Goal: Feedback & Contribution: Contribute content

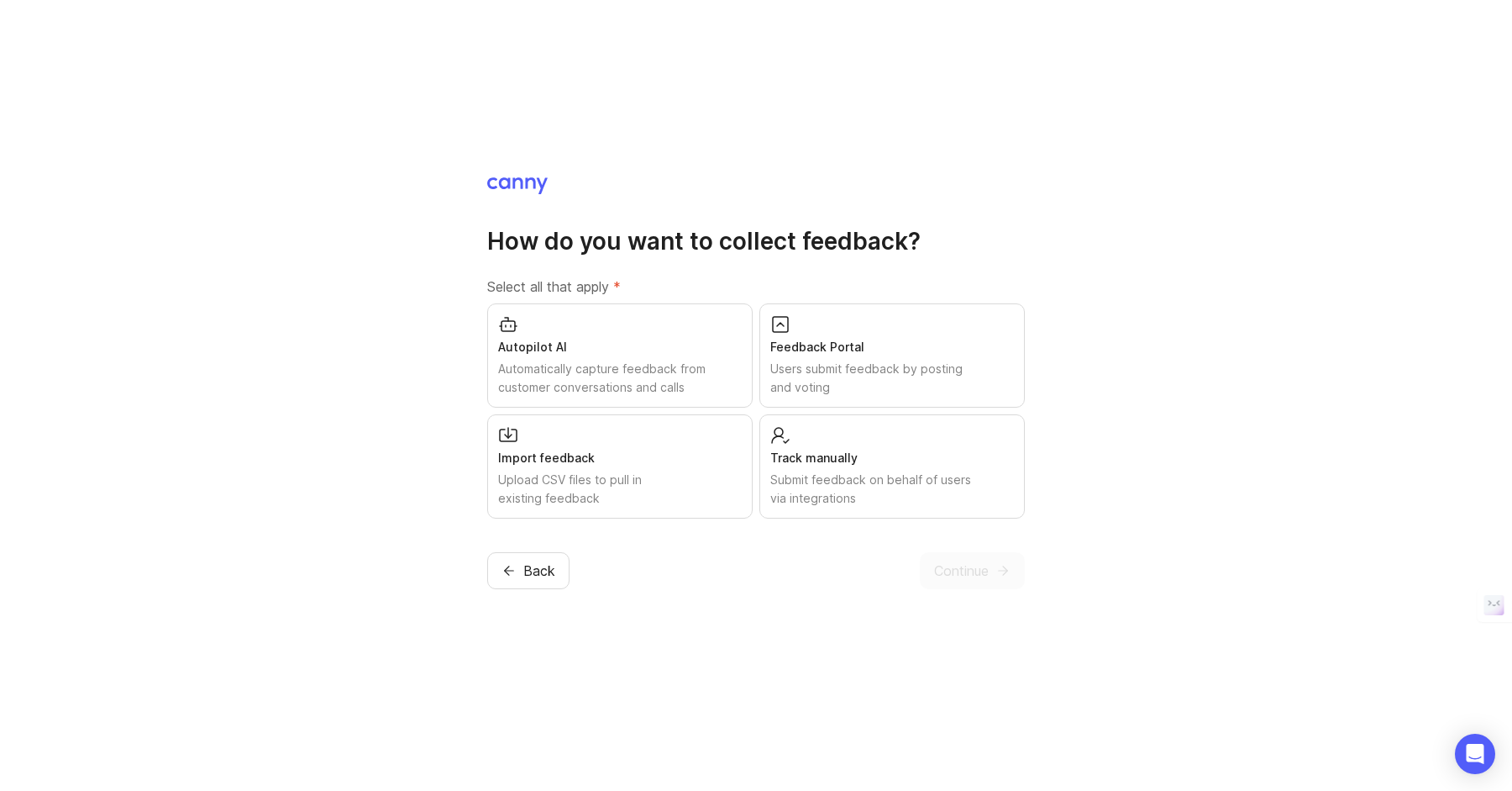
click at [877, 360] on div "Users submit feedback by posting and voting" at bounding box center [892, 378] width 244 height 37
click at [894, 472] on div "Submit feedback on behalf of users via integrations" at bounding box center [892, 489] width 244 height 37
click at [668, 335] on div "Autopilot AI Automatically capture feedback from customer conversations and cal…" at bounding box center [620, 355] width 266 height 104
click at [962, 560] on span "Continue" at bounding box center [961, 570] width 54 height 20
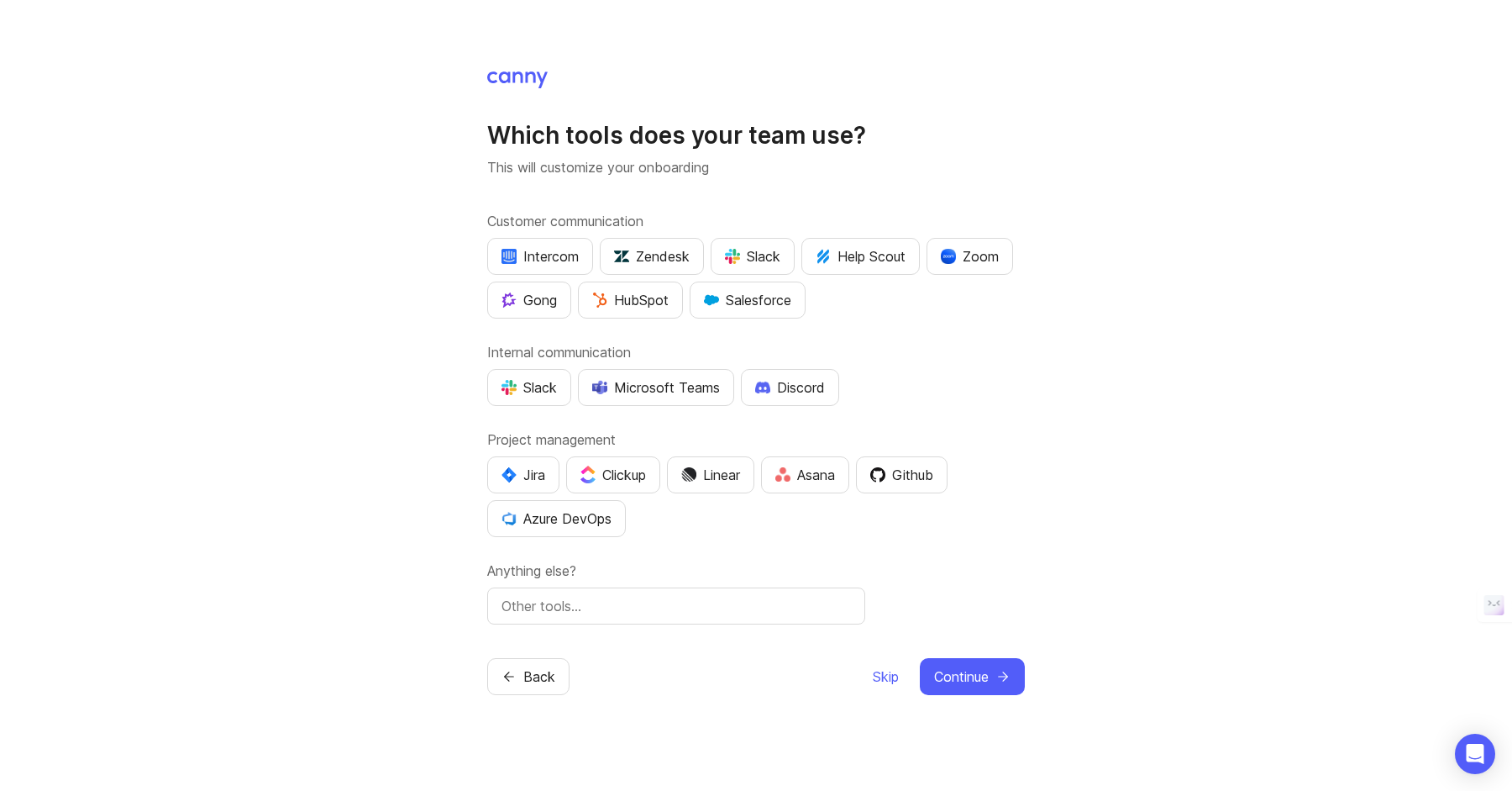
click at [697, 481] on img "button" at bounding box center [689, 474] width 15 height 15
click at [792, 390] on div "Discord" at bounding box center [790, 388] width 69 height 20
click at [970, 674] on span "Continue" at bounding box center [961, 676] width 54 height 20
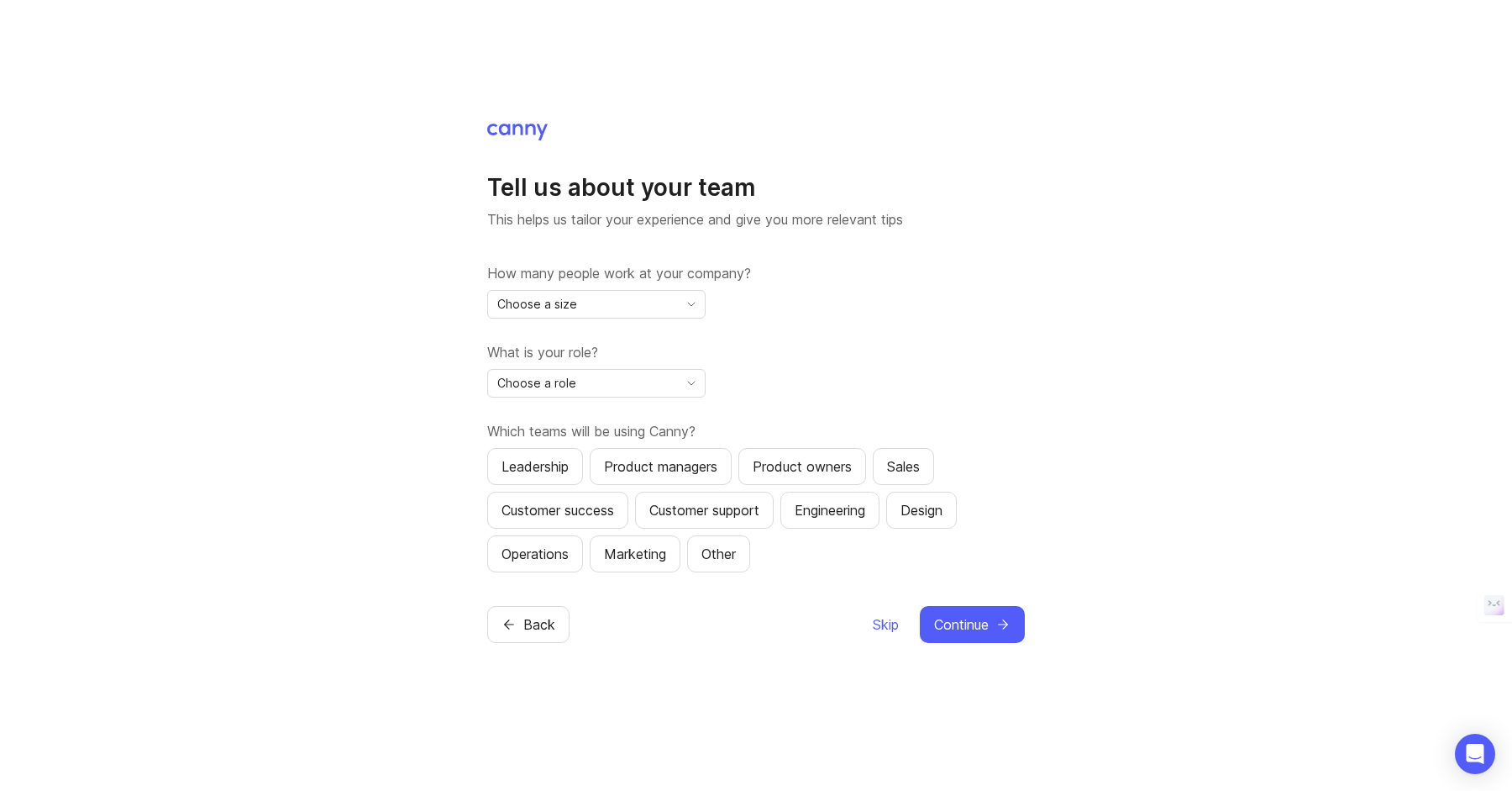
click at [652, 309] on div "Choose a size" at bounding box center [584, 303] width 190 height 27
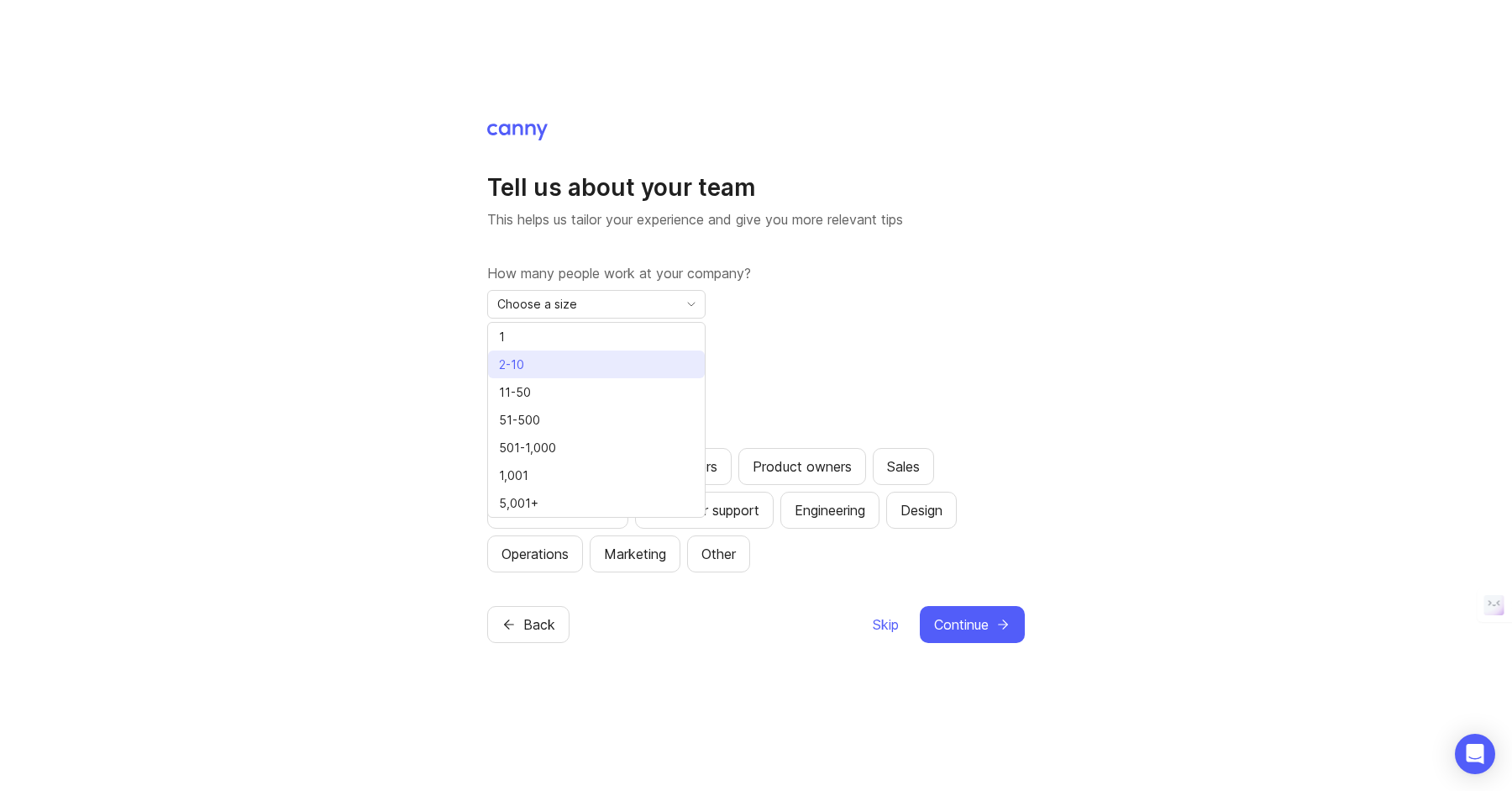
click at [572, 360] on li "2-10" at bounding box center [596, 365] width 217 height 28
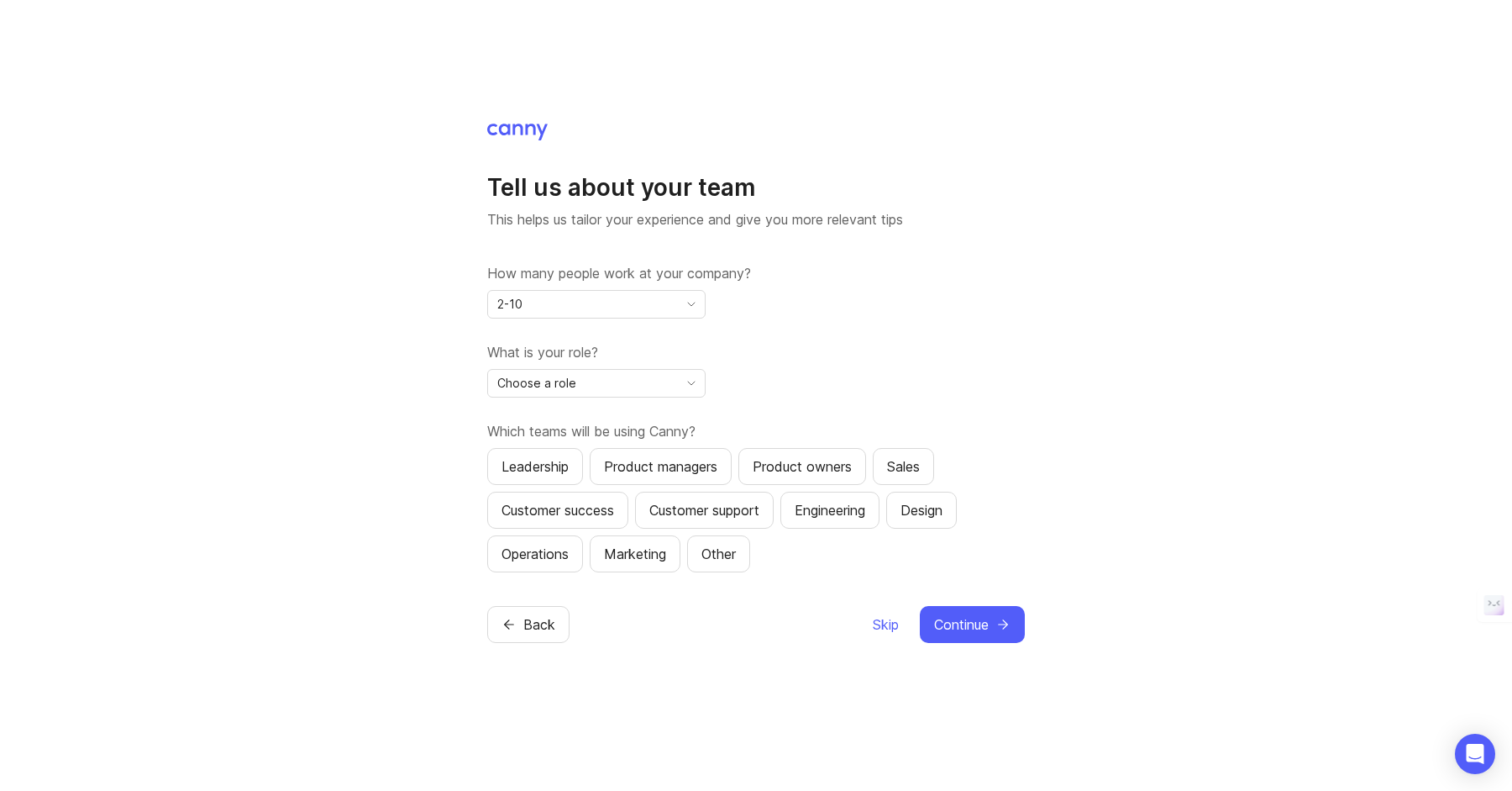
click at [589, 386] on div "Choose a role" at bounding box center [584, 383] width 190 height 27
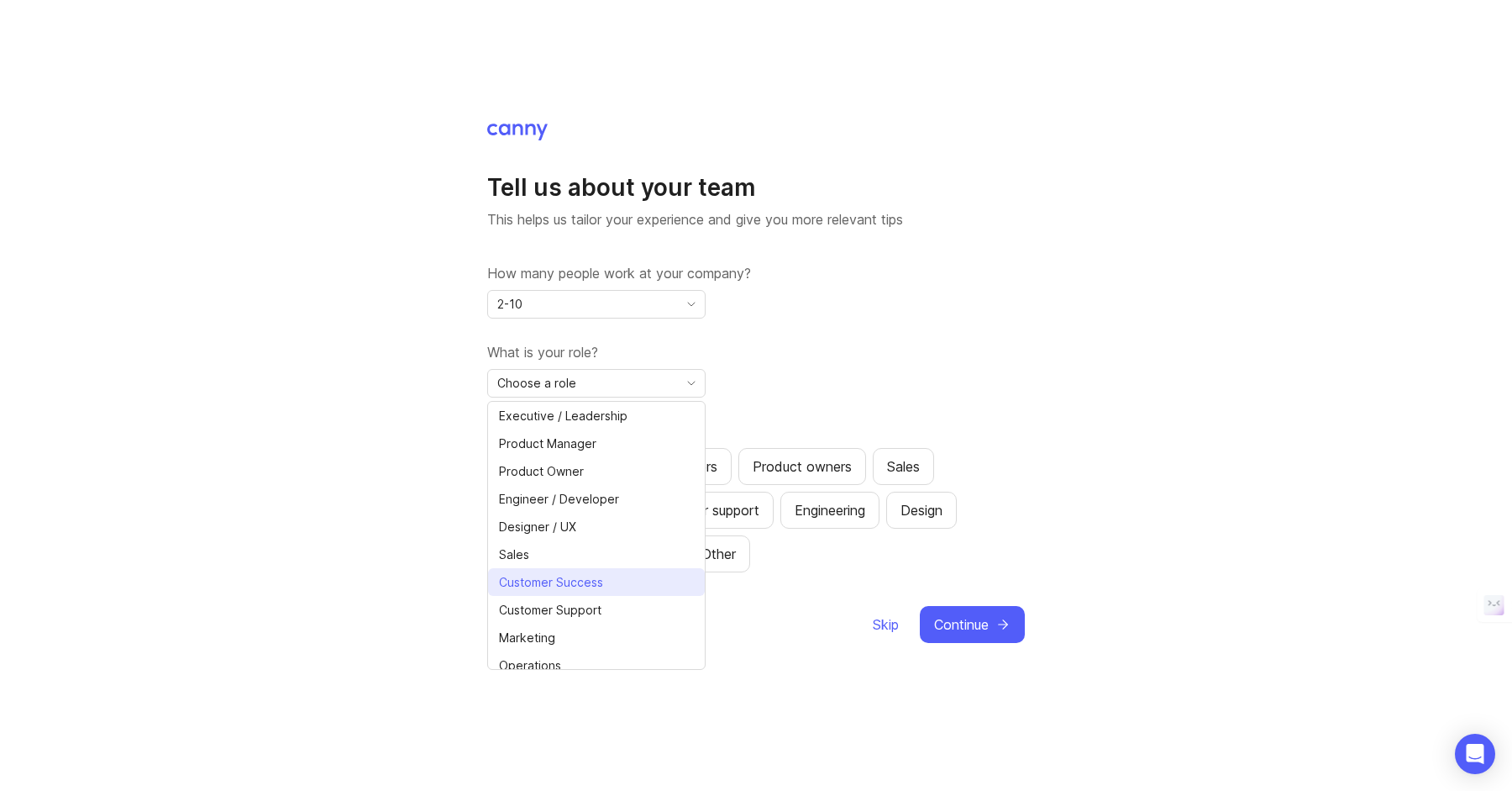
click at [587, 584] on span "Customer Success" at bounding box center [551, 582] width 104 height 19
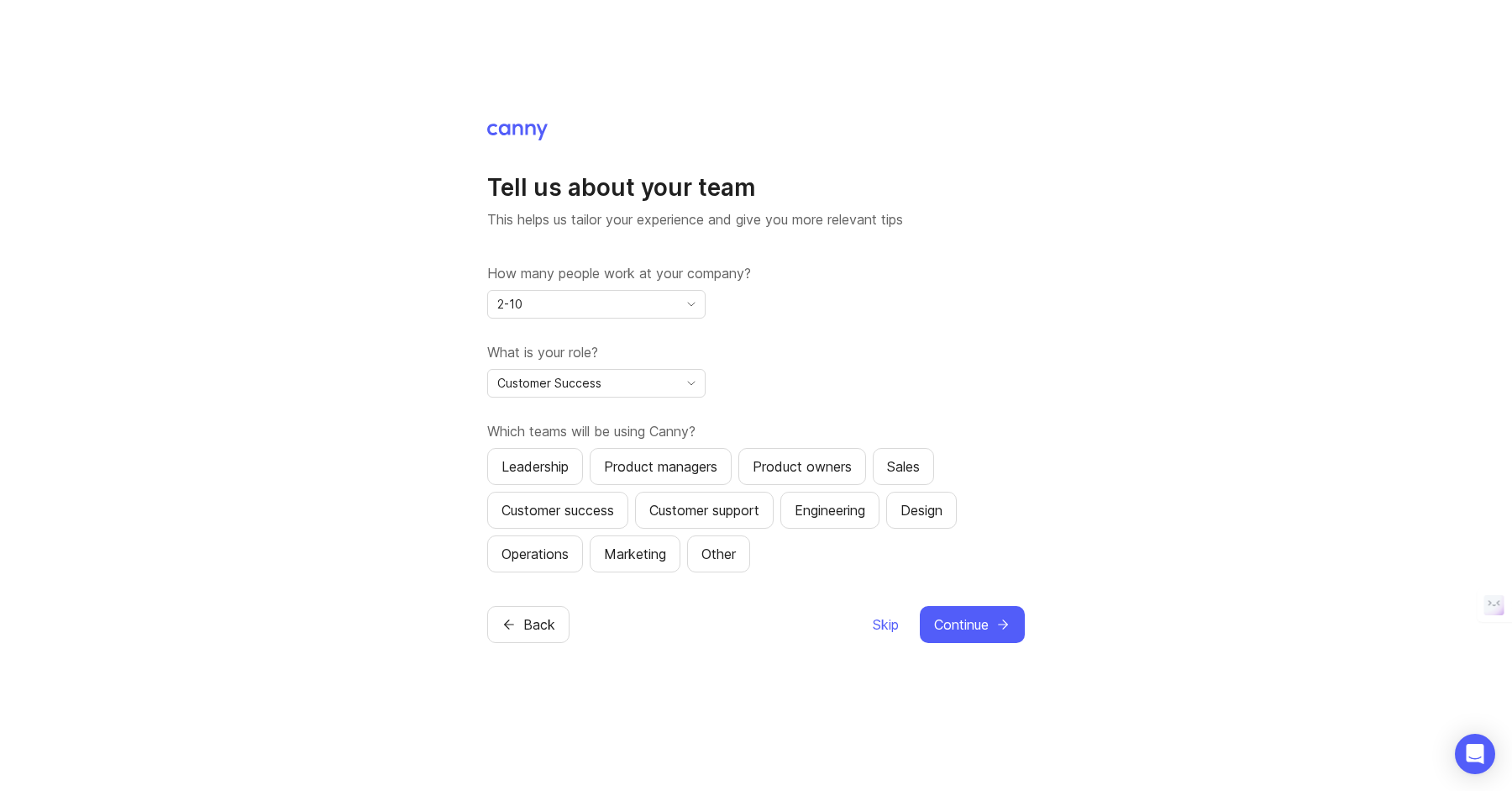
click at [919, 465] on div "Sales" at bounding box center [903, 466] width 33 height 20
click at [827, 510] on div "Engineering" at bounding box center [829, 509] width 70 height 20
click at [708, 510] on div "Customer support" at bounding box center [703, 509] width 110 height 20
click at [574, 510] on div "Customer success" at bounding box center [558, 509] width 113 height 20
click at [648, 549] on div "Marketing" at bounding box center [635, 554] width 62 height 20
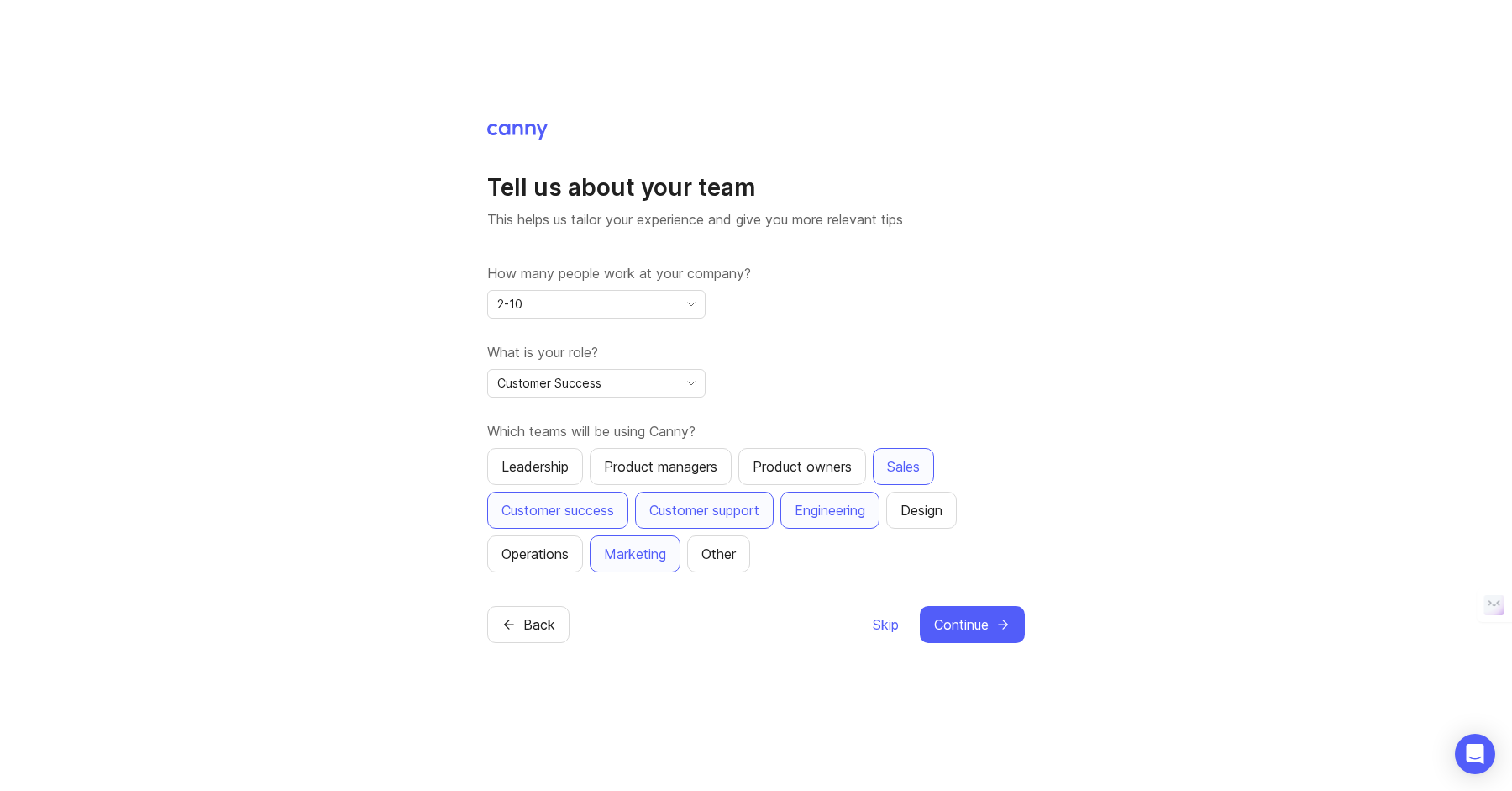
click at [957, 624] on span "Continue" at bounding box center [961, 624] width 54 height 20
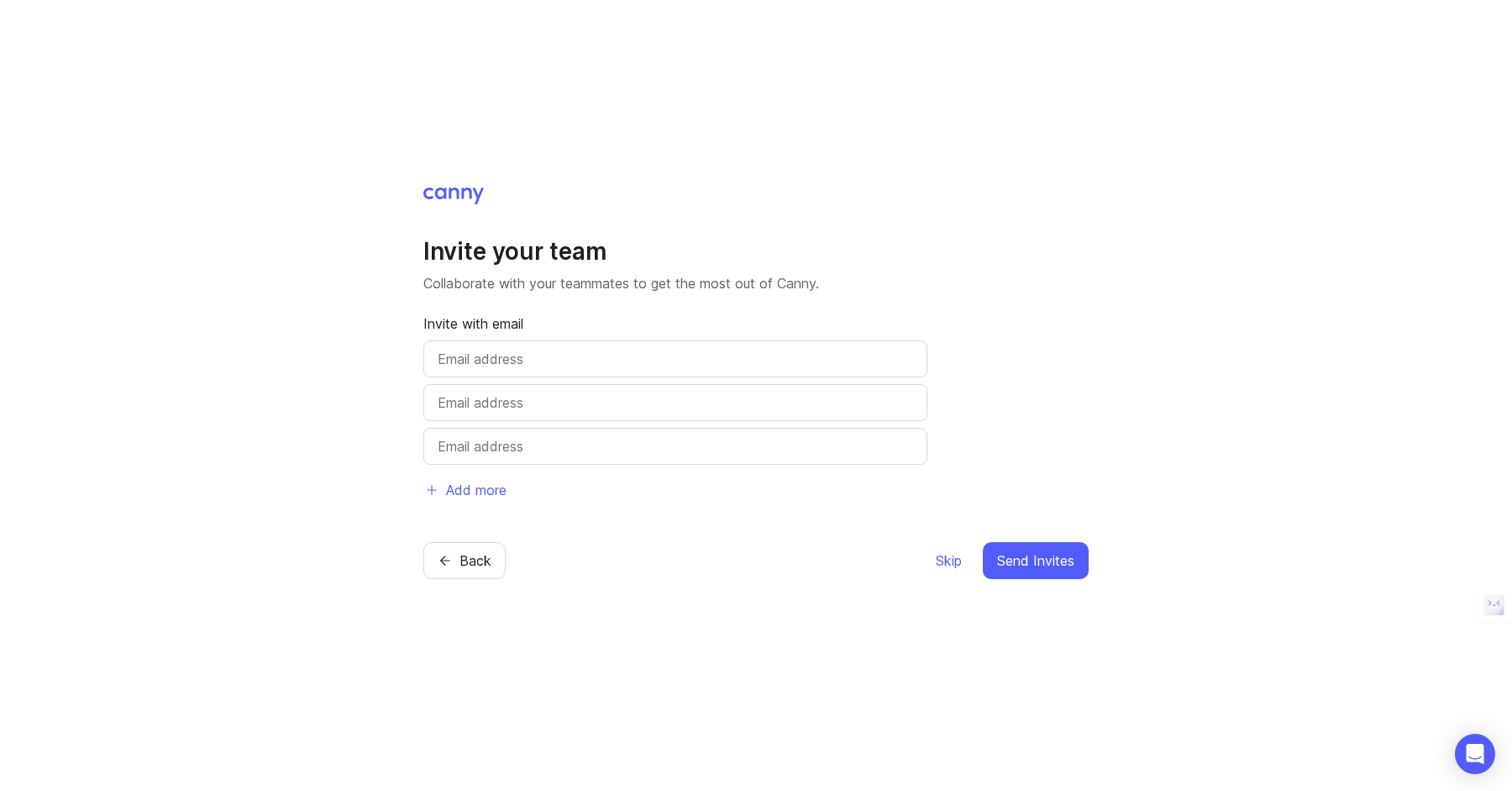
click at [949, 562] on span "Skip" at bounding box center [948, 560] width 26 height 20
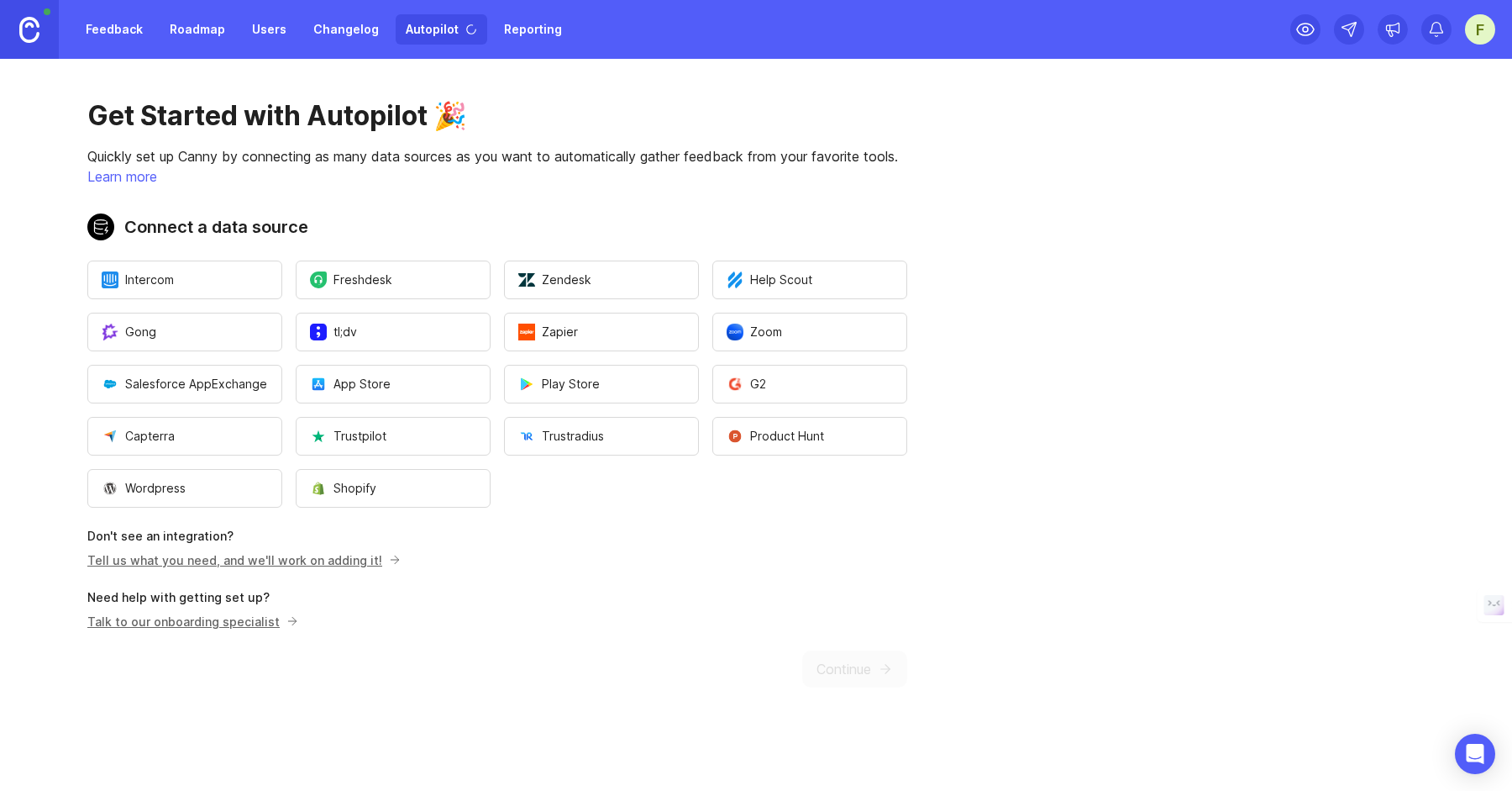
click at [942, 553] on div "Get Started with Autopilot 🎉 Quickly set up Canny by connecting as many data so…" at bounding box center [497, 393] width 995 height 669
click at [586, 594] on p "Need help with getting set up?" at bounding box center [496, 597] width 819 height 17
click at [127, 27] on link "Feedback" at bounding box center [114, 29] width 77 height 31
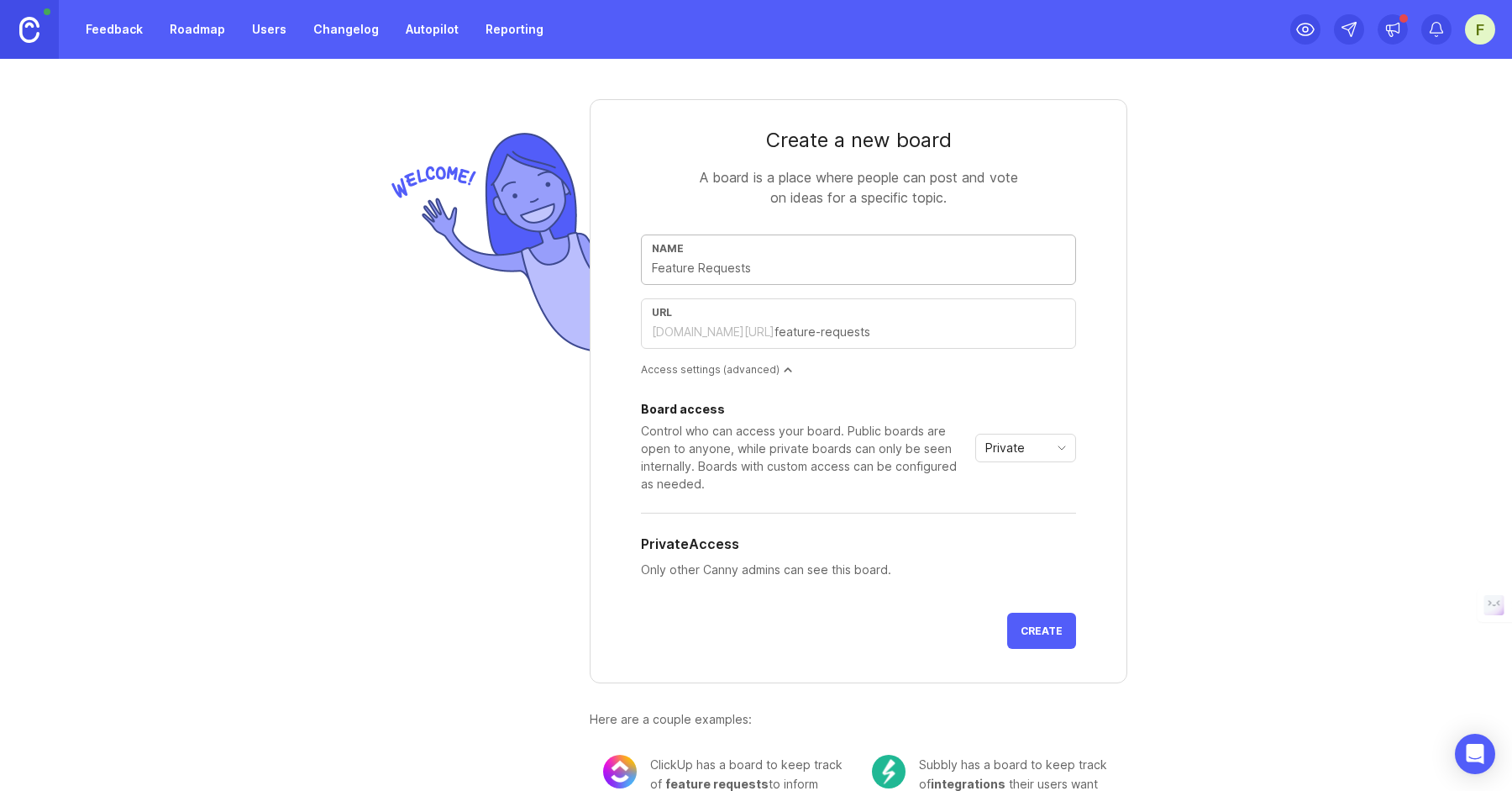
click at [714, 270] on input "text" at bounding box center [858, 268] width 413 height 19
type input "C"
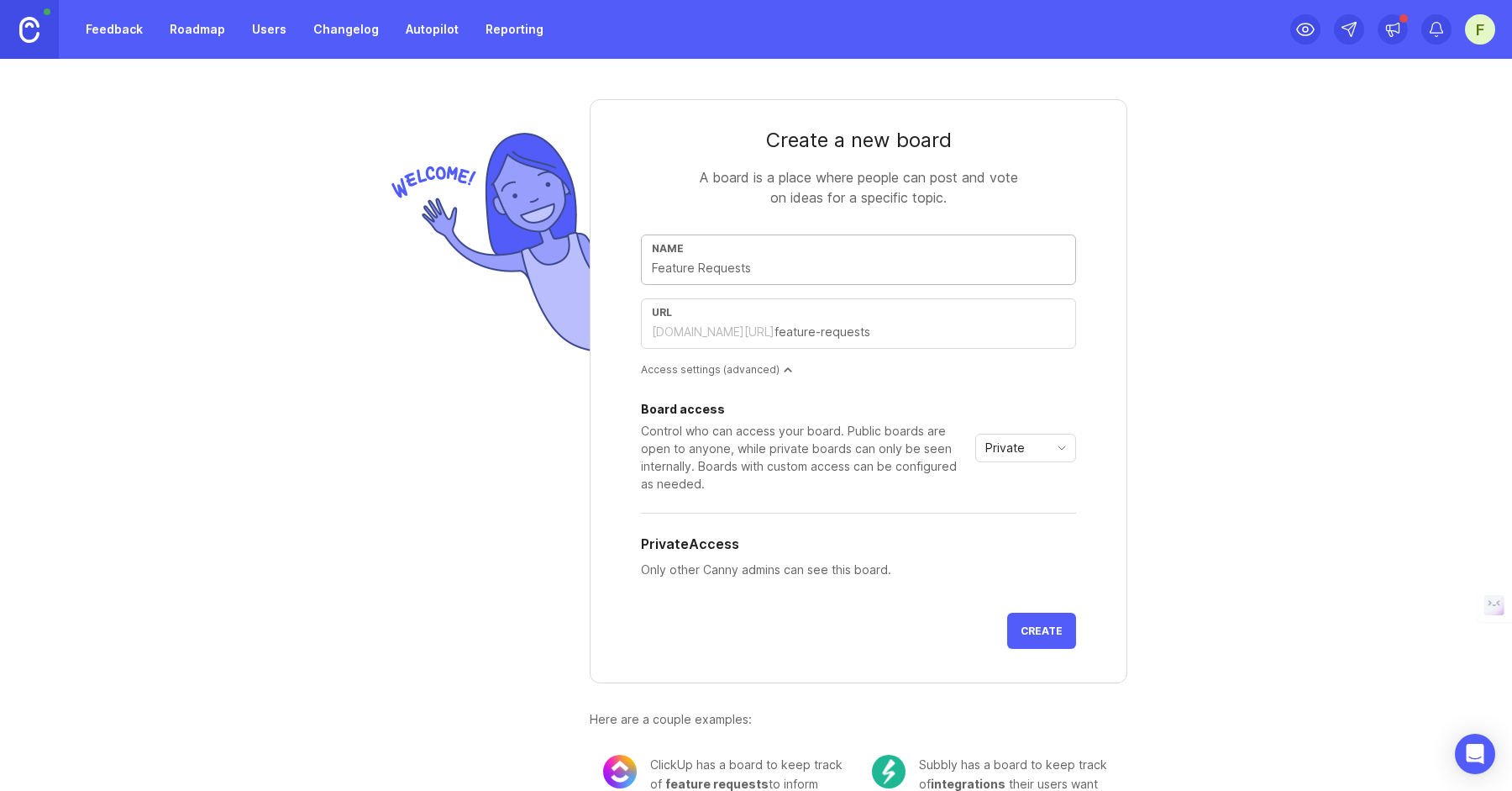
type input "c"
type input "Ch"
type input "ch"
type input "Chu"
type input "chu"
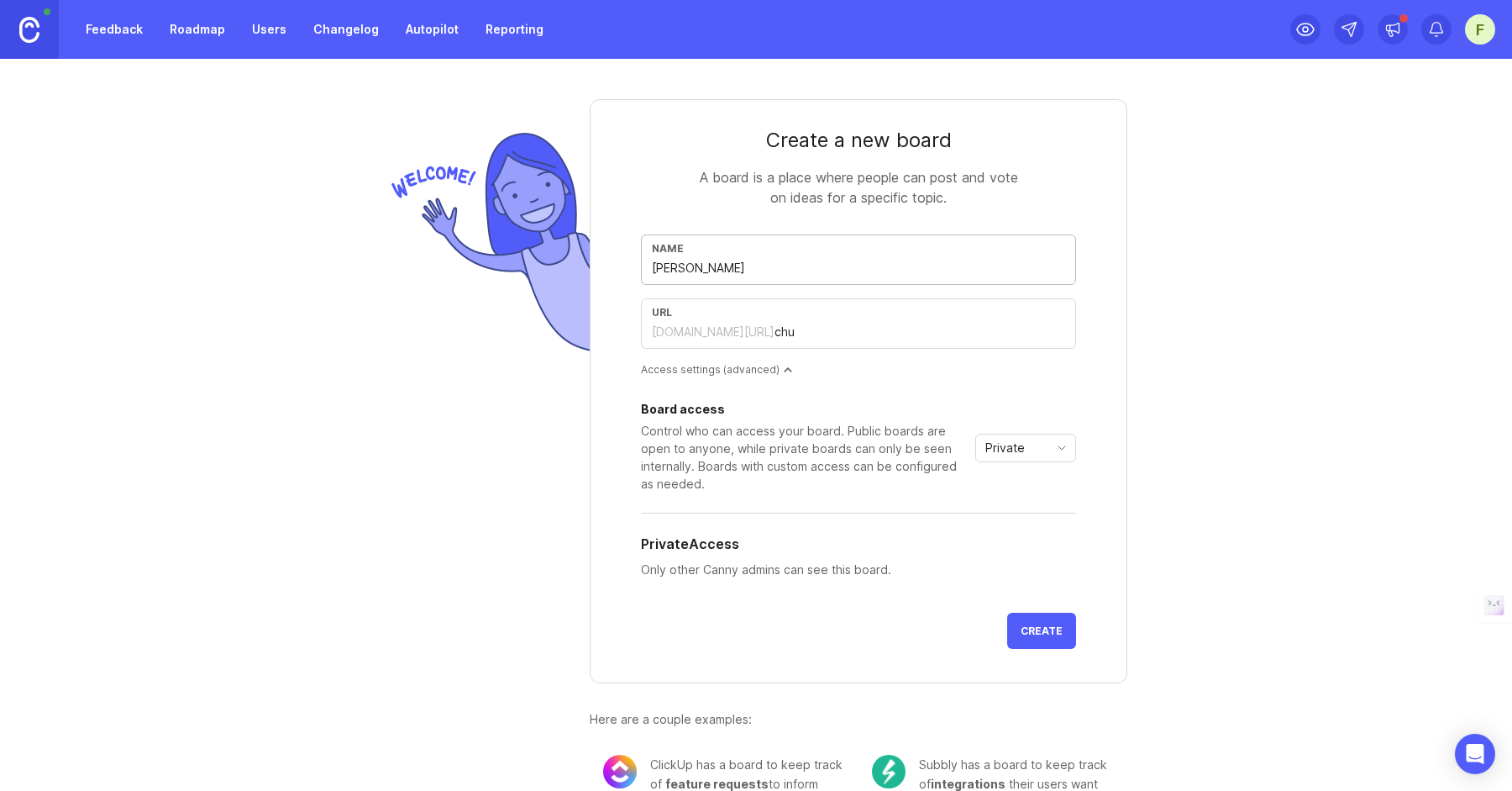
type input "Chut"
type input "chut"
type input "Chute"
type input "chute"
type input "Chutes"
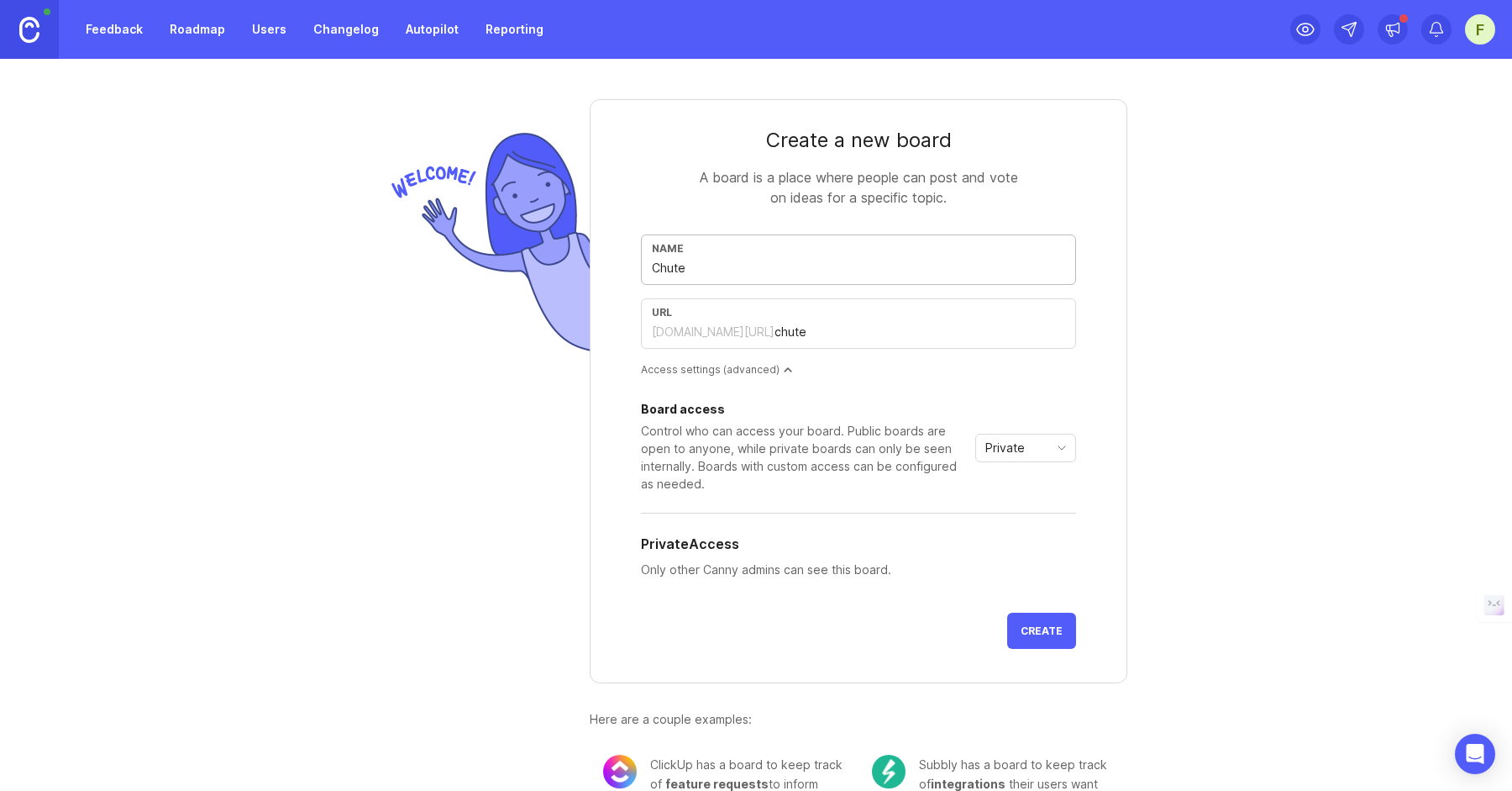
type input "chutes"
type input "Chute"
type input "chute"
type input "Chut"
type input "chut"
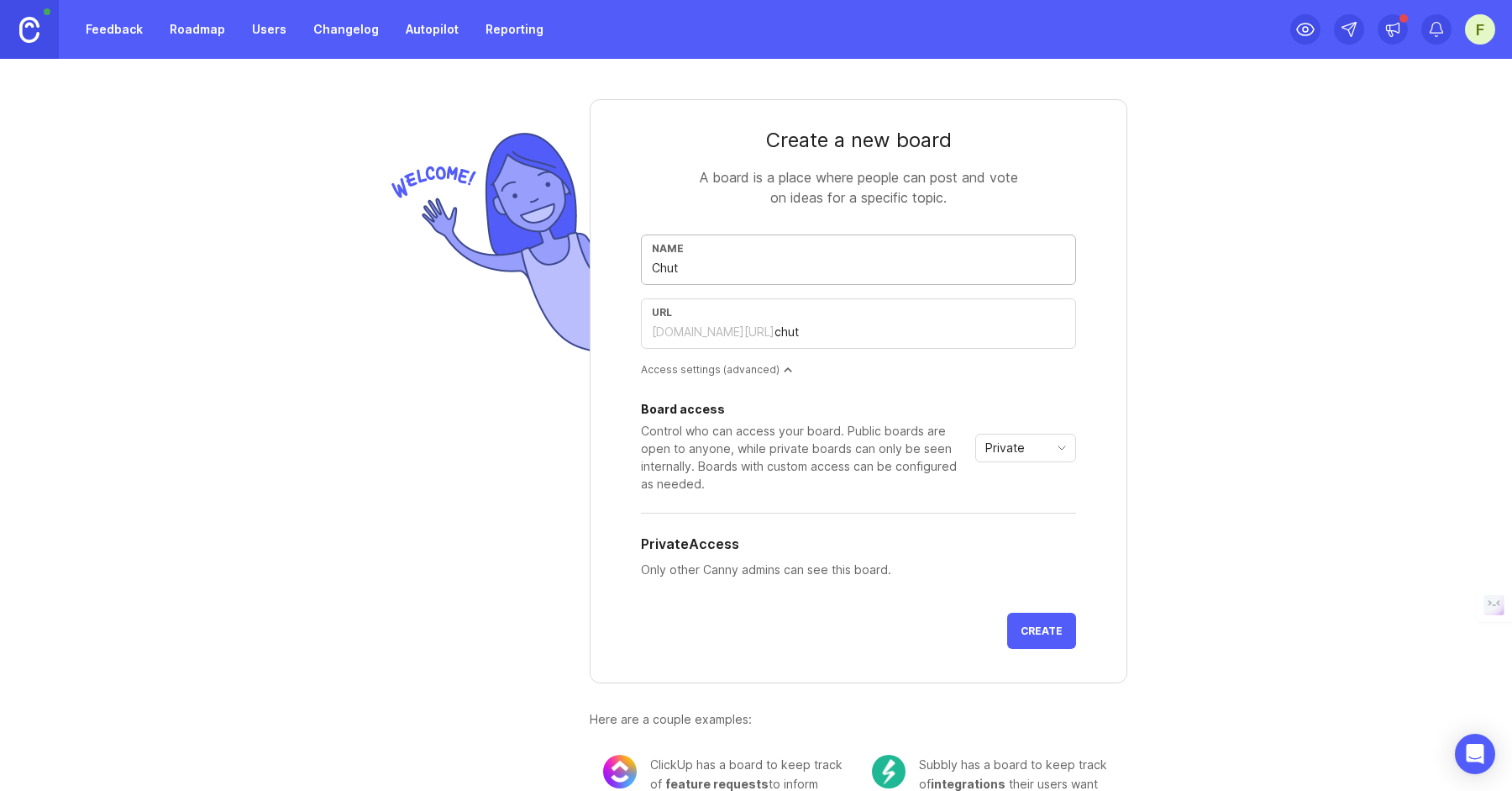
type input "Chu"
type input "chu"
type input "Ch"
type input "ch"
type input "C"
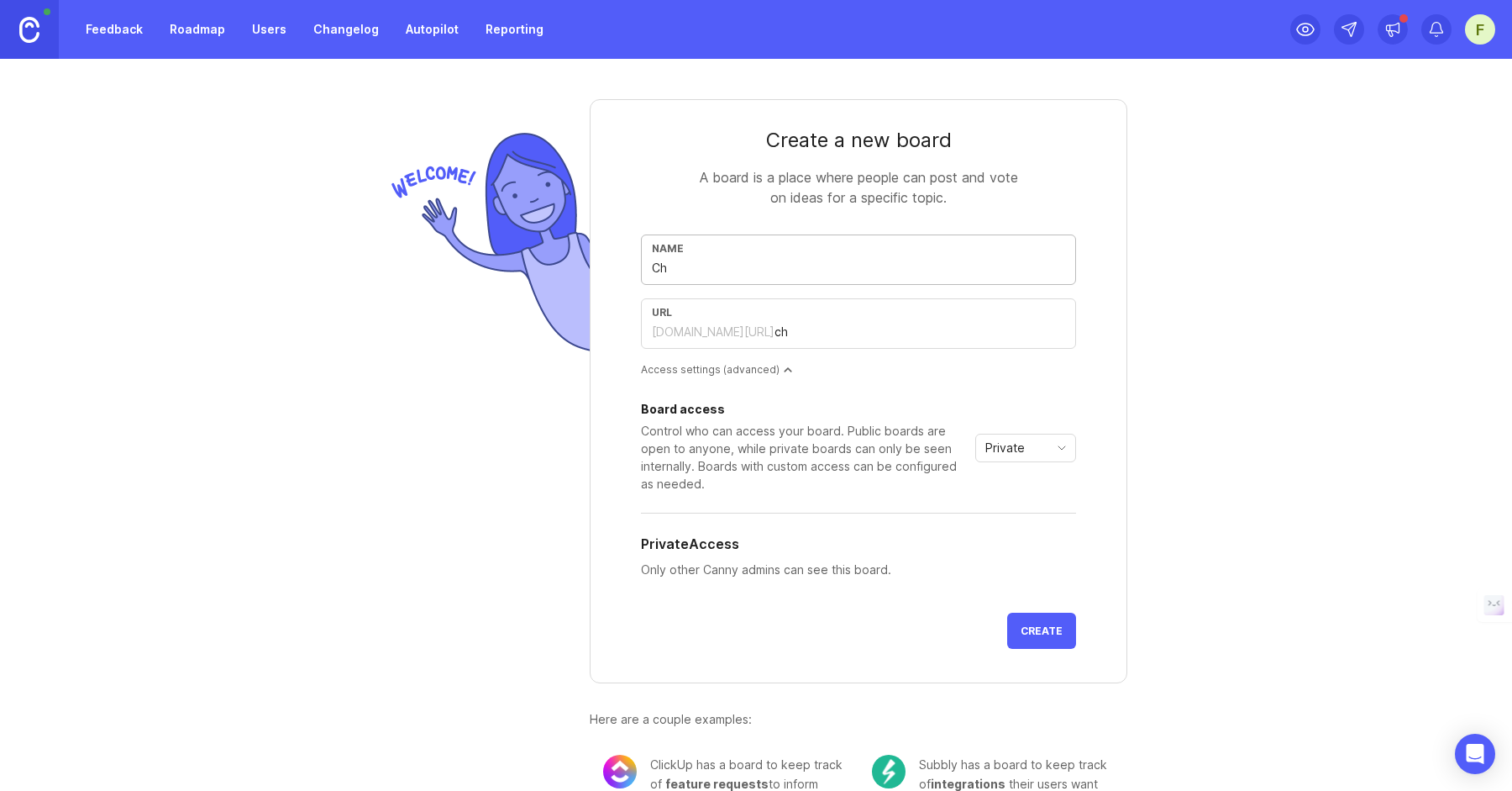
type input "c"
type input "F"
type input "f"
type input "Fe"
type input "fe"
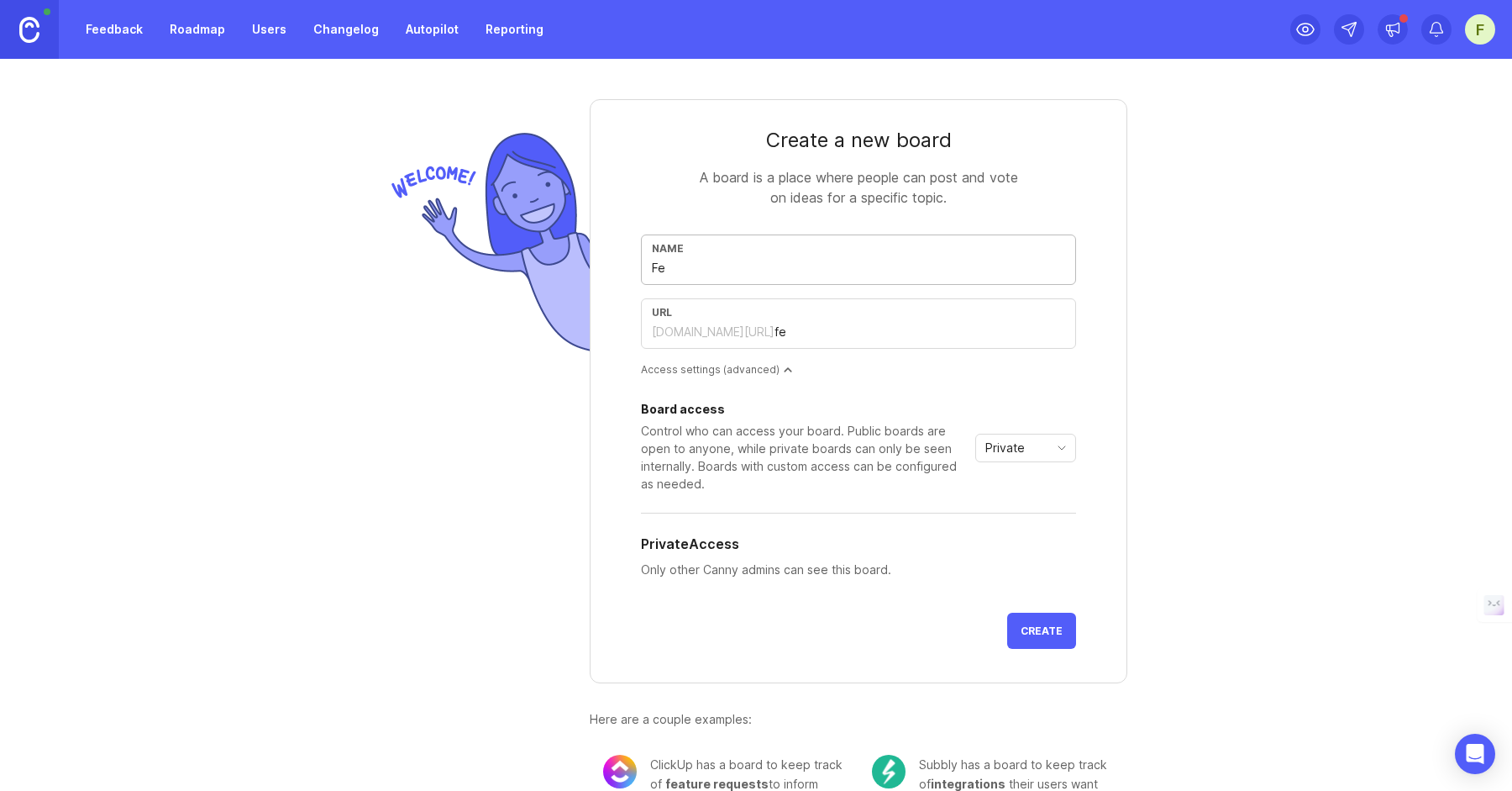
type input "Fea"
type input "fea"
type input "Feat"
type input "feat"
type input "Featr"
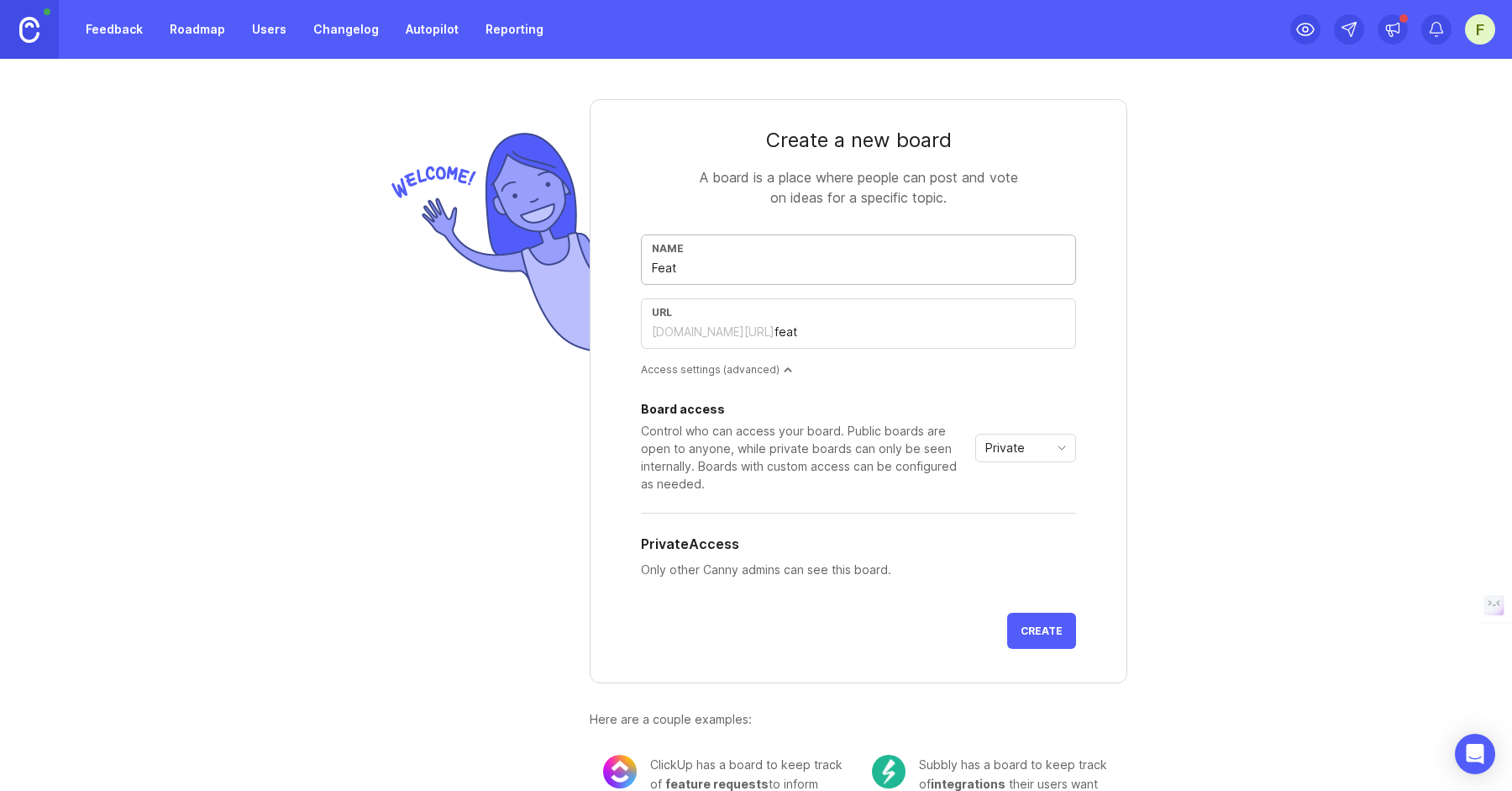
type input "featr"
type input "Feat"
type input "feat"
type input "Fea"
type input "fea"
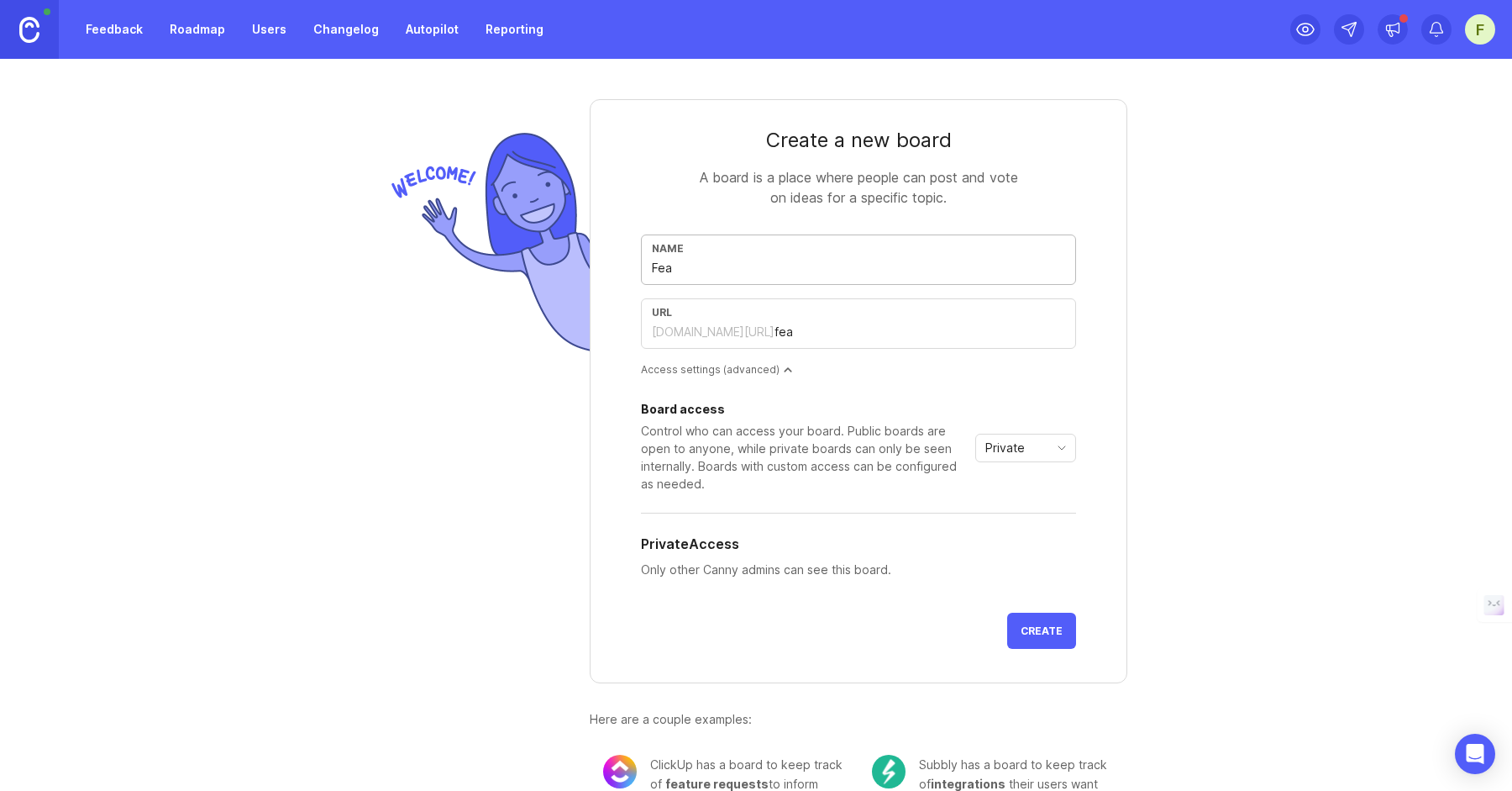
type input "Fe"
type input "fe"
type input "F"
type input "f"
type input "U"
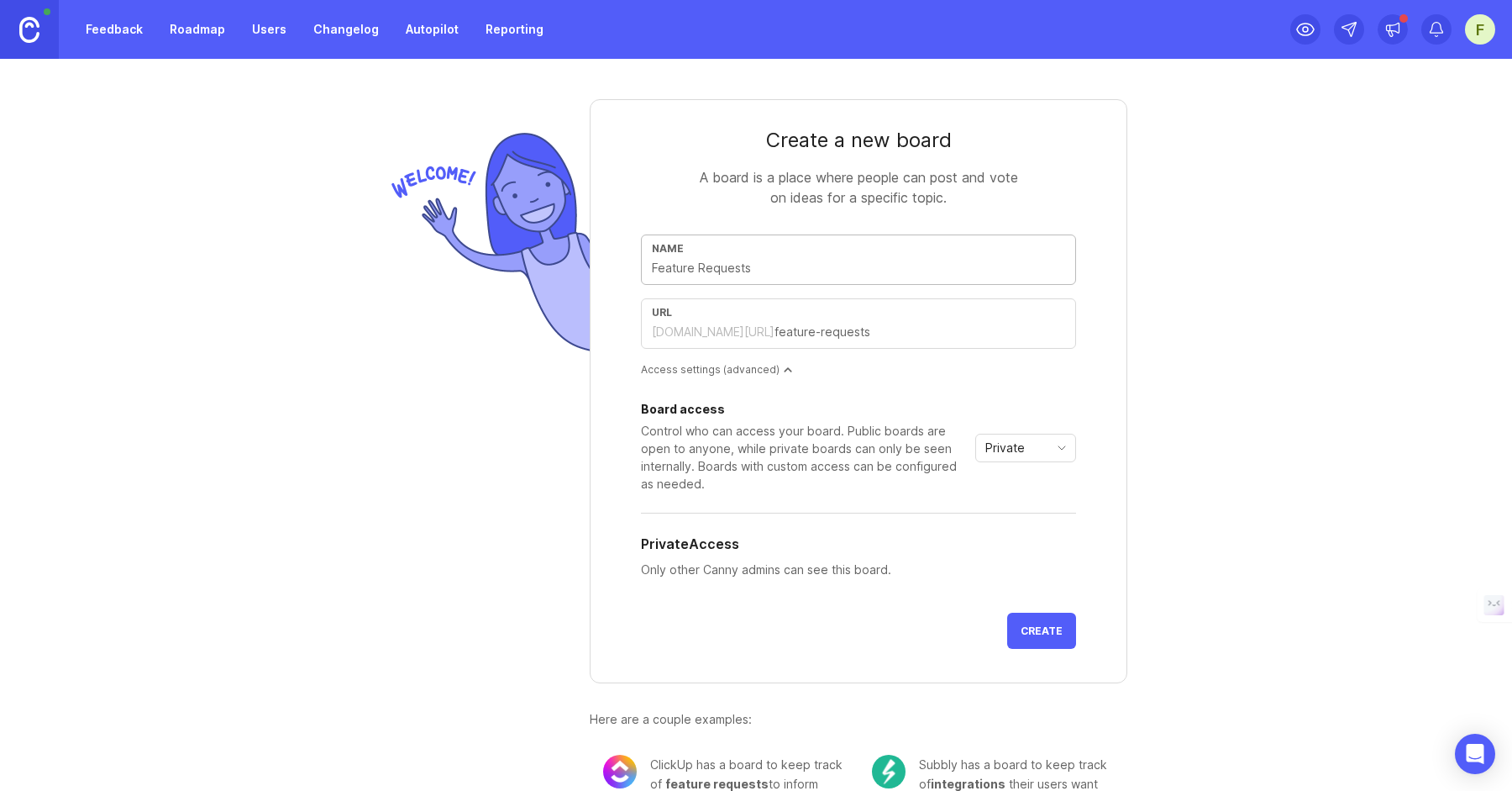
type input "u"
type input "Up"
type input "up"
type input "Upd"
type input "upd"
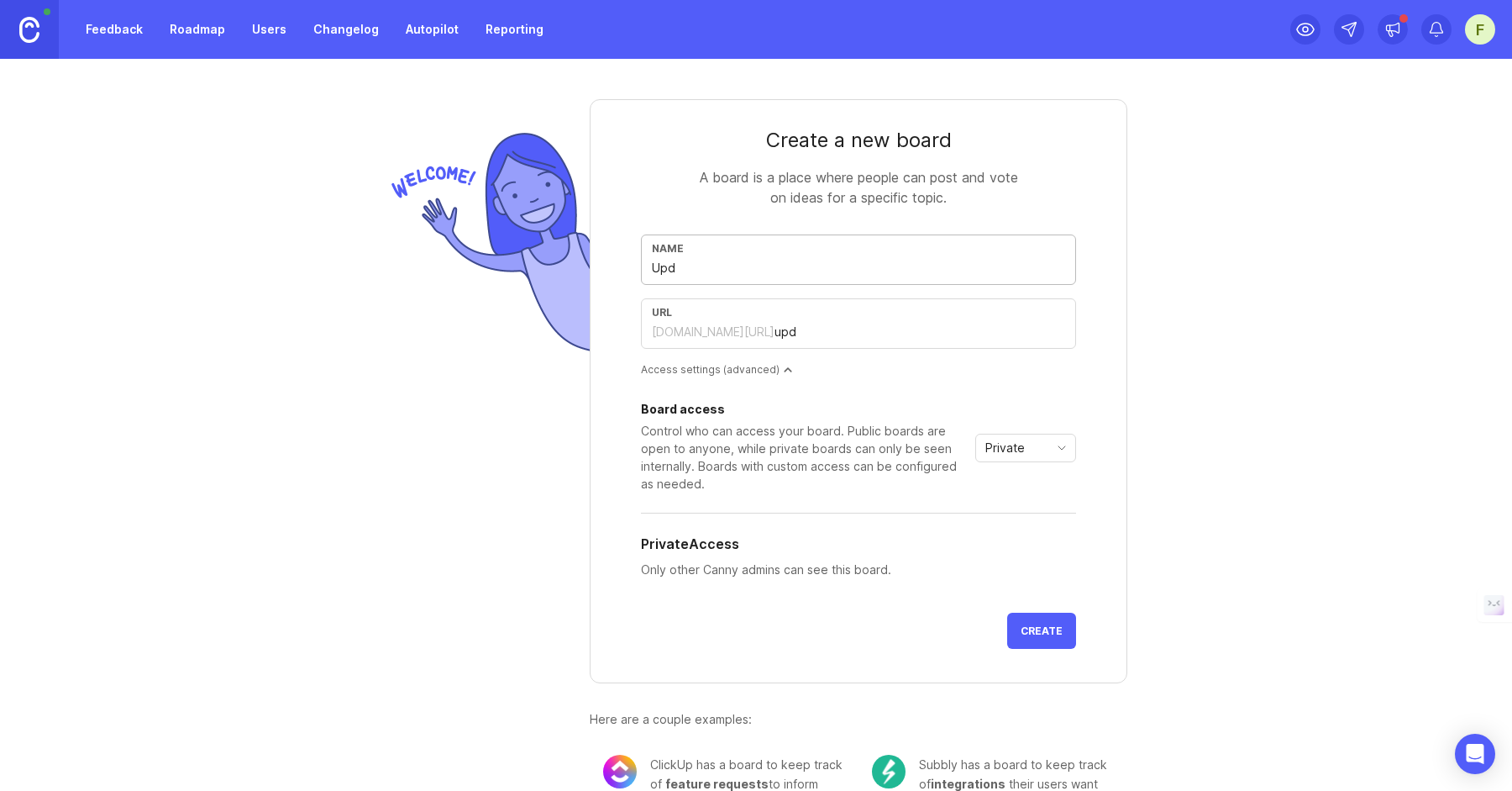
type input "Upda"
type input "upda"
type input "Updat"
type input "updat"
type input "Update"
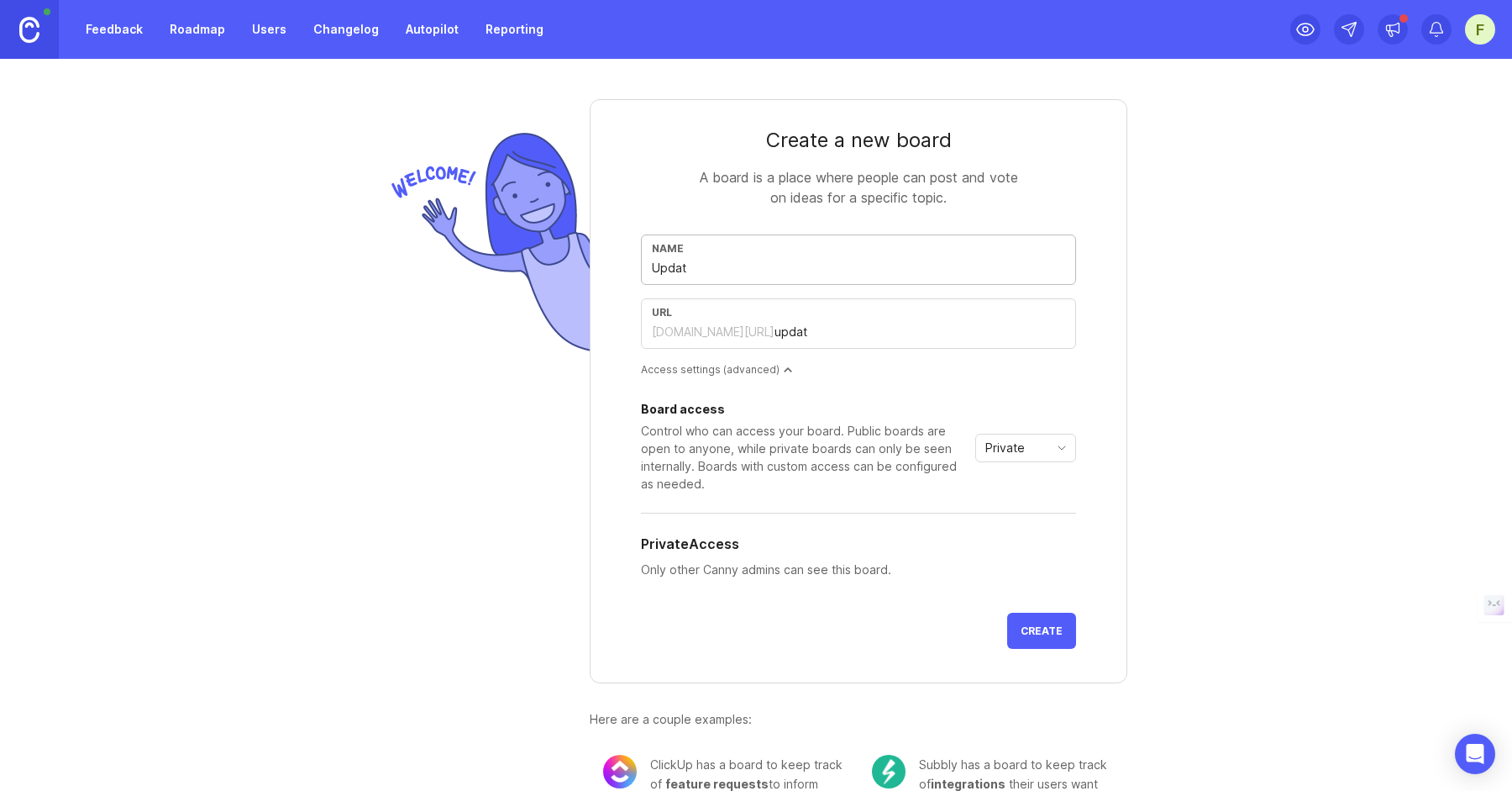
type input "update"
type input "Updates"
type input "updates"
type input "Updates a"
type input "updates-a"
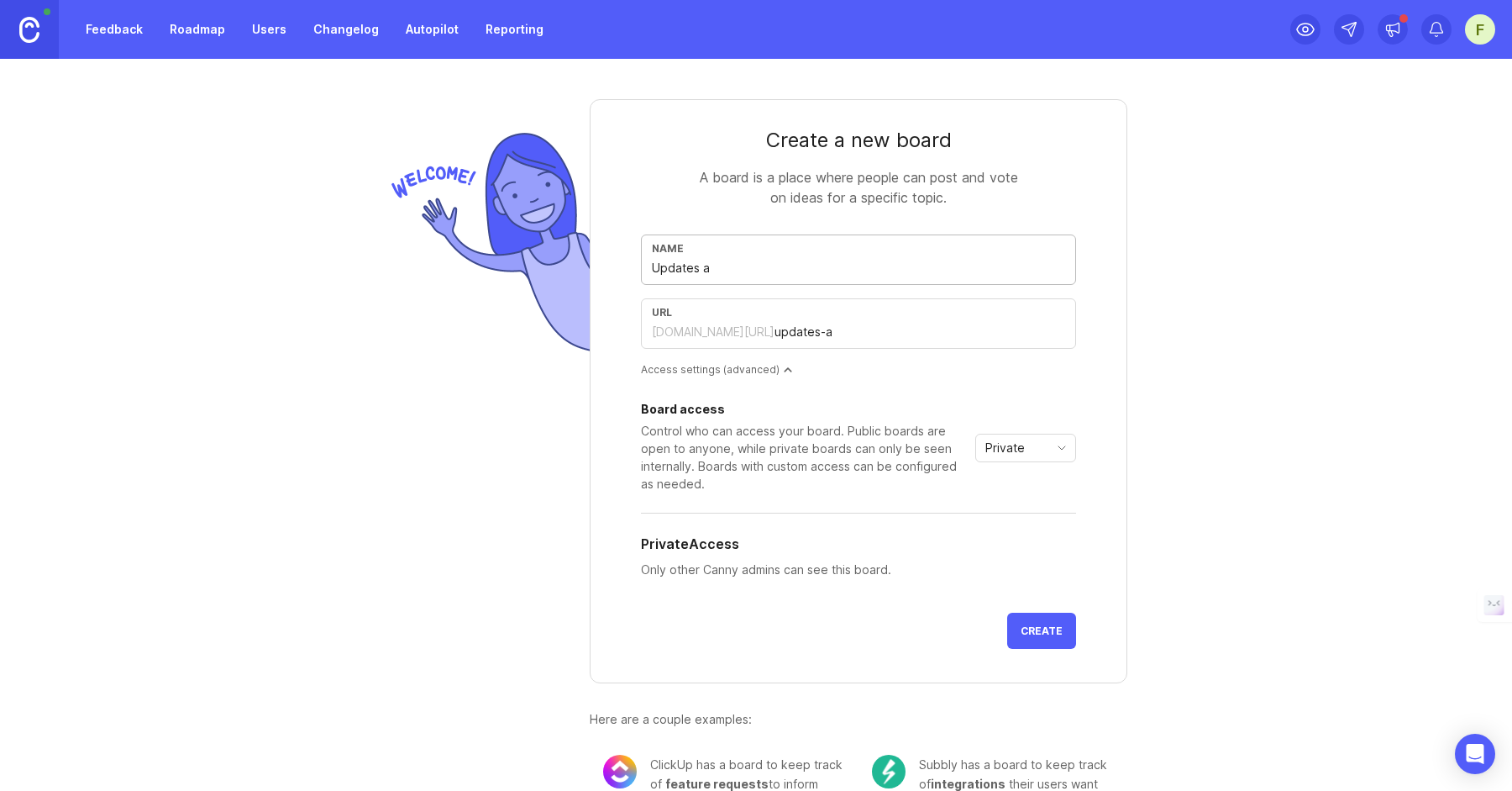
type input "Updates an"
type input "updates-an"
type input "Updates and"
type input "updates-and"
type input "Updates and B"
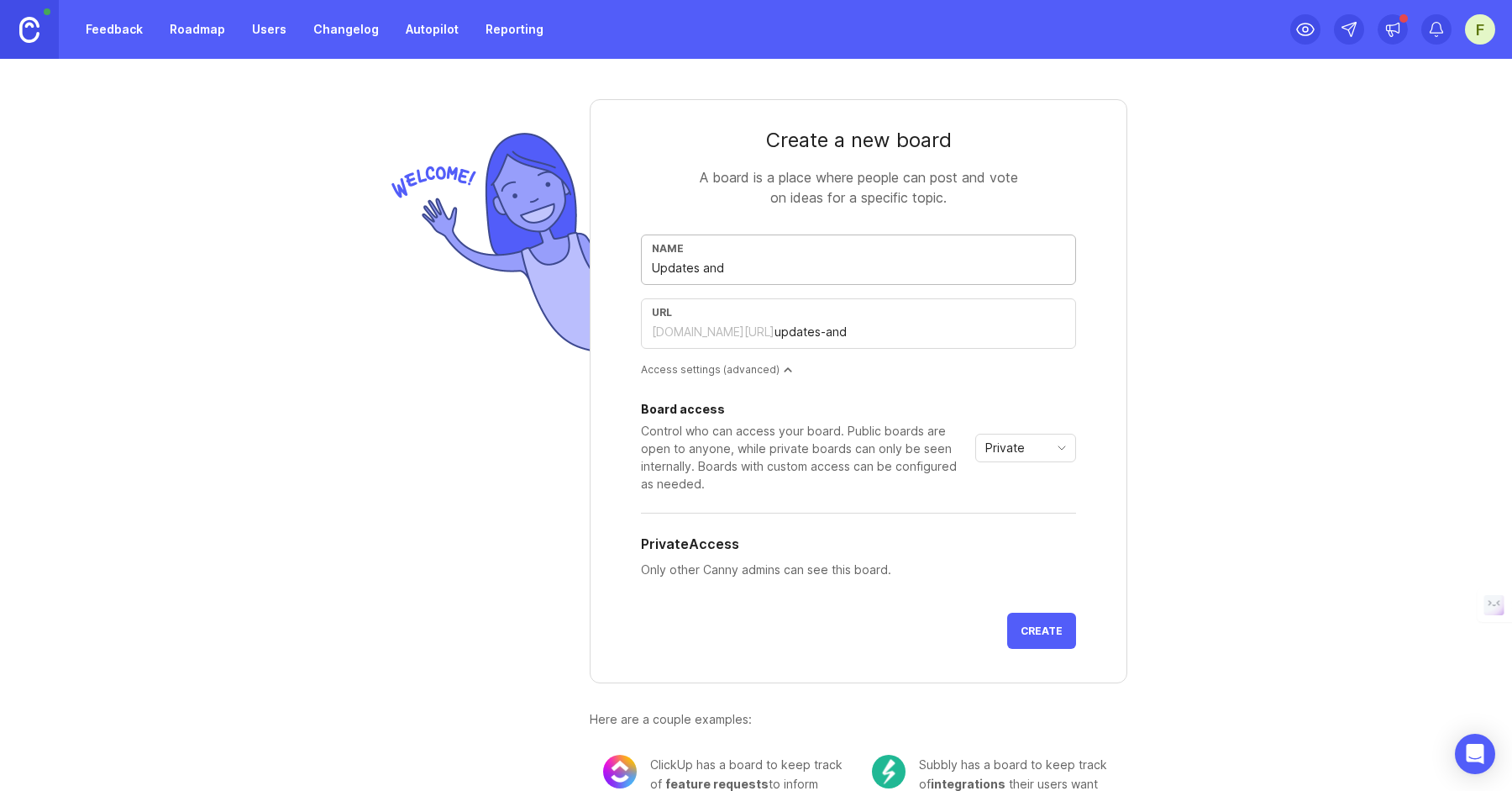
type input "updates-and-b"
type input "Updates and Bu"
type input "updates-and-bu"
type input "Updates and Bus"
type input "updates-and-bus"
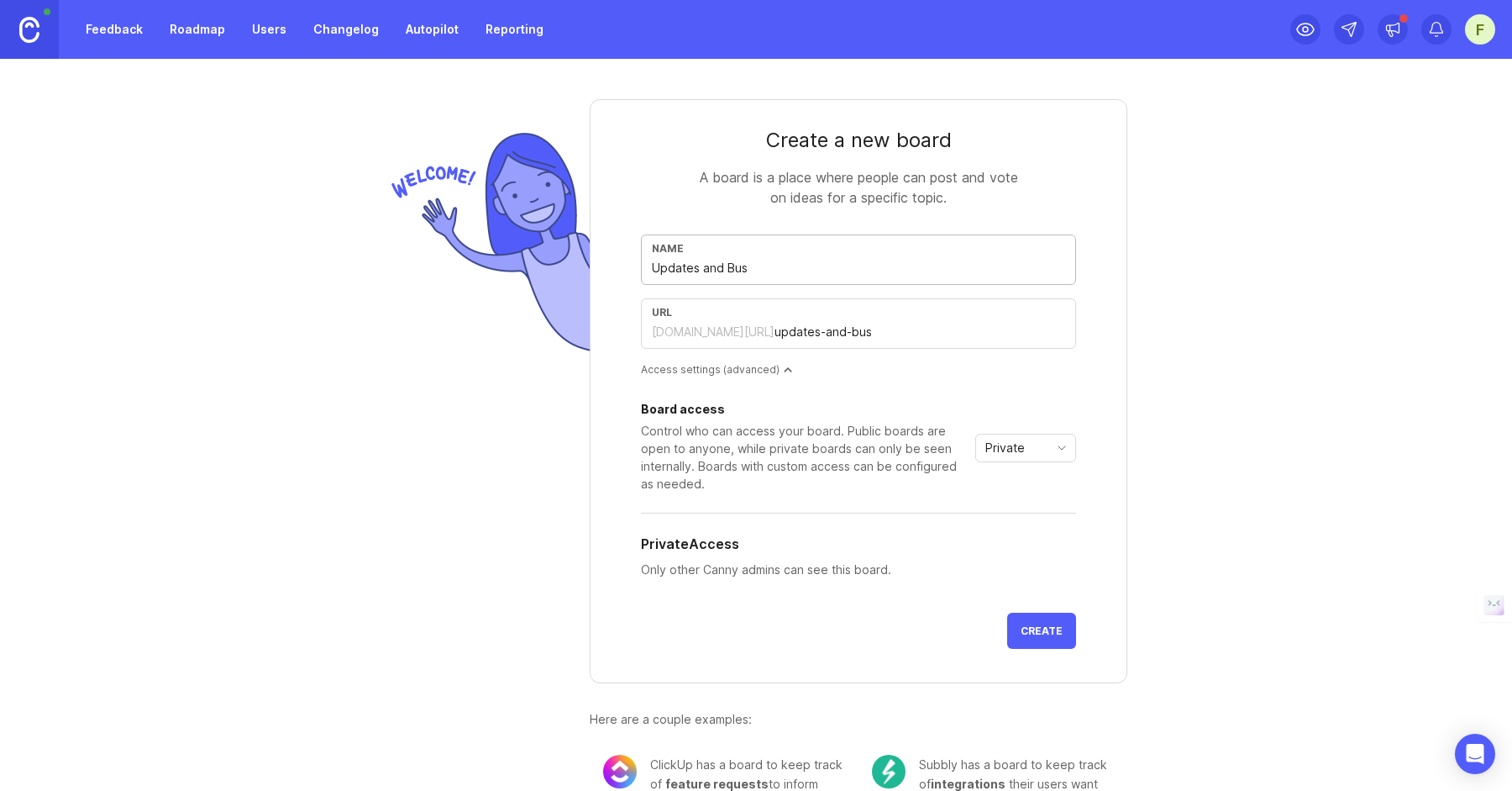
type input "Updates and Bu"
type input "updates-and-bu"
type input "Updates and Bug"
type input "updates-and-bug"
type input "Updates and Bugs"
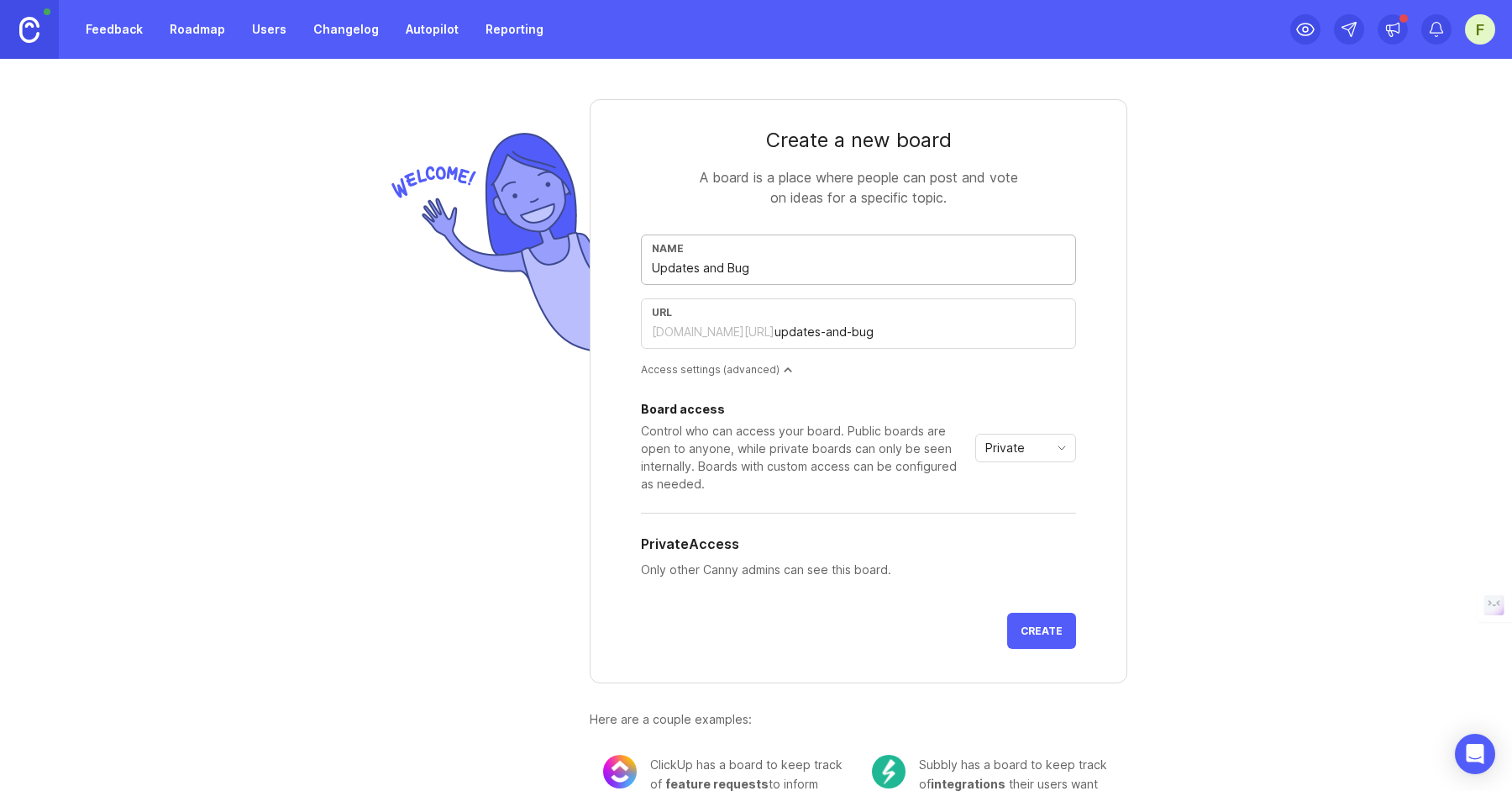
type input "updates-and-bugs"
type input "Updates and Bugs"
click at [985, 384] on form "Create a new board A board is a place where people can post and vote on ideas f…" at bounding box center [858, 391] width 538 height 584
click at [1029, 447] on div "Private" at bounding box center [1012, 447] width 72 height 27
click at [1008, 500] on span "Public" at bounding box center [1004, 508] width 34 height 19
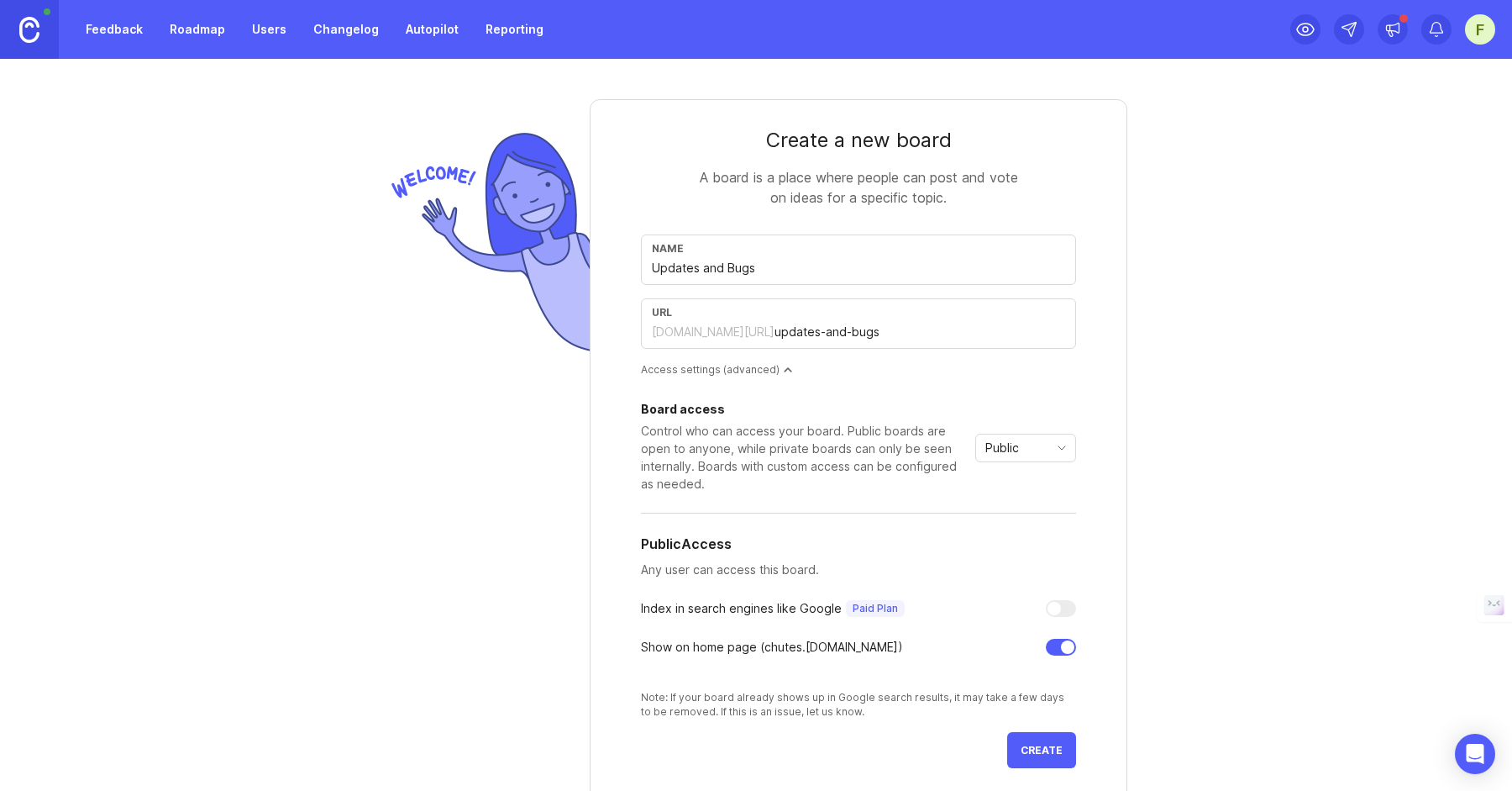
click at [1002, 495] on div "Board access Control who can access your board. Public boards are open to anyon…" at bounding box center [858, 561] width 435 height 315
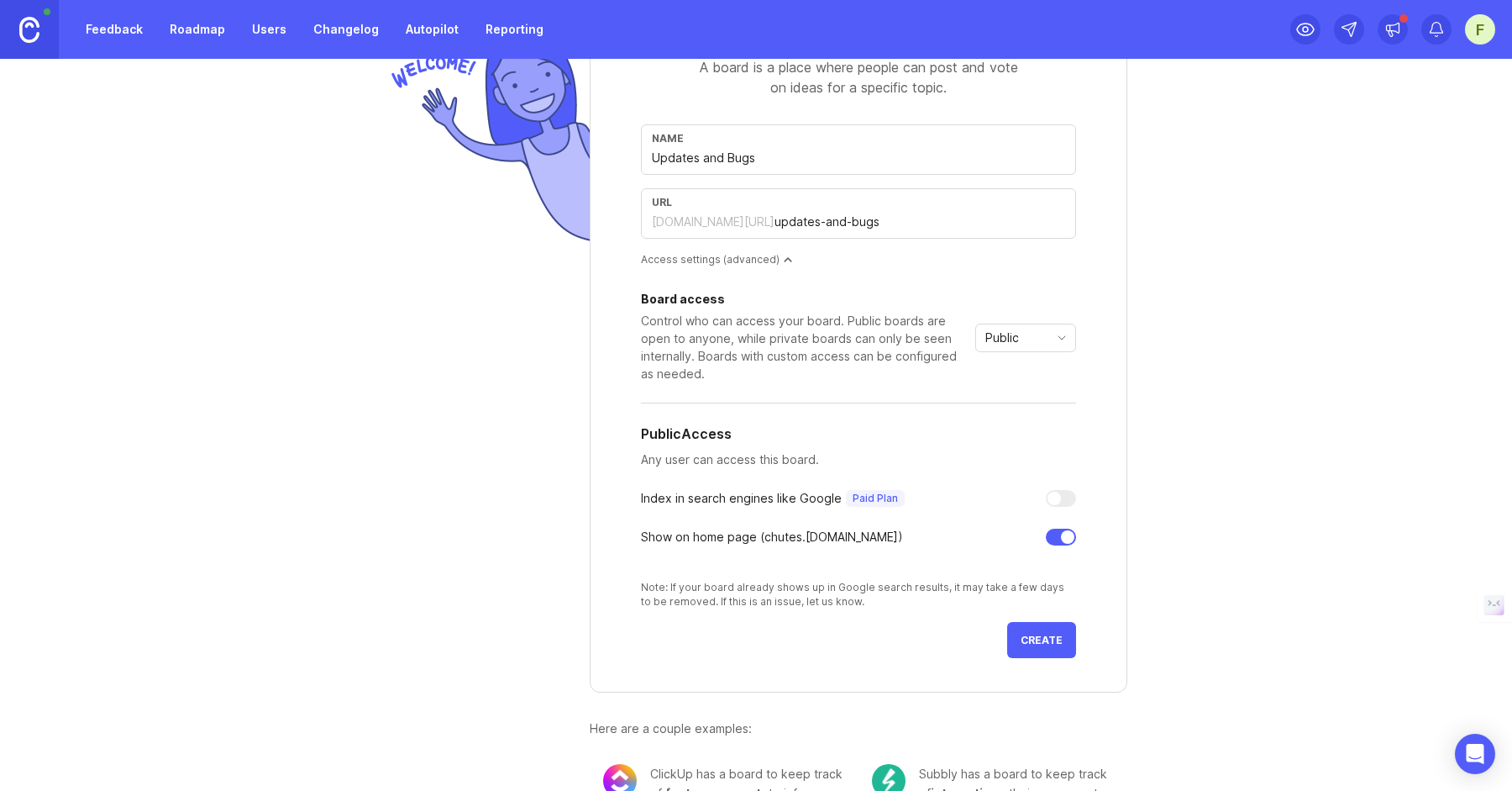
scroll to position [168, 0]
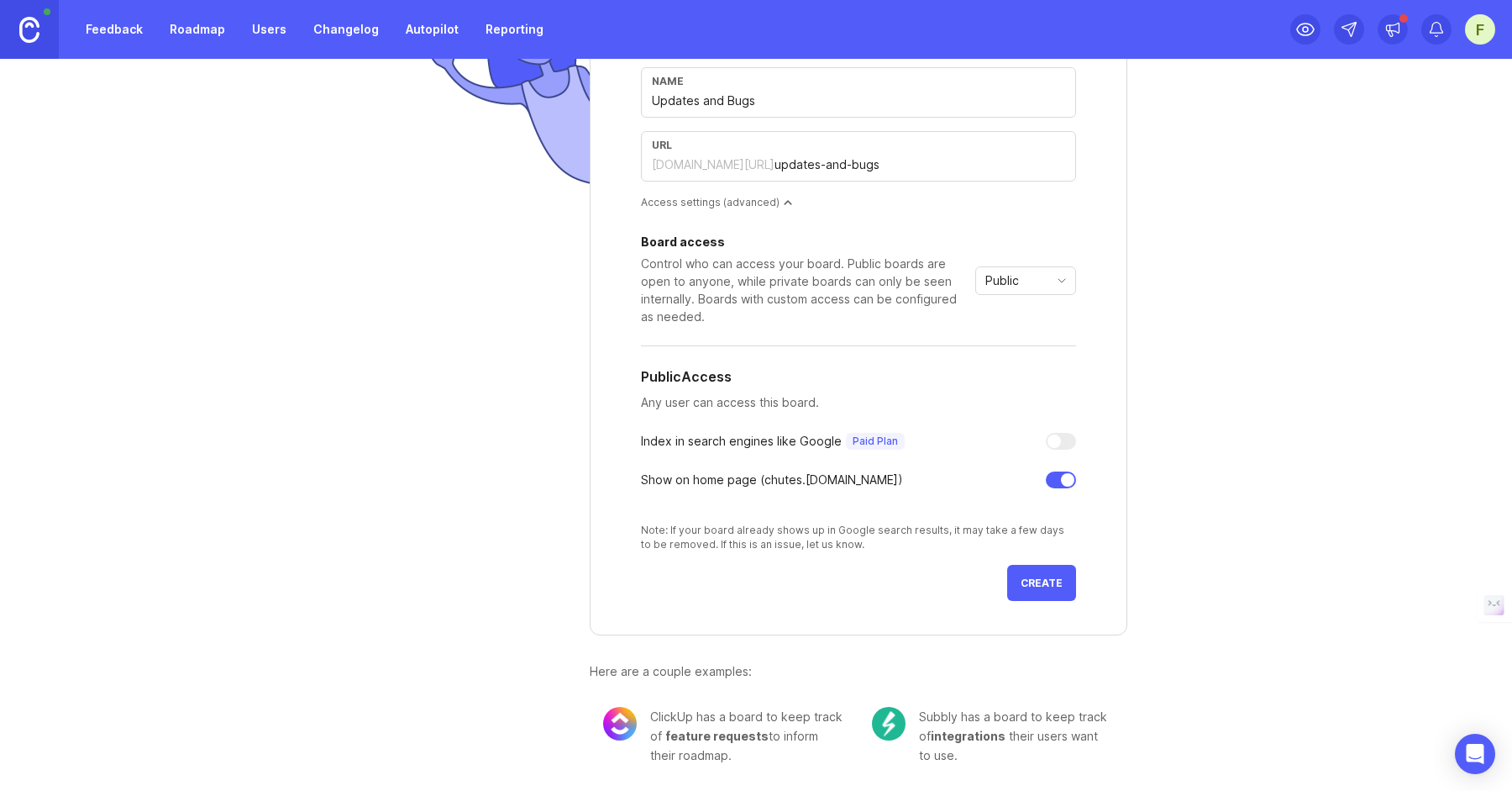
click at [1037, 277] on div "Public" at bounding box center [1012, 281] width 72 height 27
click at [1028, 312] on span "Private" at bounding box center [1010, 313] width 47 height 19
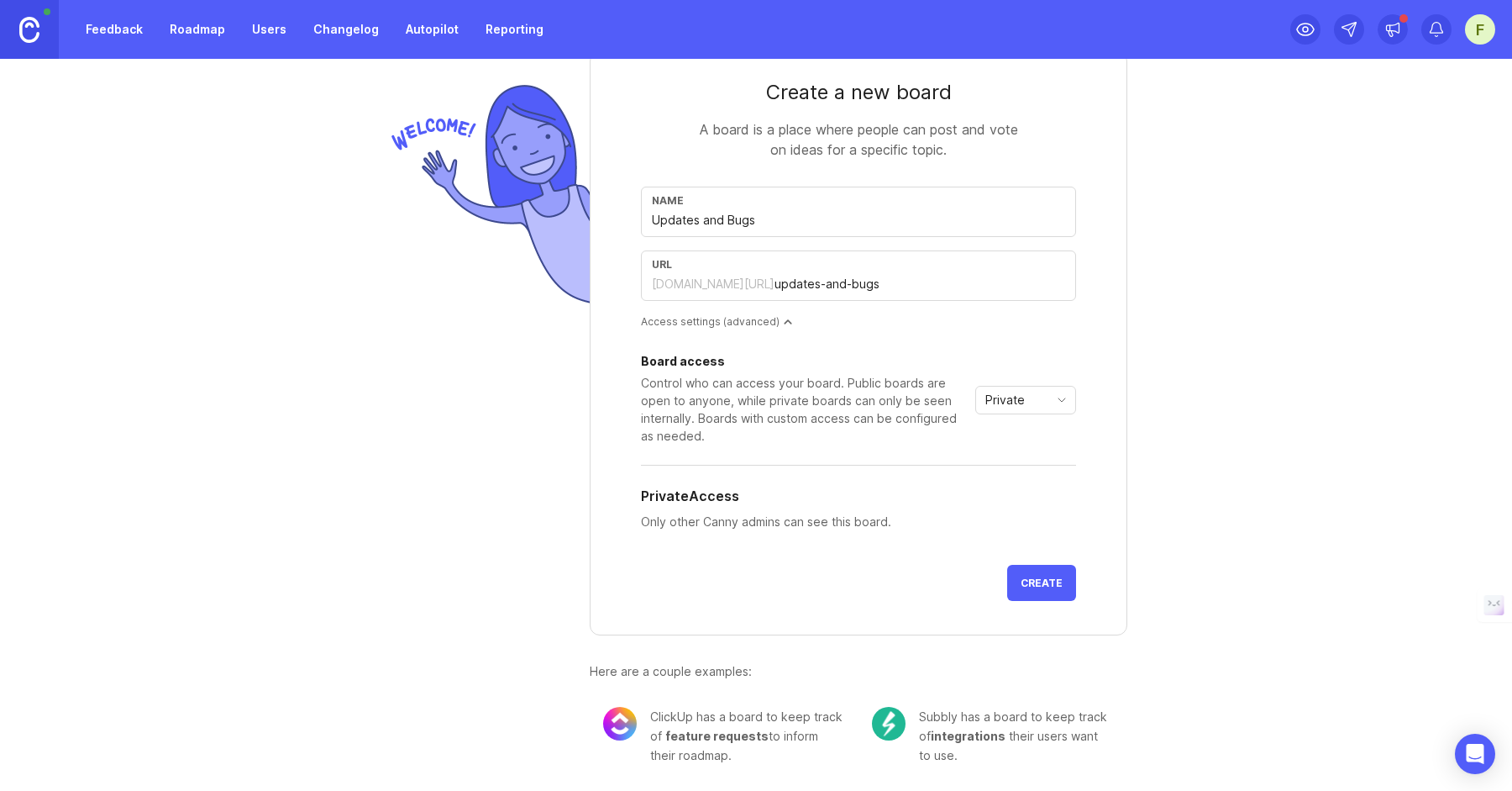
click at [1048, 575] on button "Create" at bounding box center [1042, 583] width 69 height 36
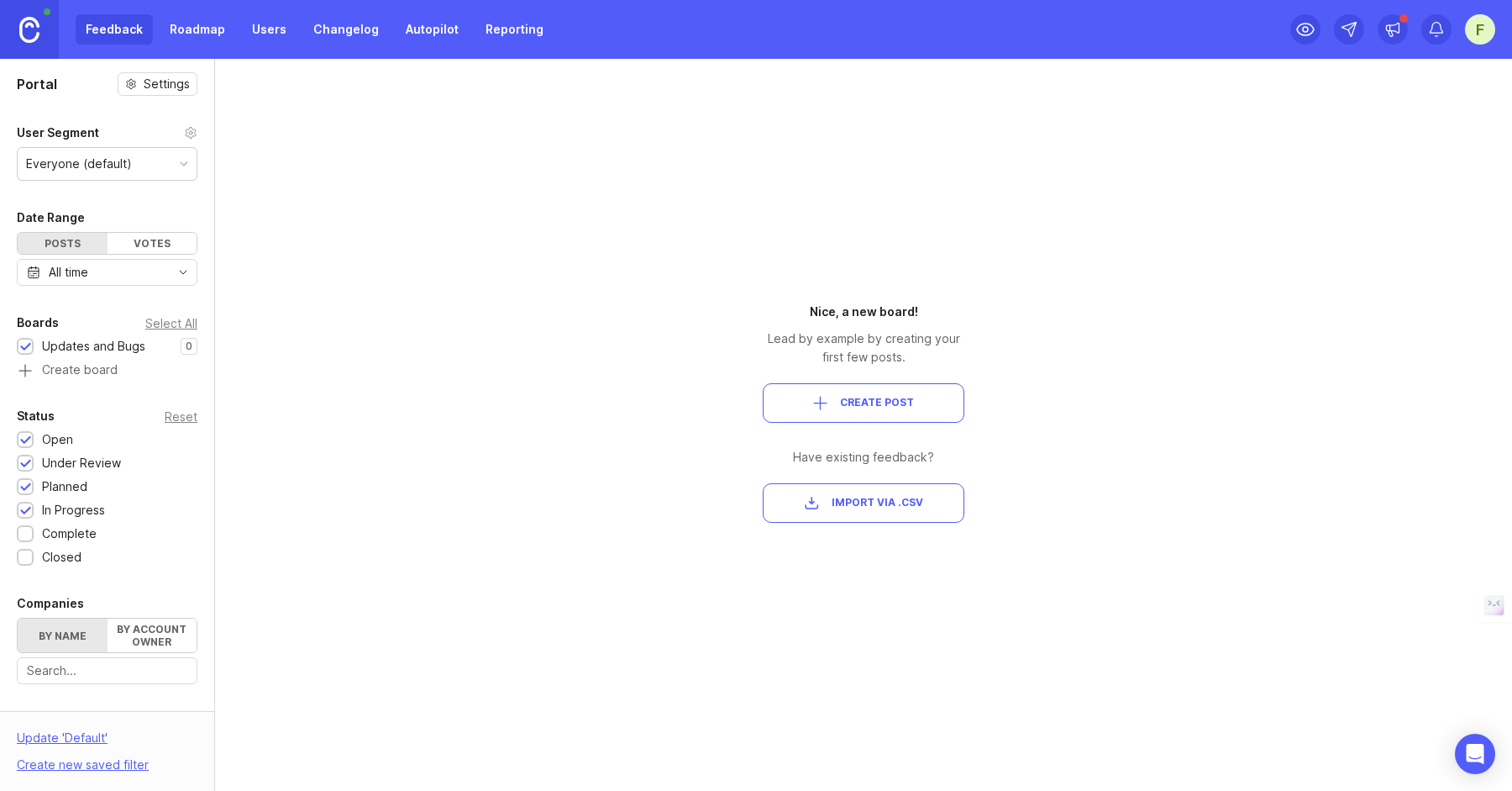
click at [193, 26] on link "Roadmap" at bounding box center [197, 29] width 75 height 31
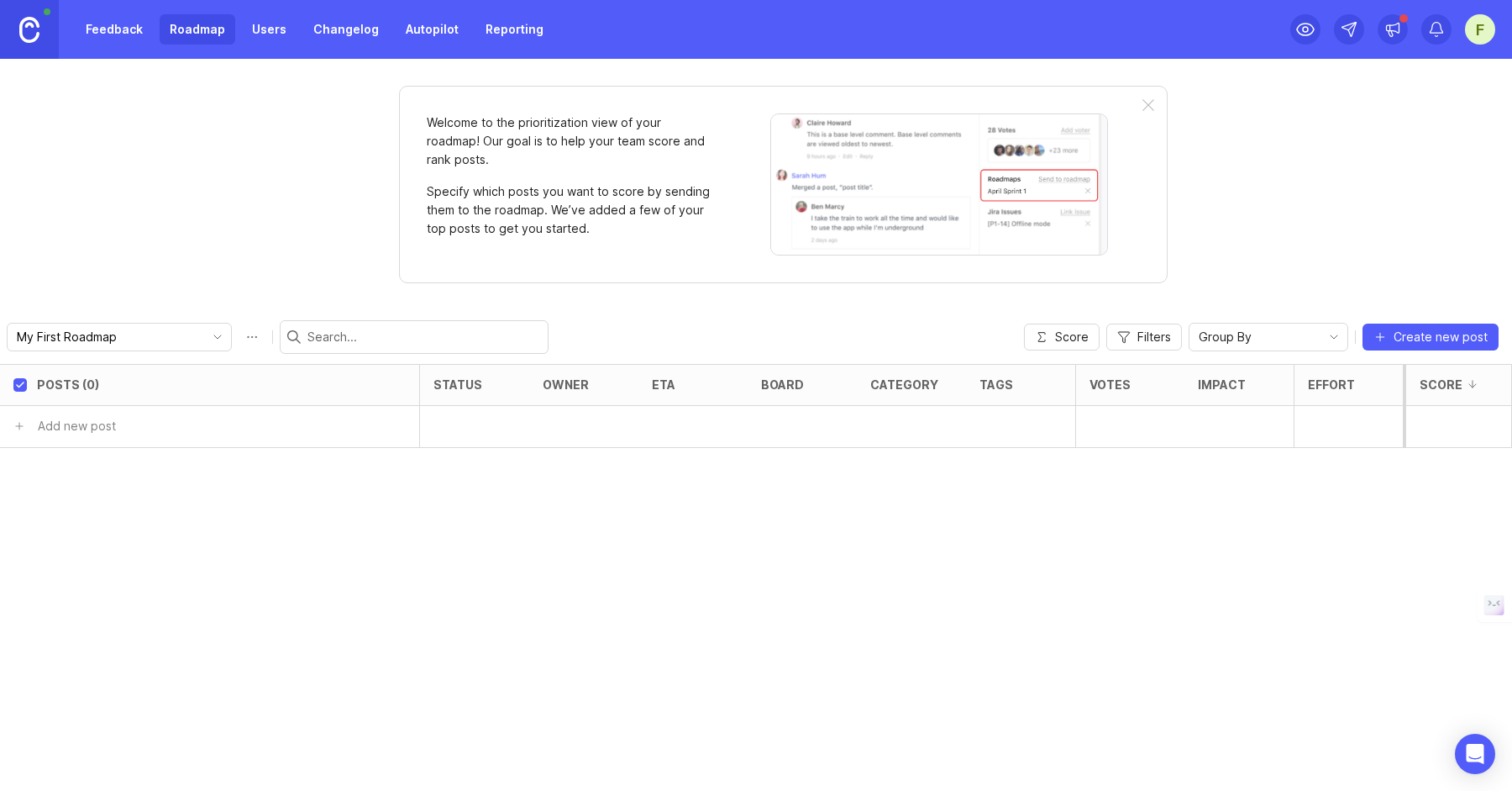
click at [277, 35] on link "Users" at bounding box center [269, 29] width 54 height 31
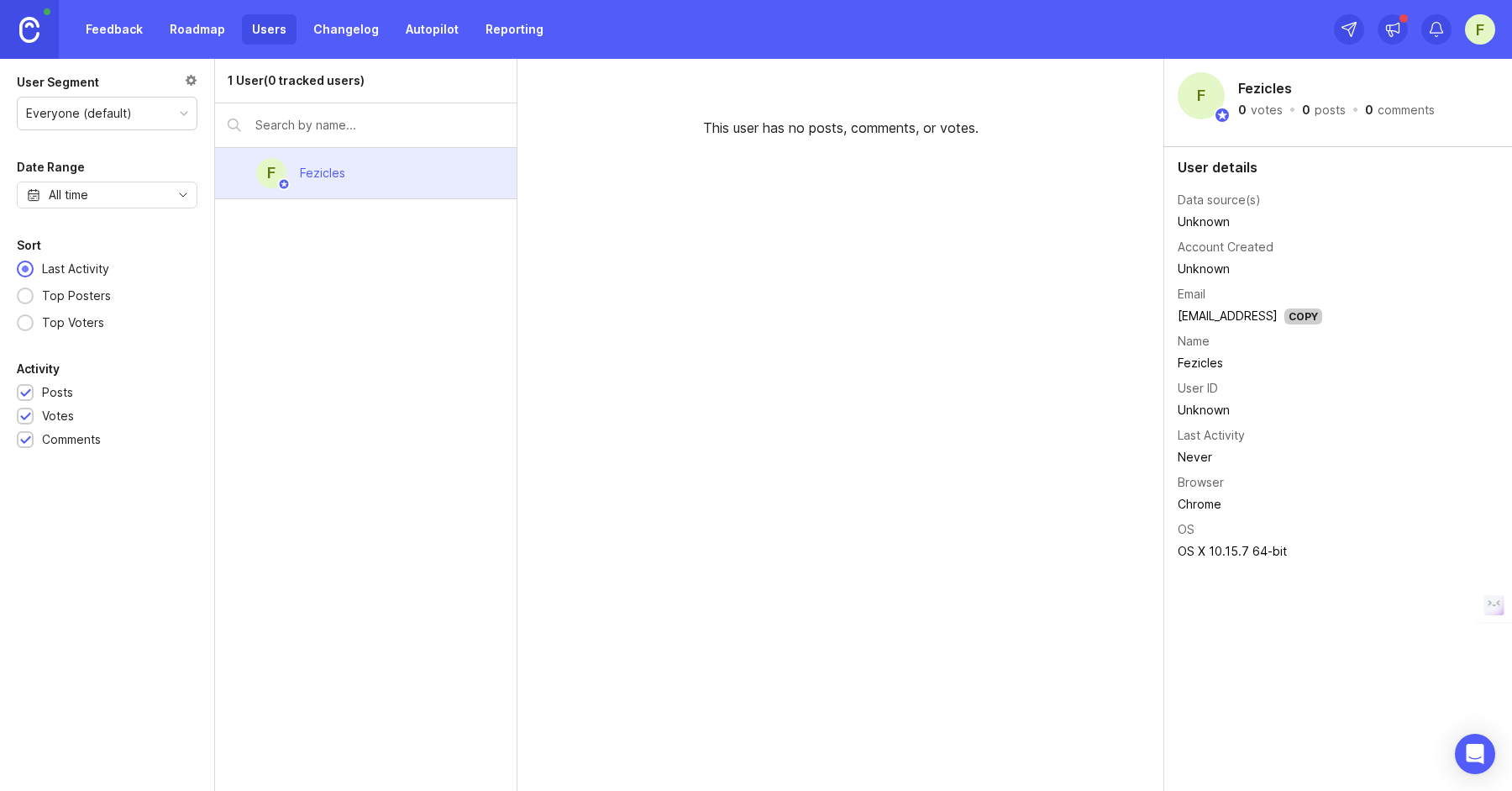
click at [328, 35] on link "Changelog" at bounding box center [346, 29] width 85 height 31
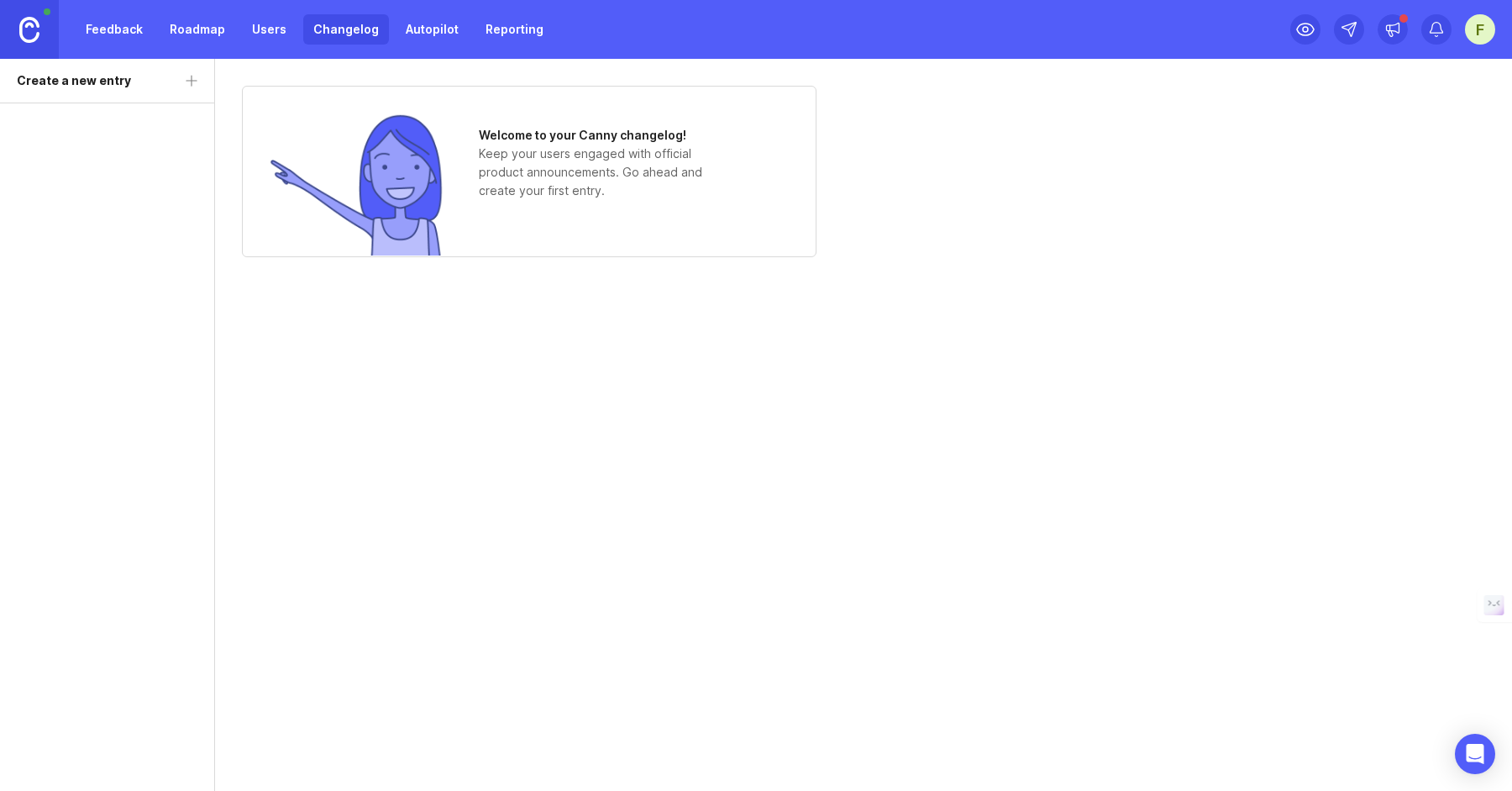
click at [249, 24] on link "Users" at bounding box center [269, 29] width 54 height 31
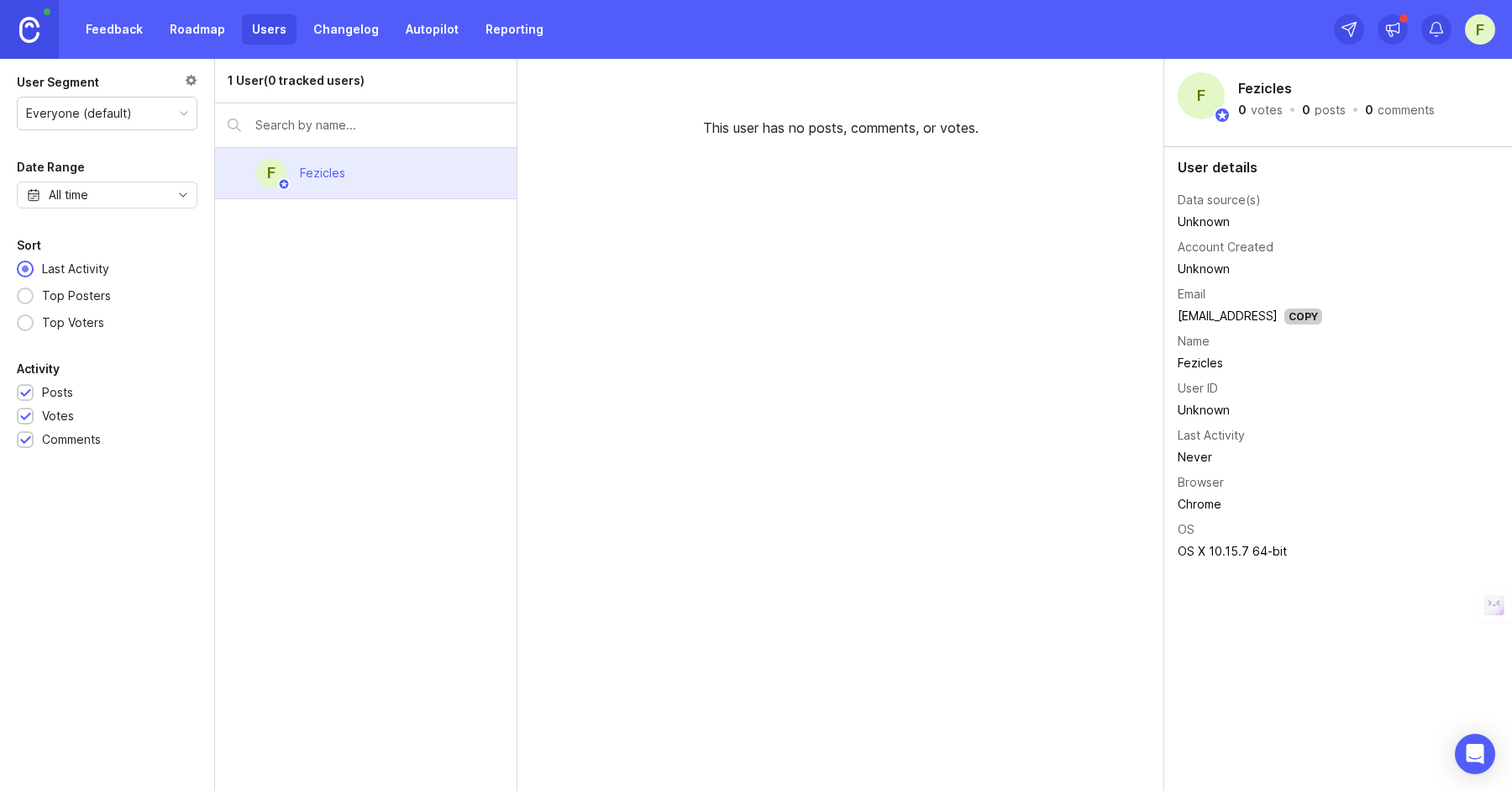
click at [340, 35] on link "Changelog" at bounding box center [346, 29] width 85 height 31
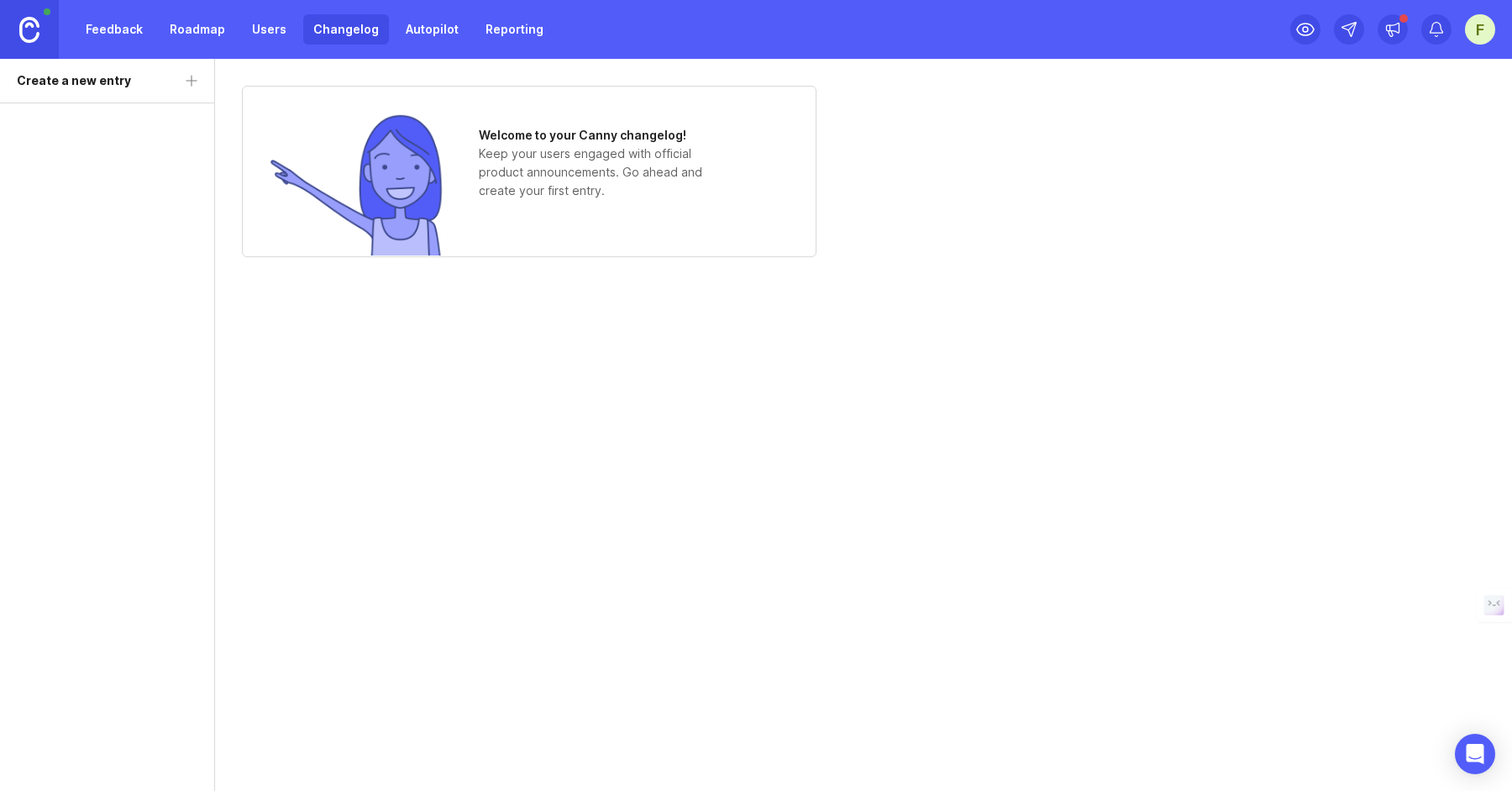
click at [420, 35] on link "Autopilot" at bounding box center [432, 29] width 73 height 31
click at [521, 33] on link "Reporting" at bounding box center [514, 29] width 78 height 31
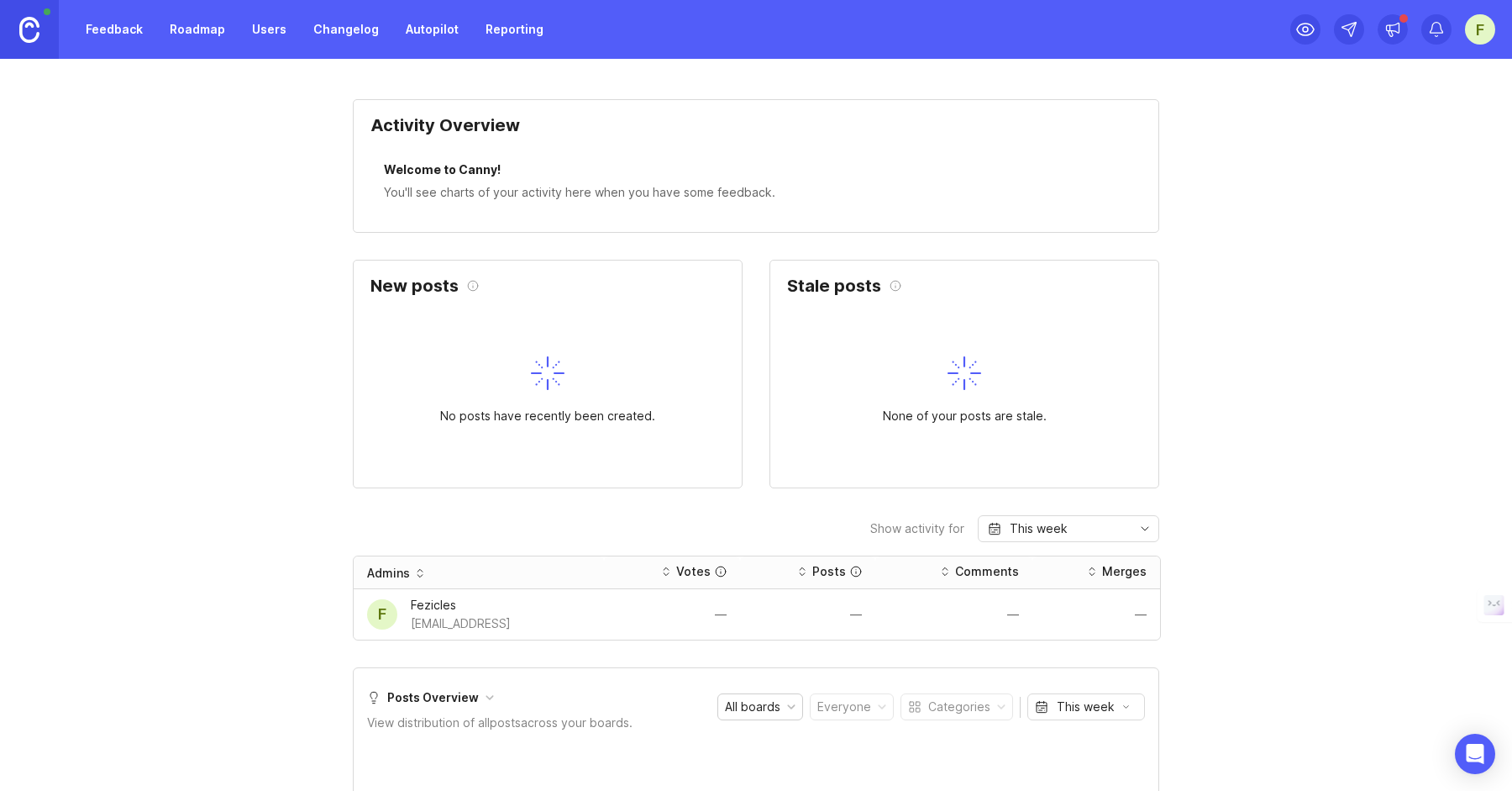
click at [118, 26] on link "Feedback" at bounding box center [114, 29] width 77 height 31
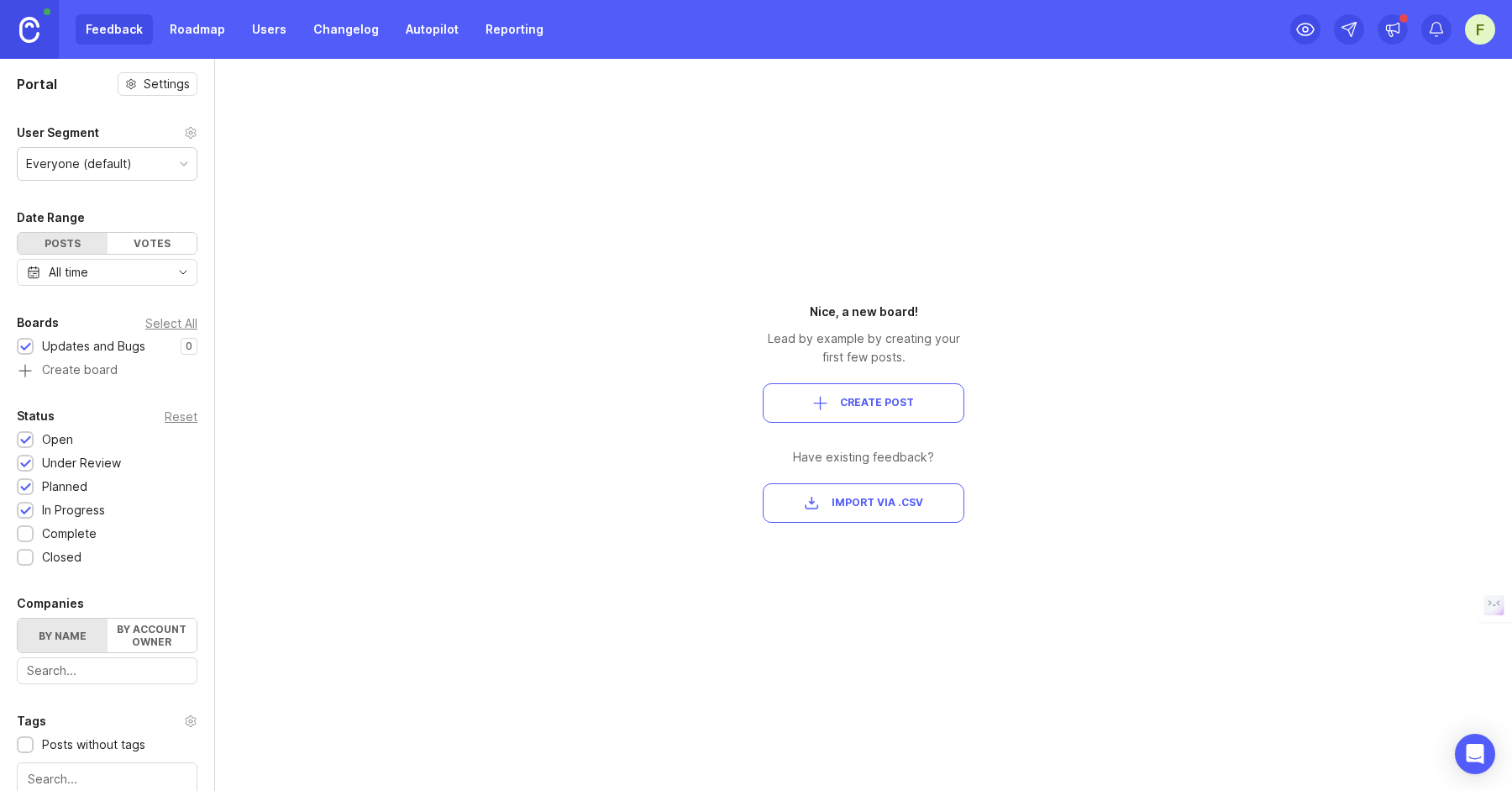
click at [287, 27] on link "Users" at bounding box center [269, 29] width 54 height 31
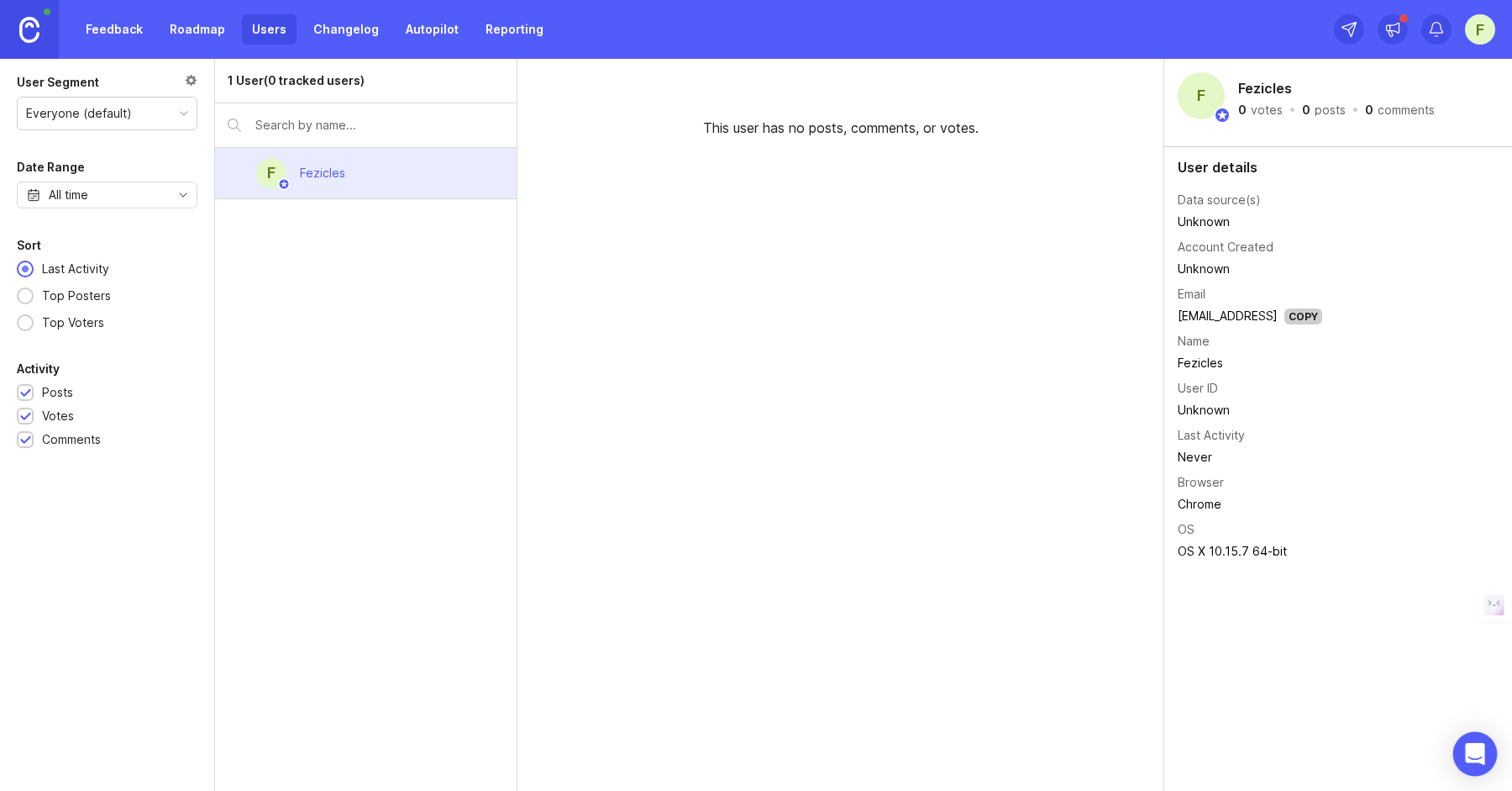
click at [1460, 743] on div "Open Intercom Messenger" at bounding box center [1475, 753] width 45 height 45
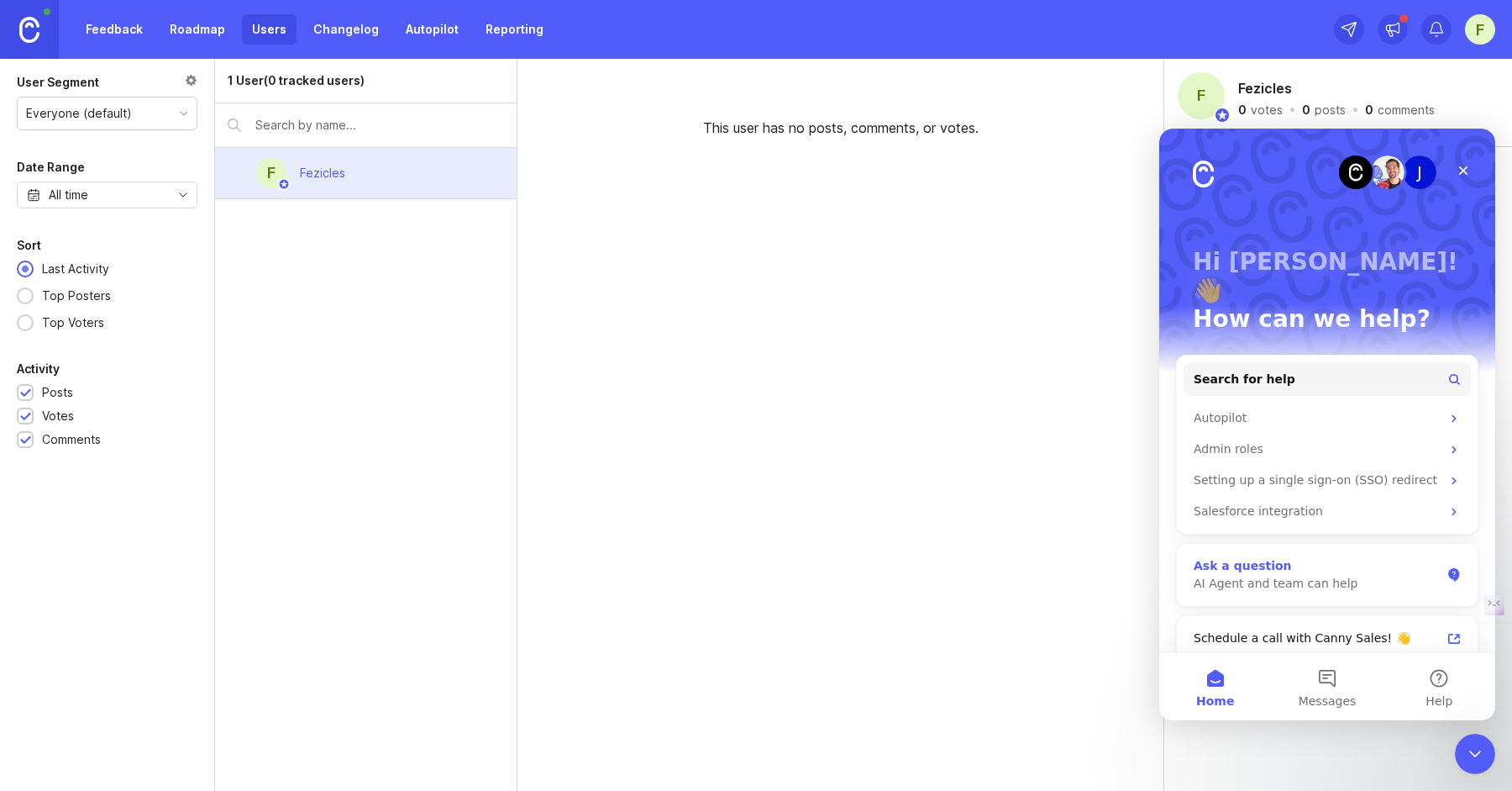
click at [1300, 575] on div "AI Agent and team can help" at bounding box center [1317, 584] width 247 height 18
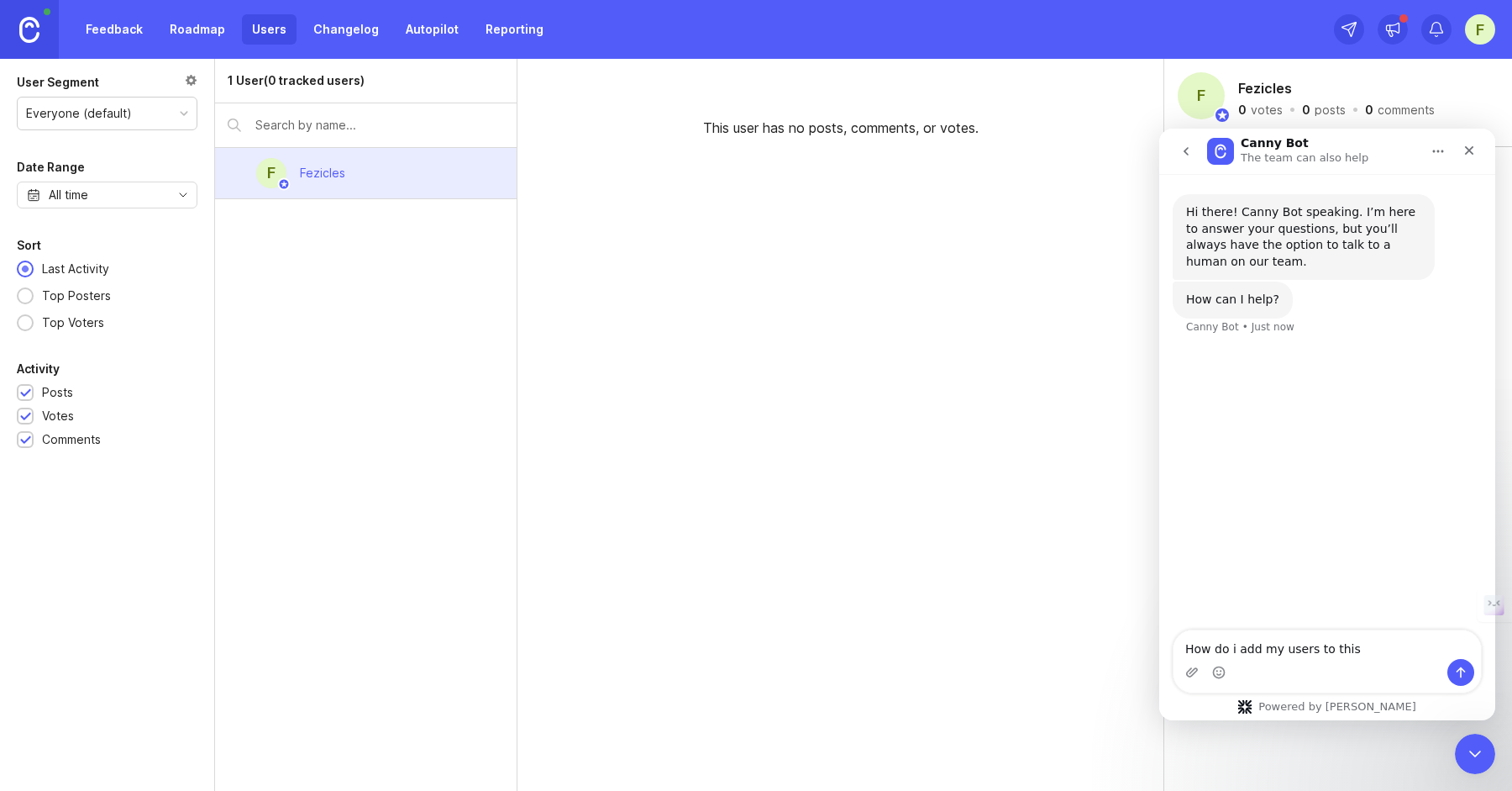
type textarea "How do i add my users to this?"
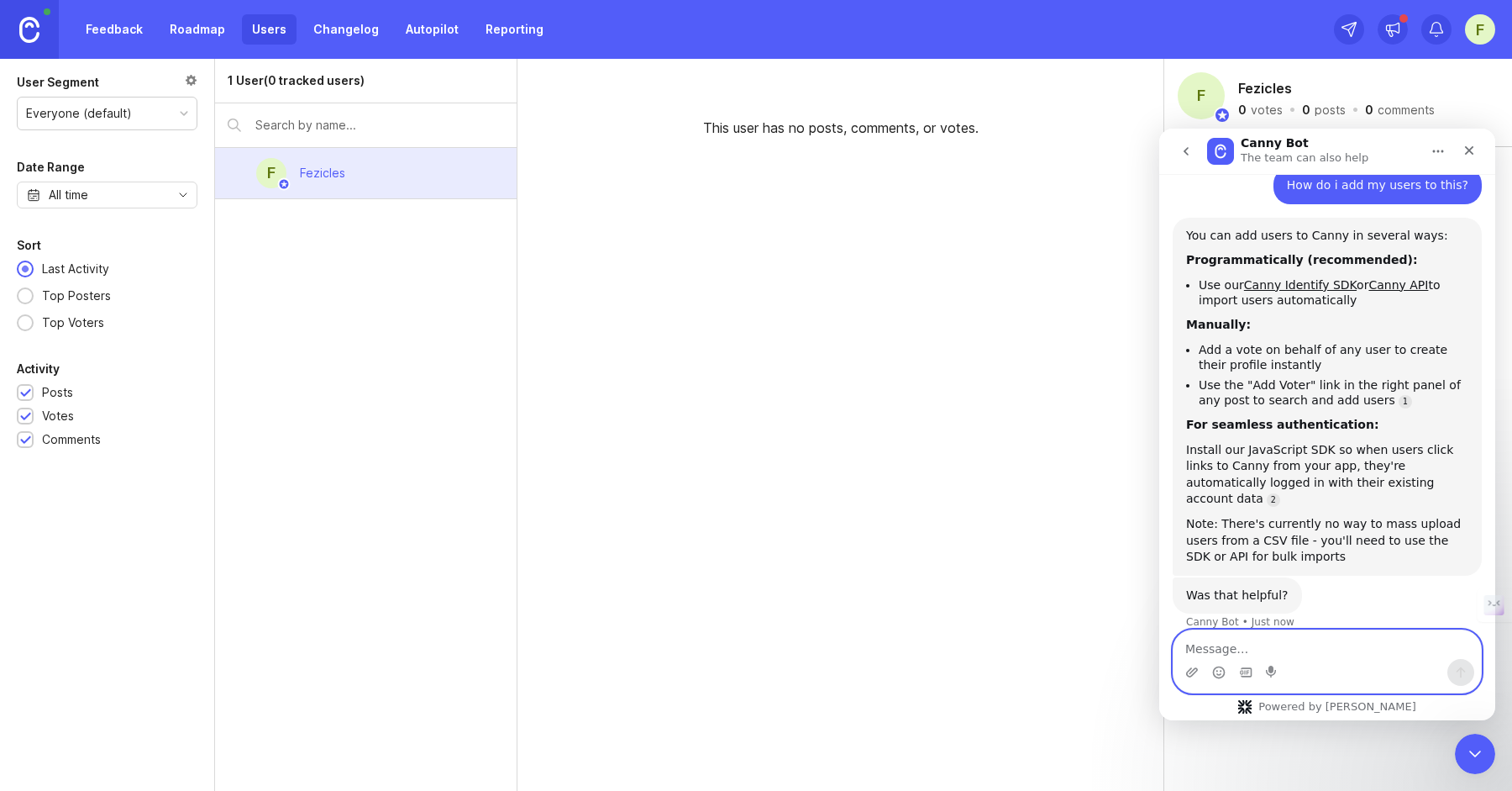
scroll to position [168, 0]
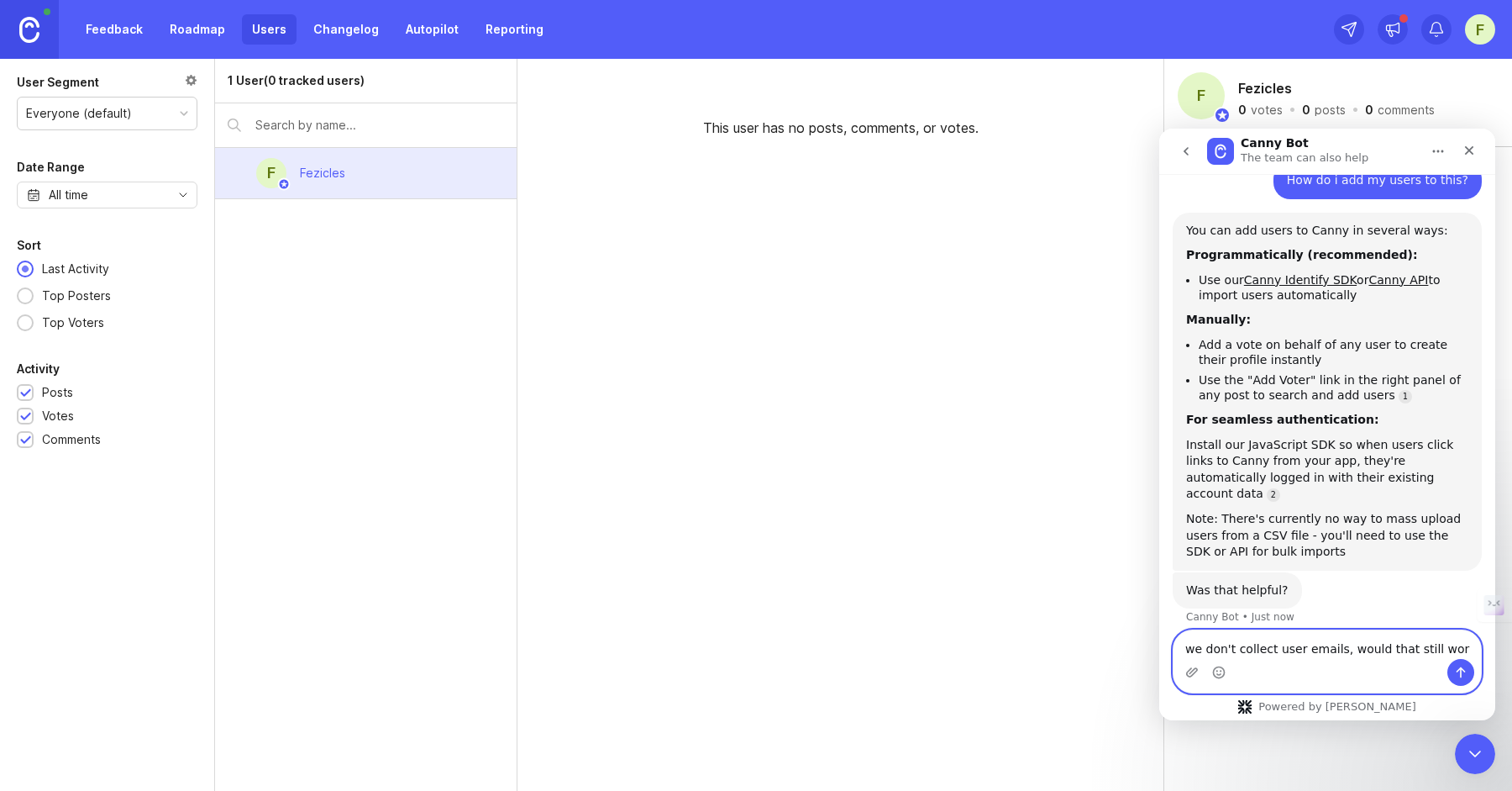
type textarea "we don't collect user emails, would that still work"
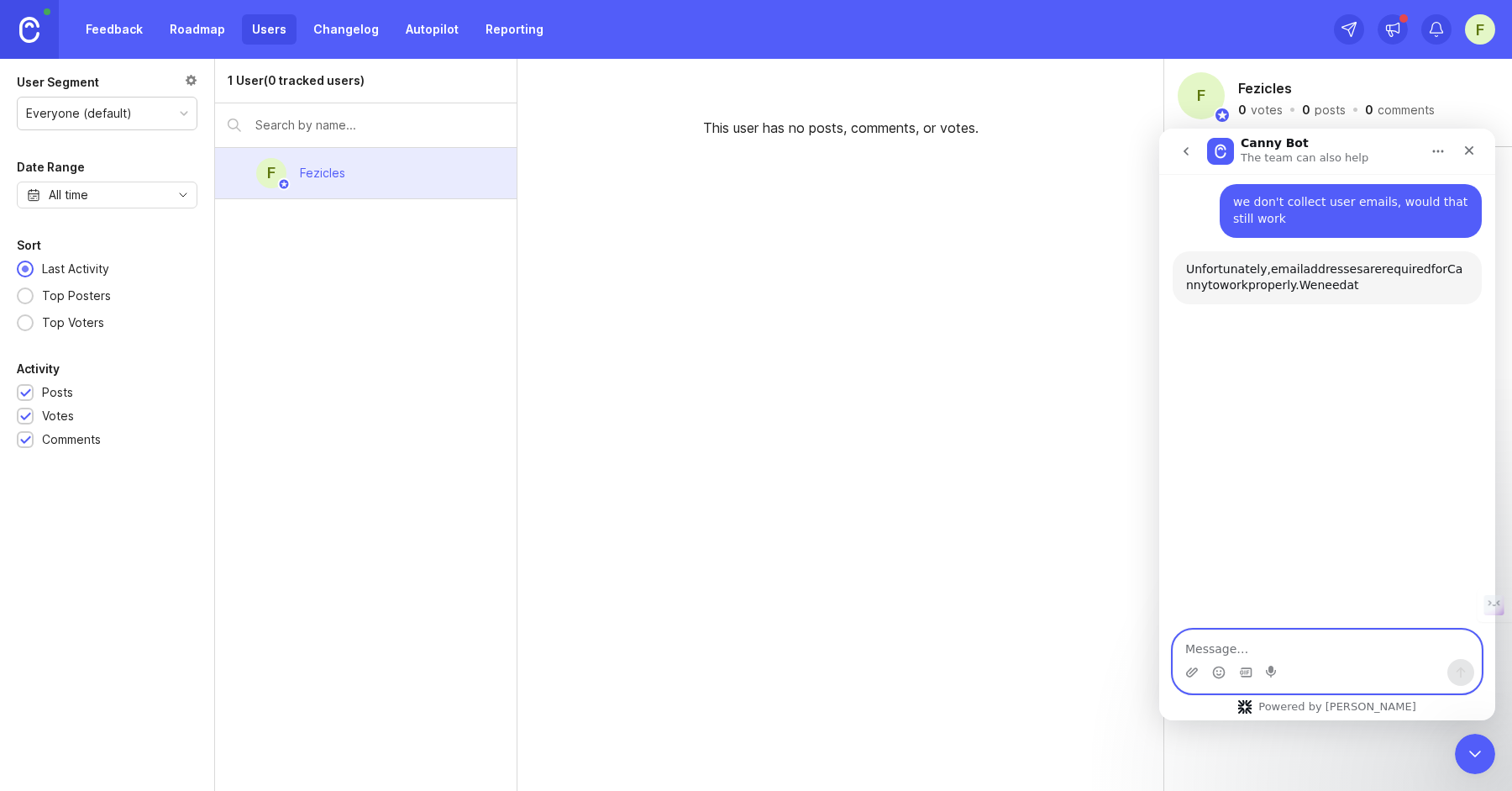
scroll to position [606, 0]
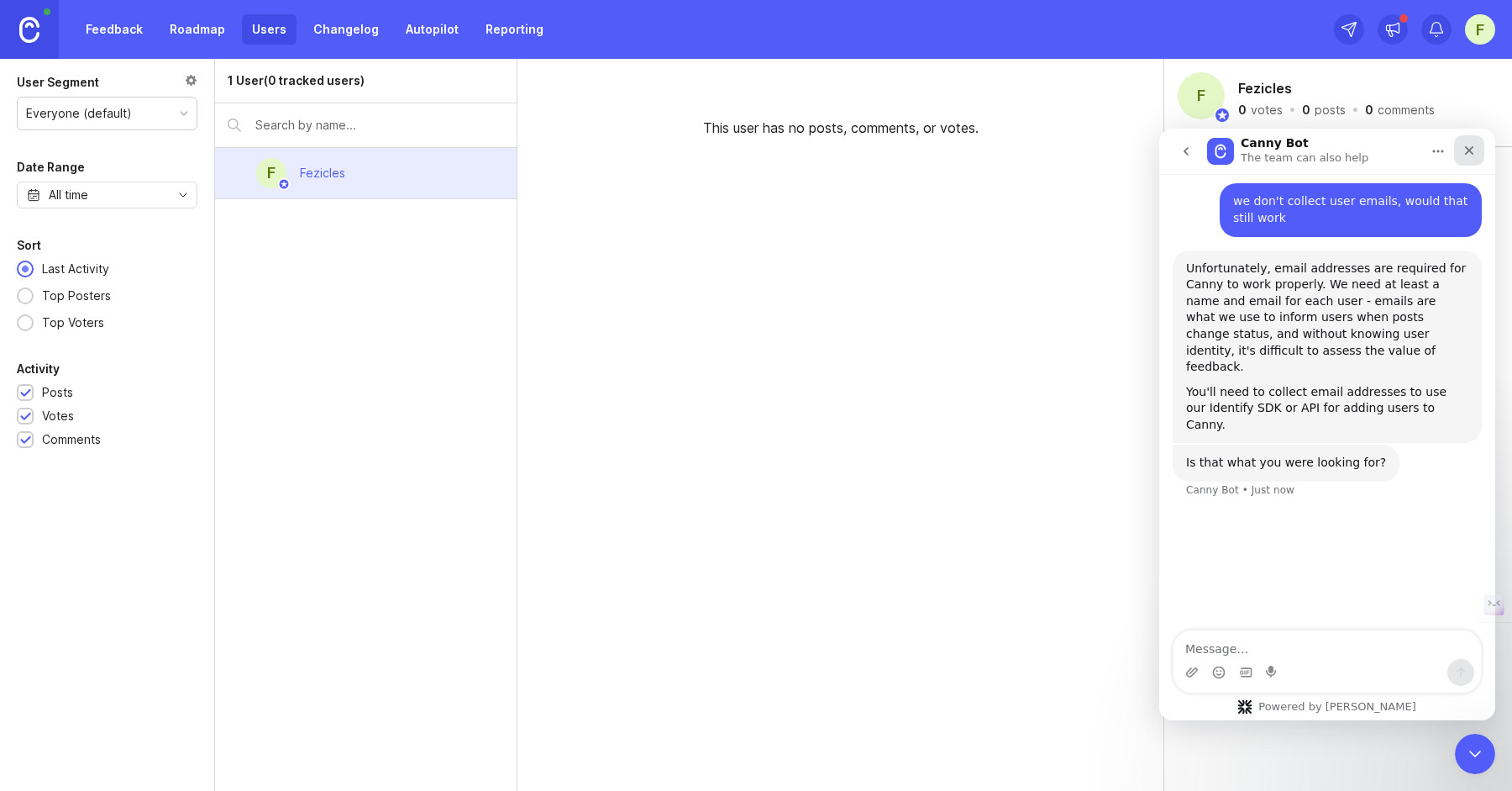
click at [1470, 153] on icon "Close" at bounding box center [1469, 151] width 14 height 14
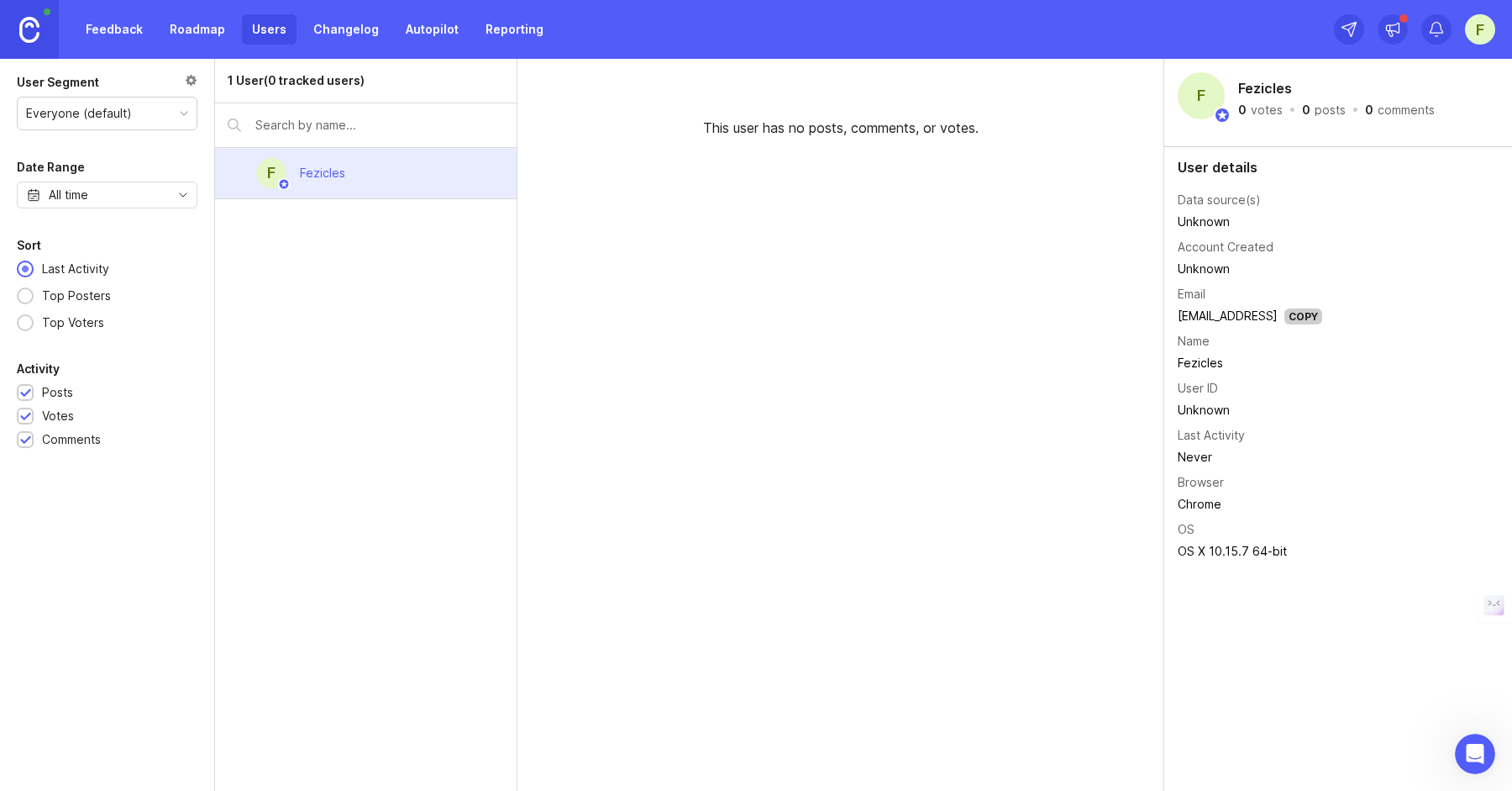
scroll to position [445, 0]
click at [120, 29] on link "Feedback" at bounding box center [114, 29] width 77 height 31
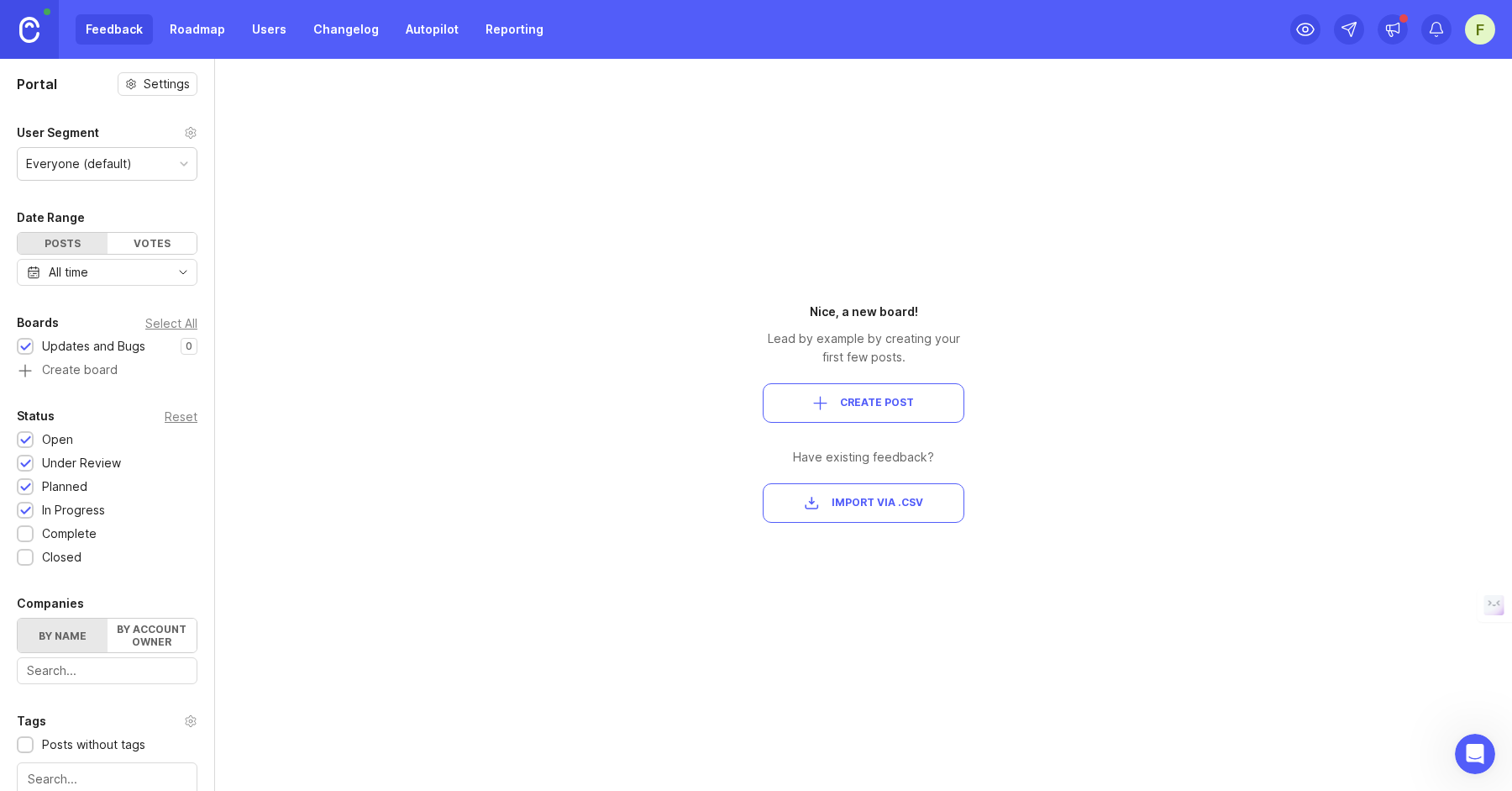
click at [189, 31] on link "Roadmap" at bounding box center [197, 29] width 75 height 31
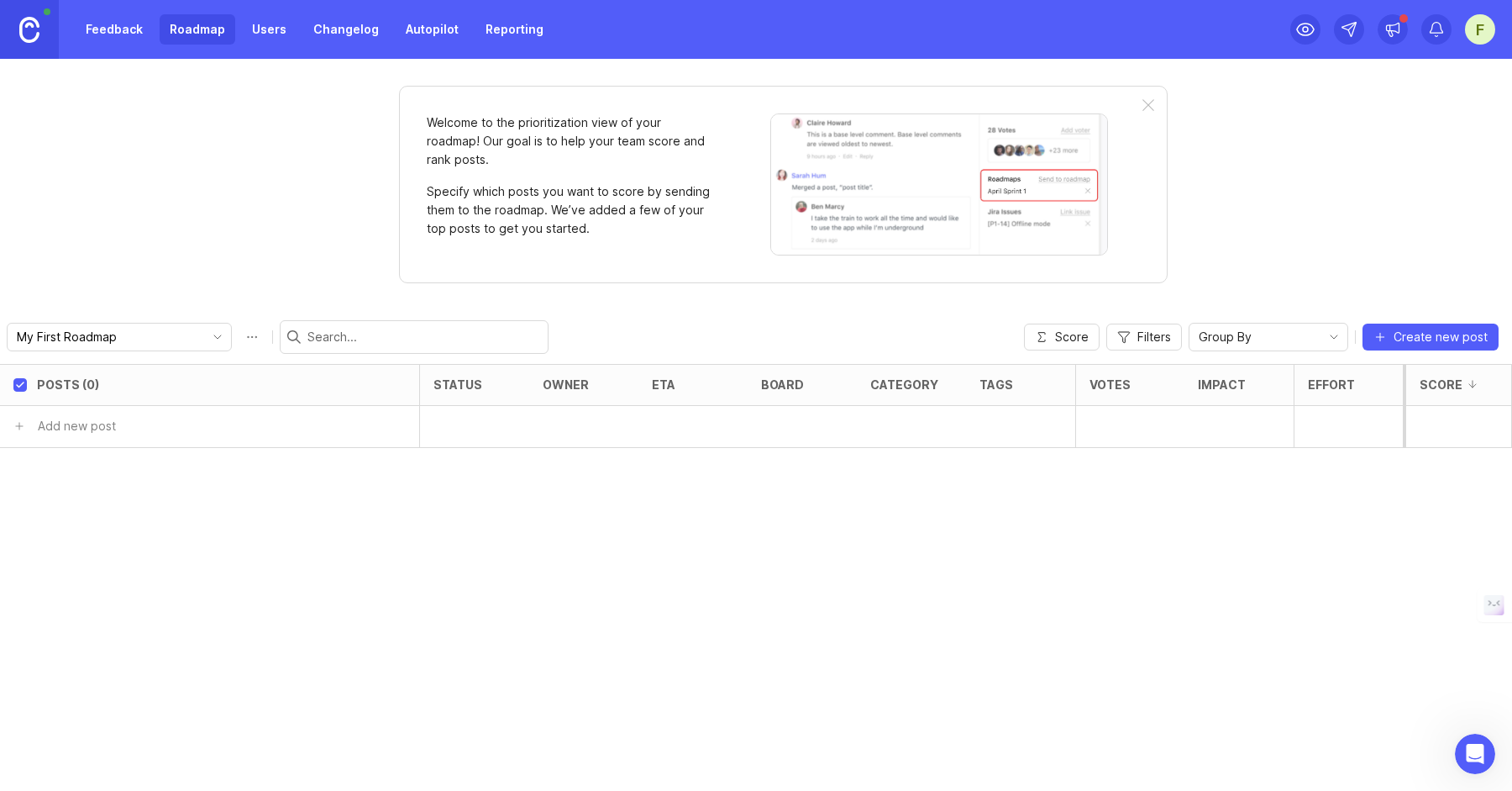
click at [262, 38] on link "Users" at bounding box center [269, 29] width 54 height 31
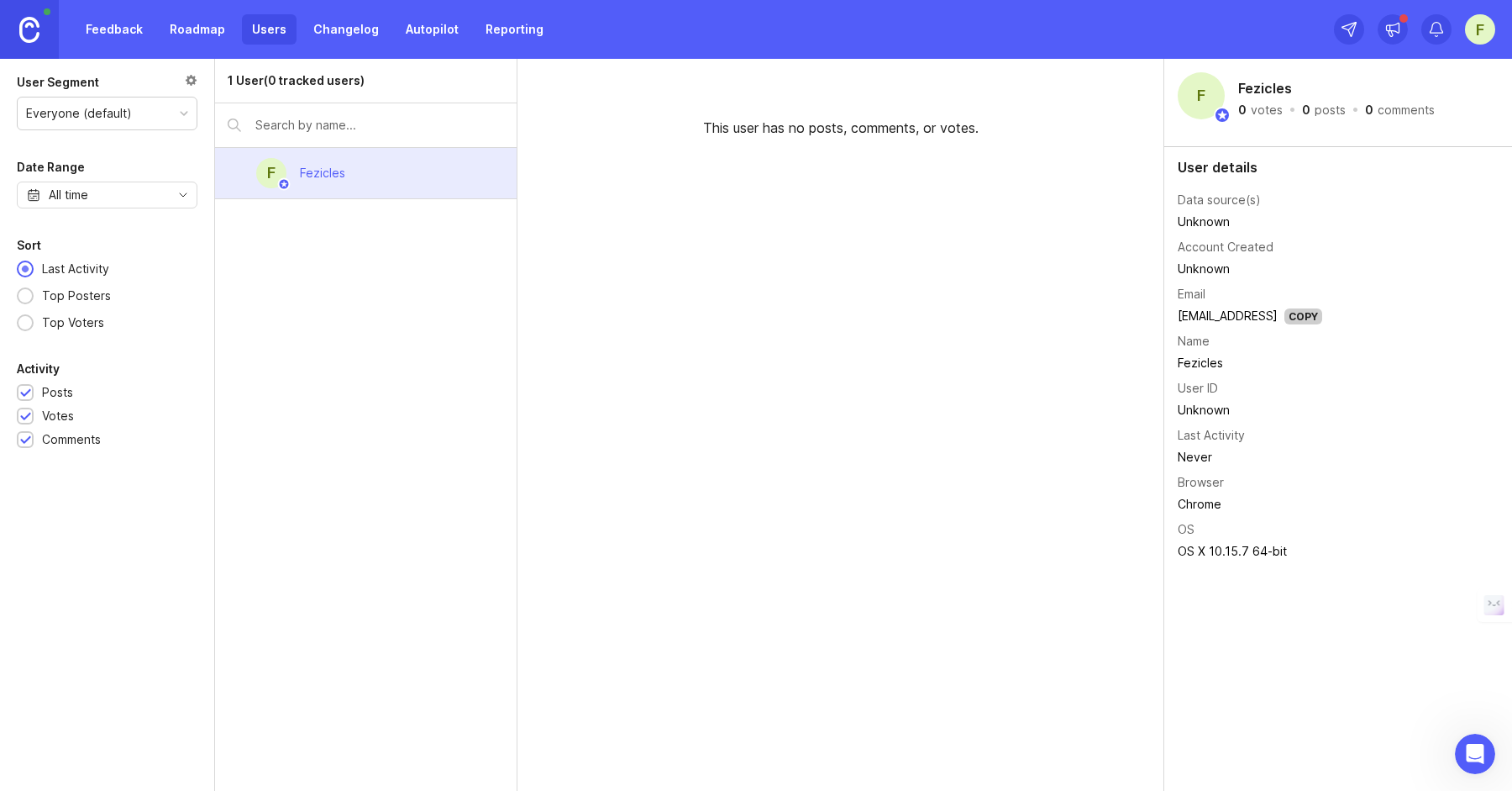
click at [104, 31] on link "Feedback" at bounding box center [114, 29] width 77 height 31
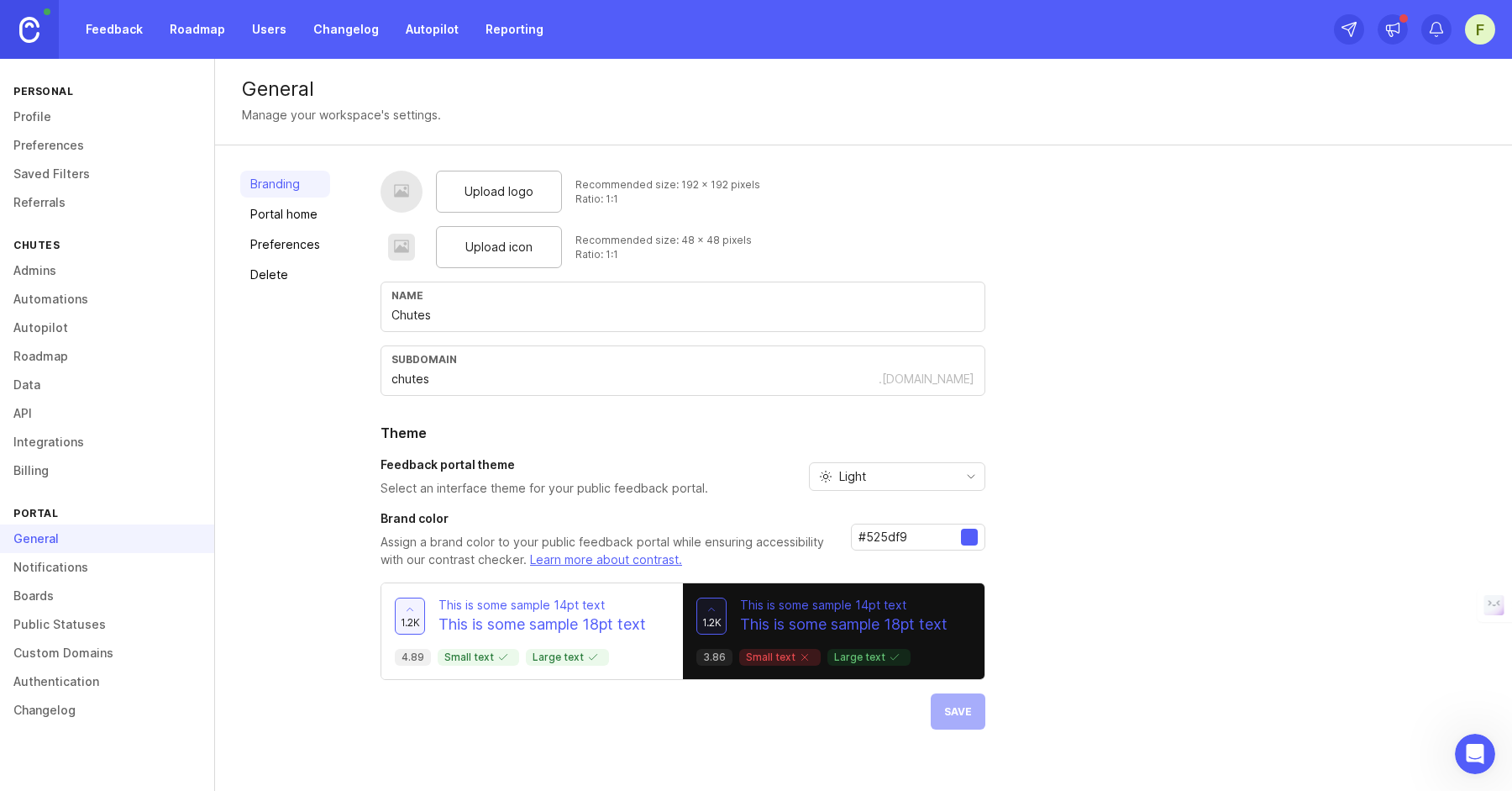
click at [898, 489] on div "Light" at bounding box center [883, 476] width 148 height 27
click at [847, 558] on span "Dark" at bounding box center [851, 564] width 26 height 19
click at [1051, 440] on div "Upload logo Recommended size: 192 x 192 pixels Ratio: 1:1 Upload icon Recommend…" at bounding box center [933, 450] width 1107 height 559
click at [960, 727] on button "Save" at bounding box center [957, 711] width 54 height 36
click at [88, 572] on link "Notifications" at bounding box center [107, 567] width 214 height 29
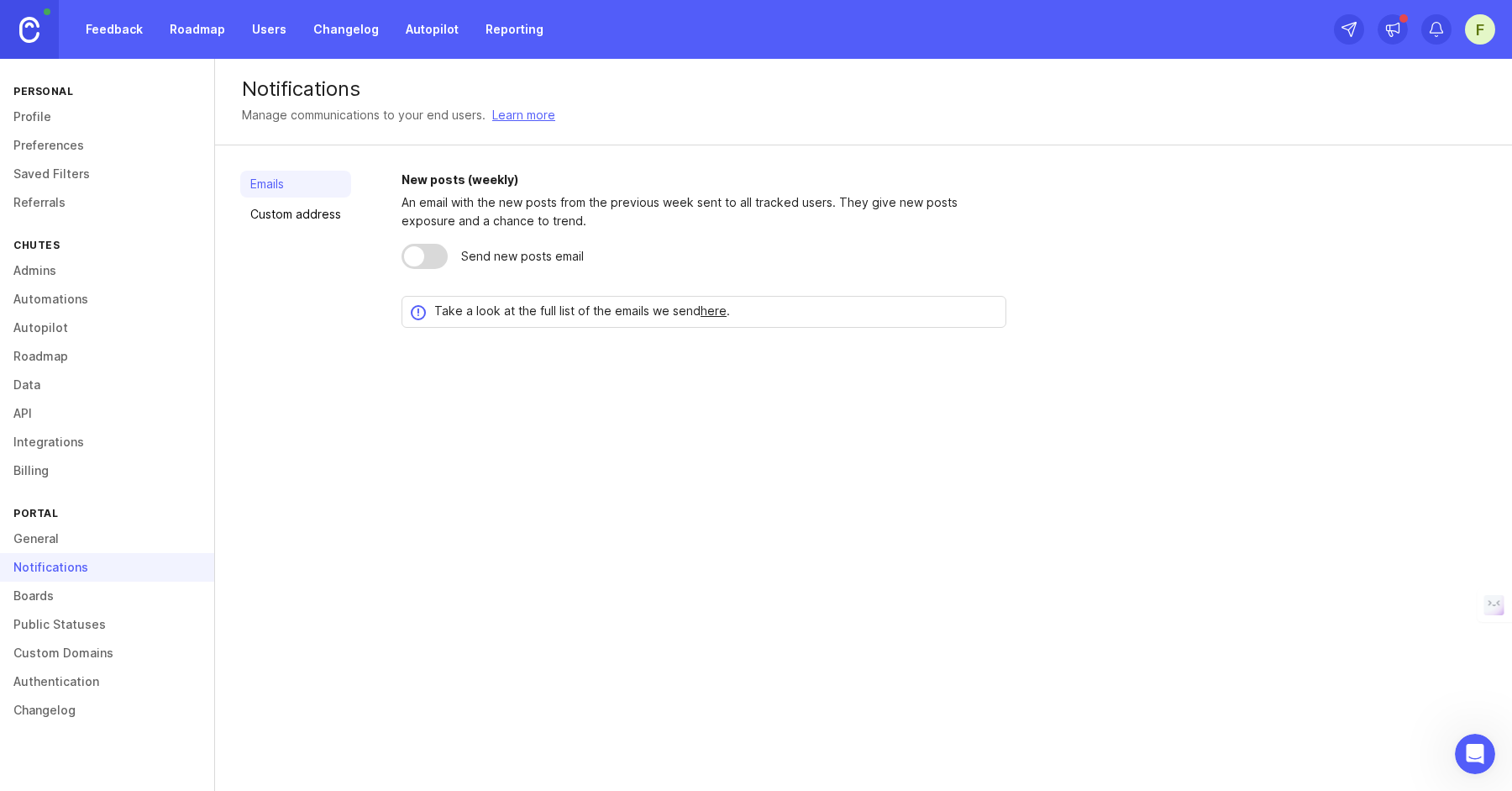
click at [63, 593] on link "Boards" at bounding box center [107, 596] width 214 height 29
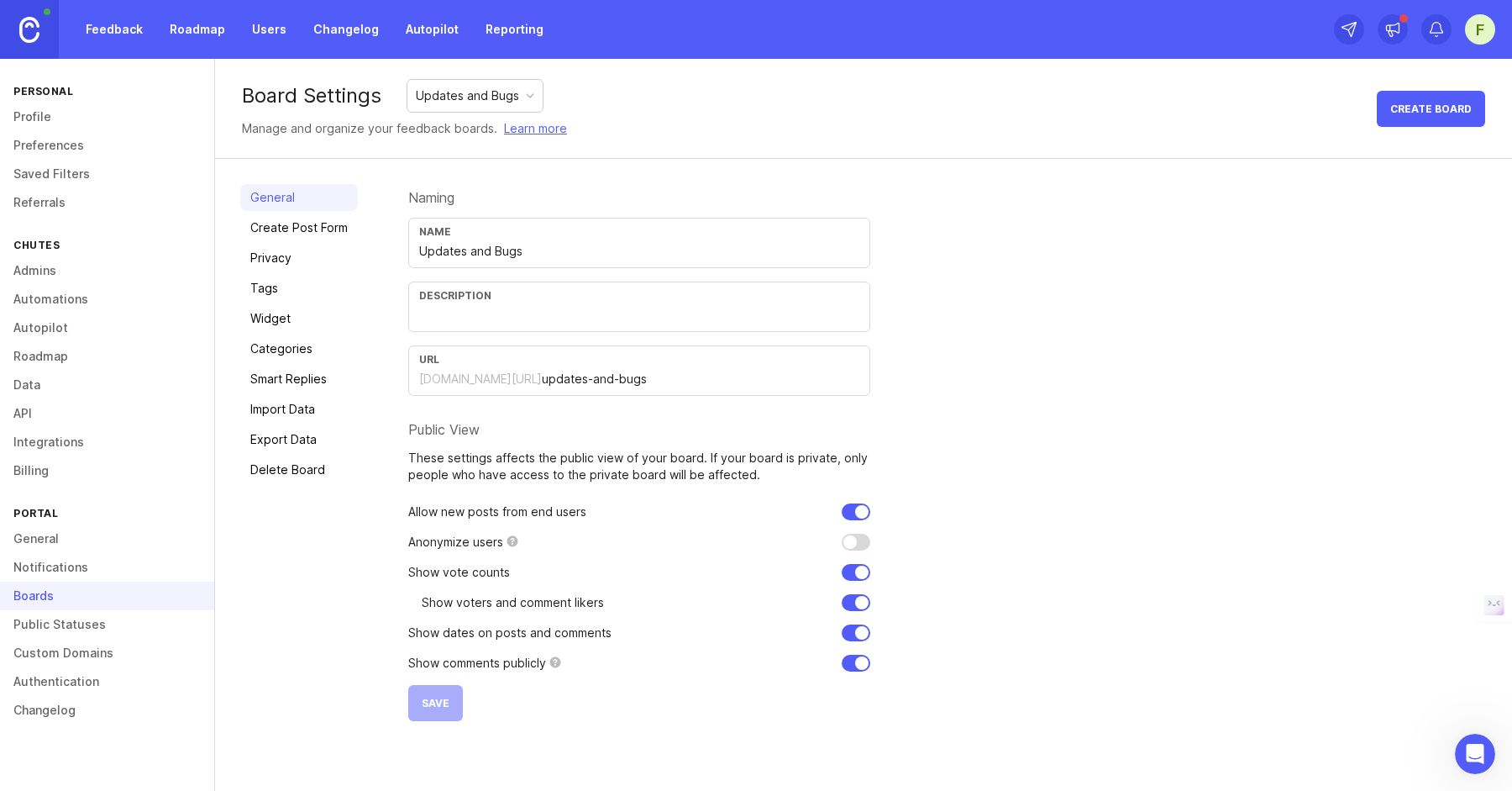
click at [279, 258] on link "Privacy" at bounding box center [298, 258] width 118 height 27
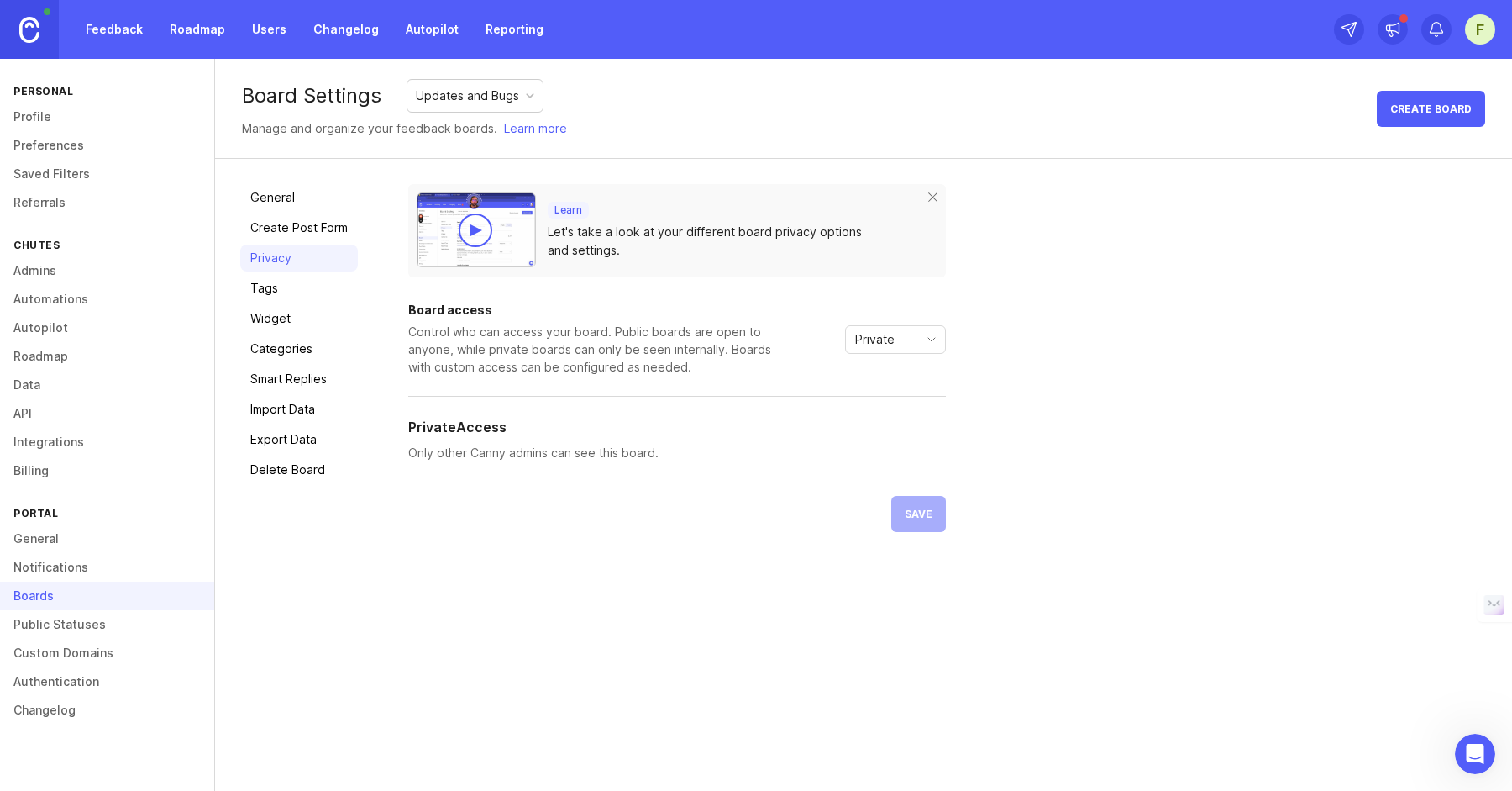
click at [913, 335] on div "Private" at bounding box center [882, 339] width 72 height 27
click at [878, 401] on span "Public" at bounding box center [873, 399] width 34 height 19
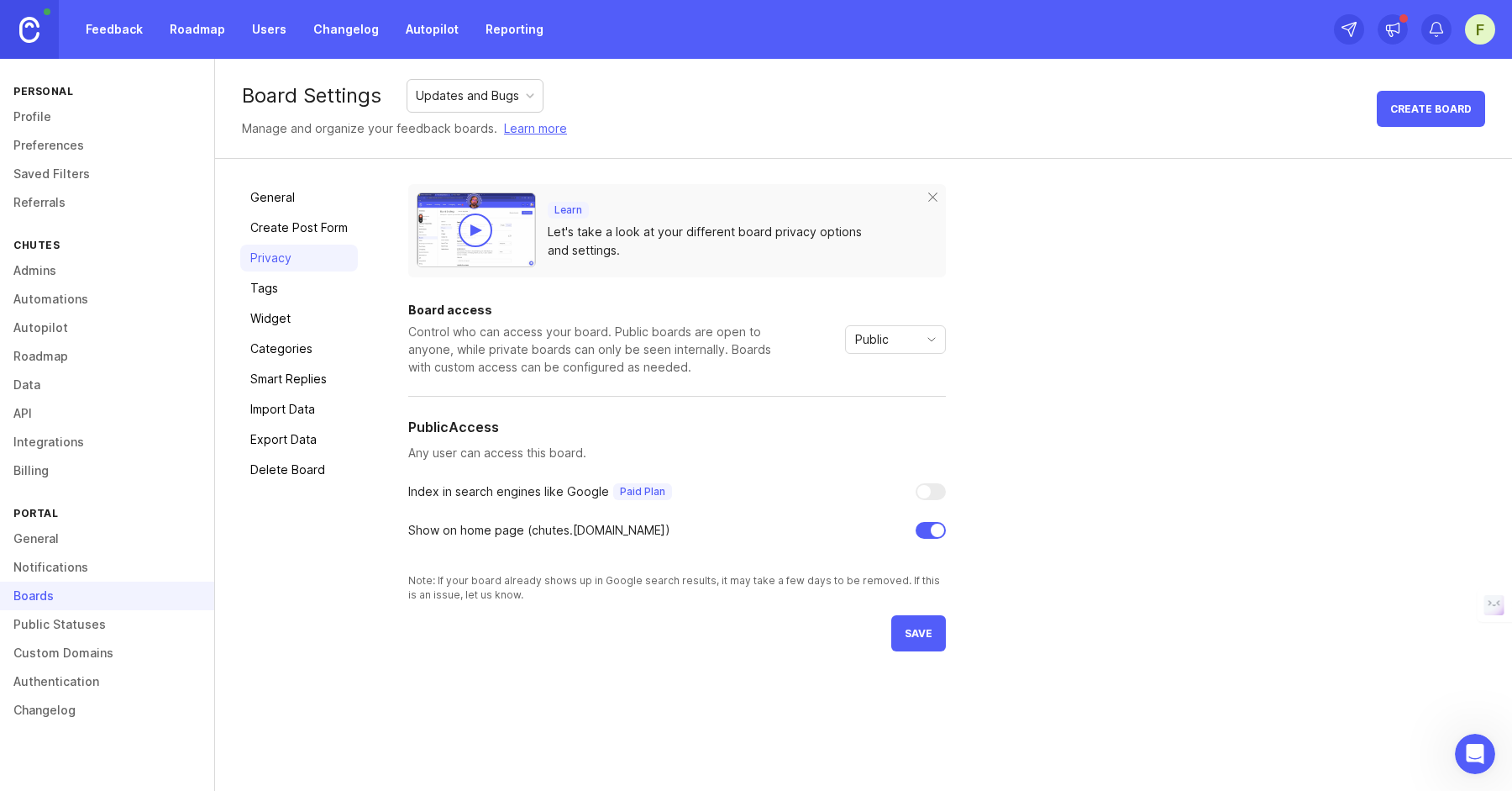
click at [918, 631] on span "save" at bounding box center [918, 632] width 28 height 13
click at [45, 115] on link "Profile" at bounding box center [107, 116] width 214 height 29
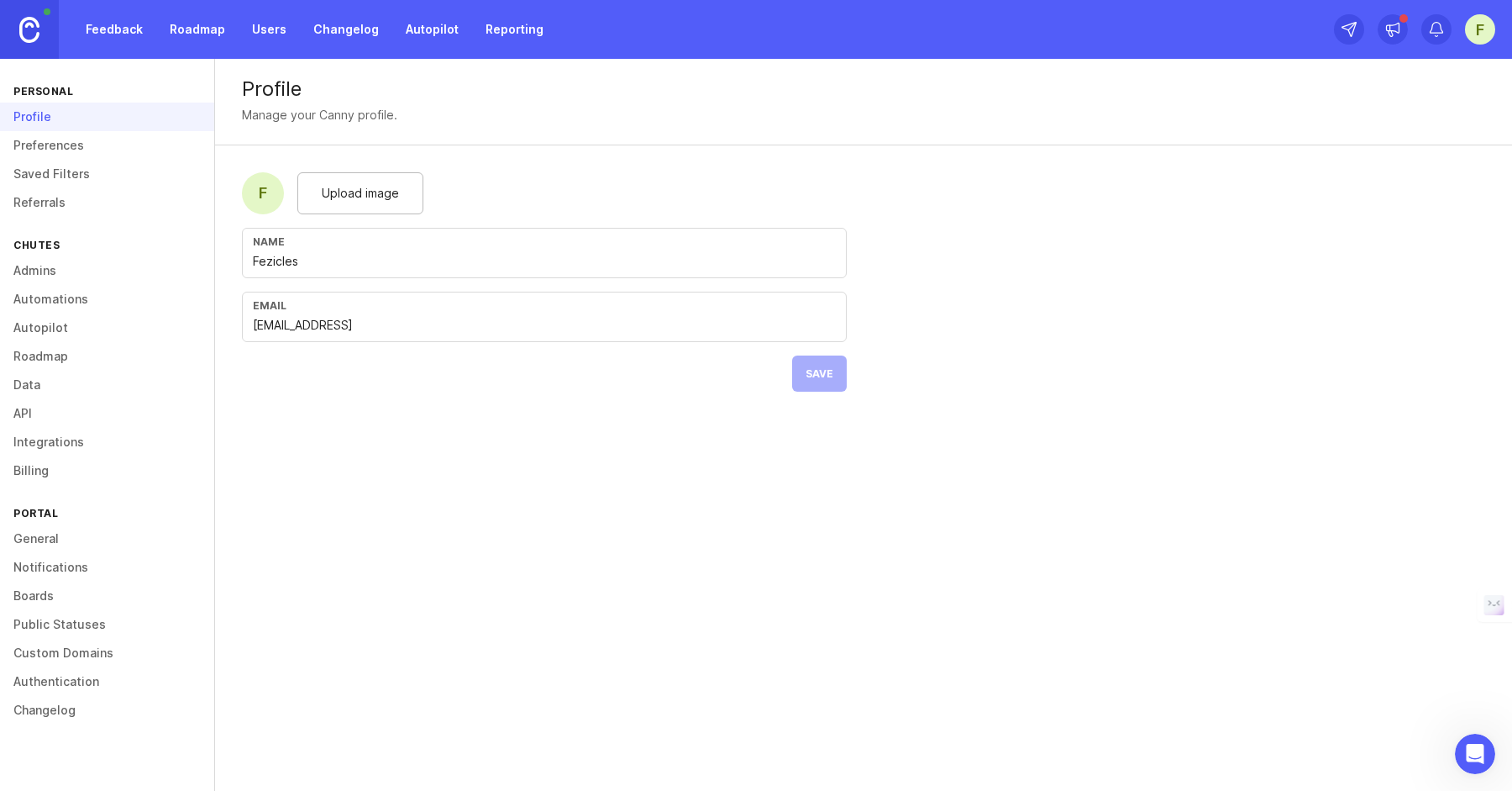
click at [104, 25] on link "Feedback" at bounding box center [114, 29] width 77 height 31
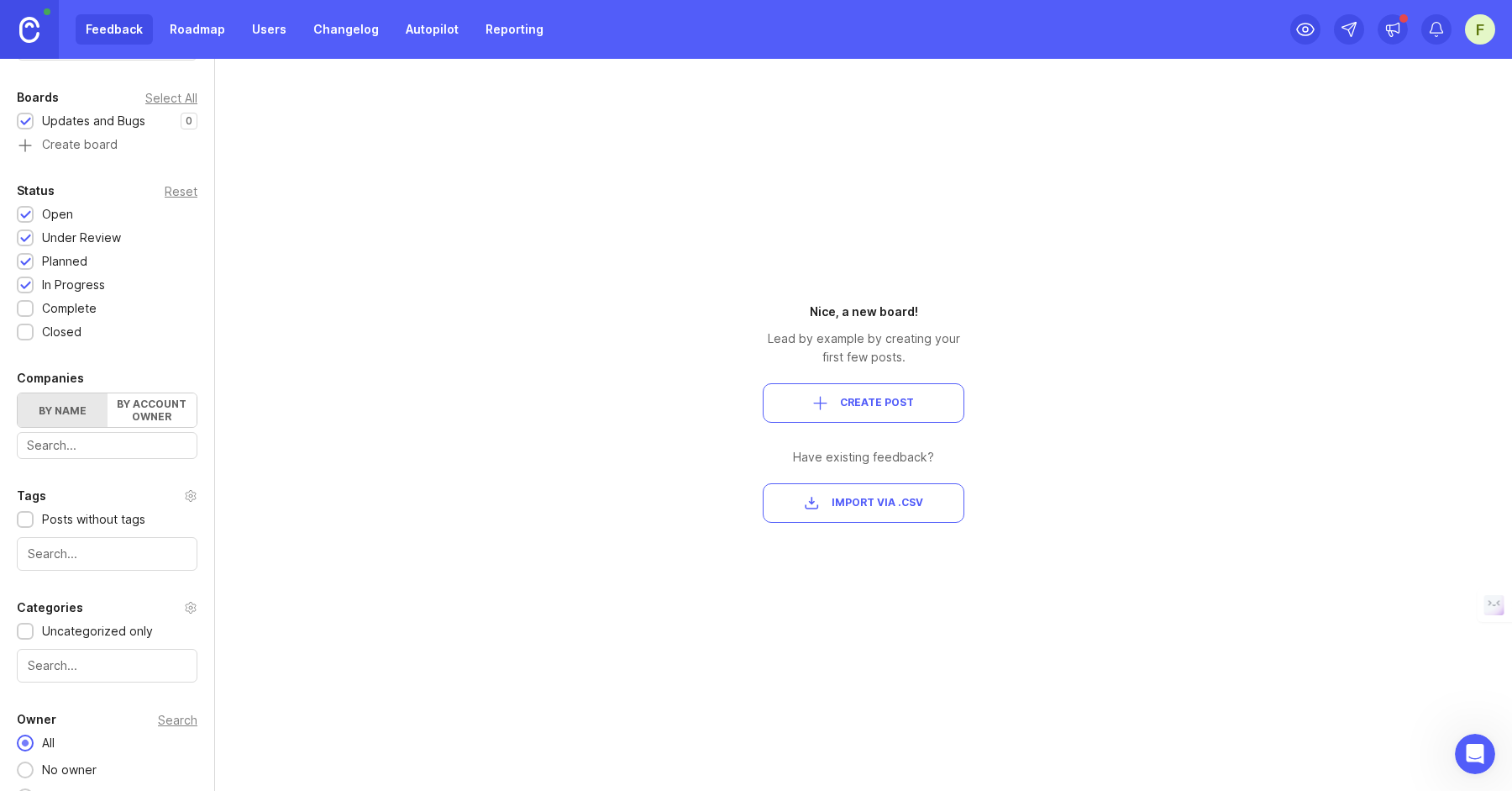
scroll to position [254, 0]
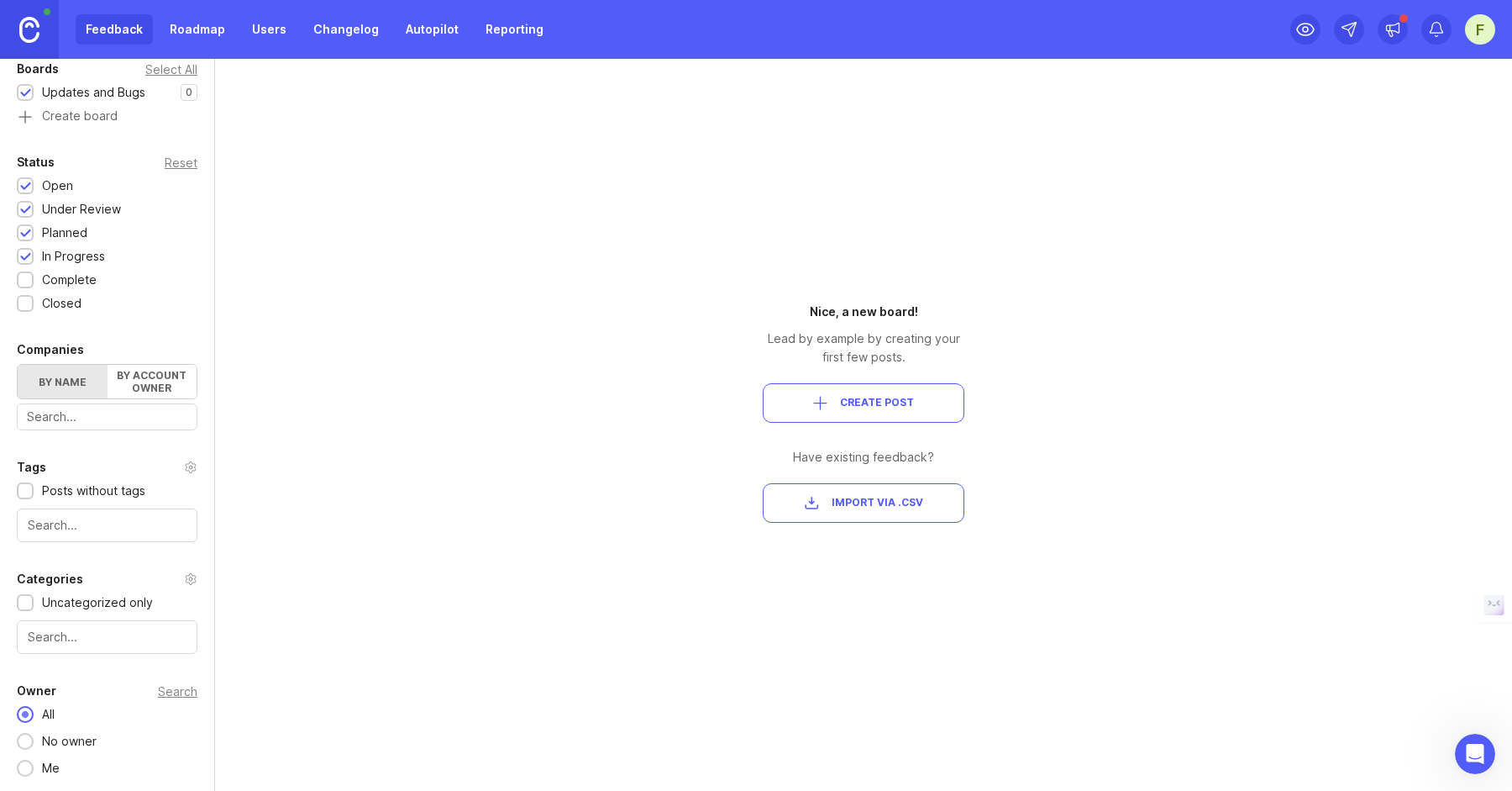
click at [842, 409] on span "Create Post" at bounding box center [877, 402] width 74 height 14
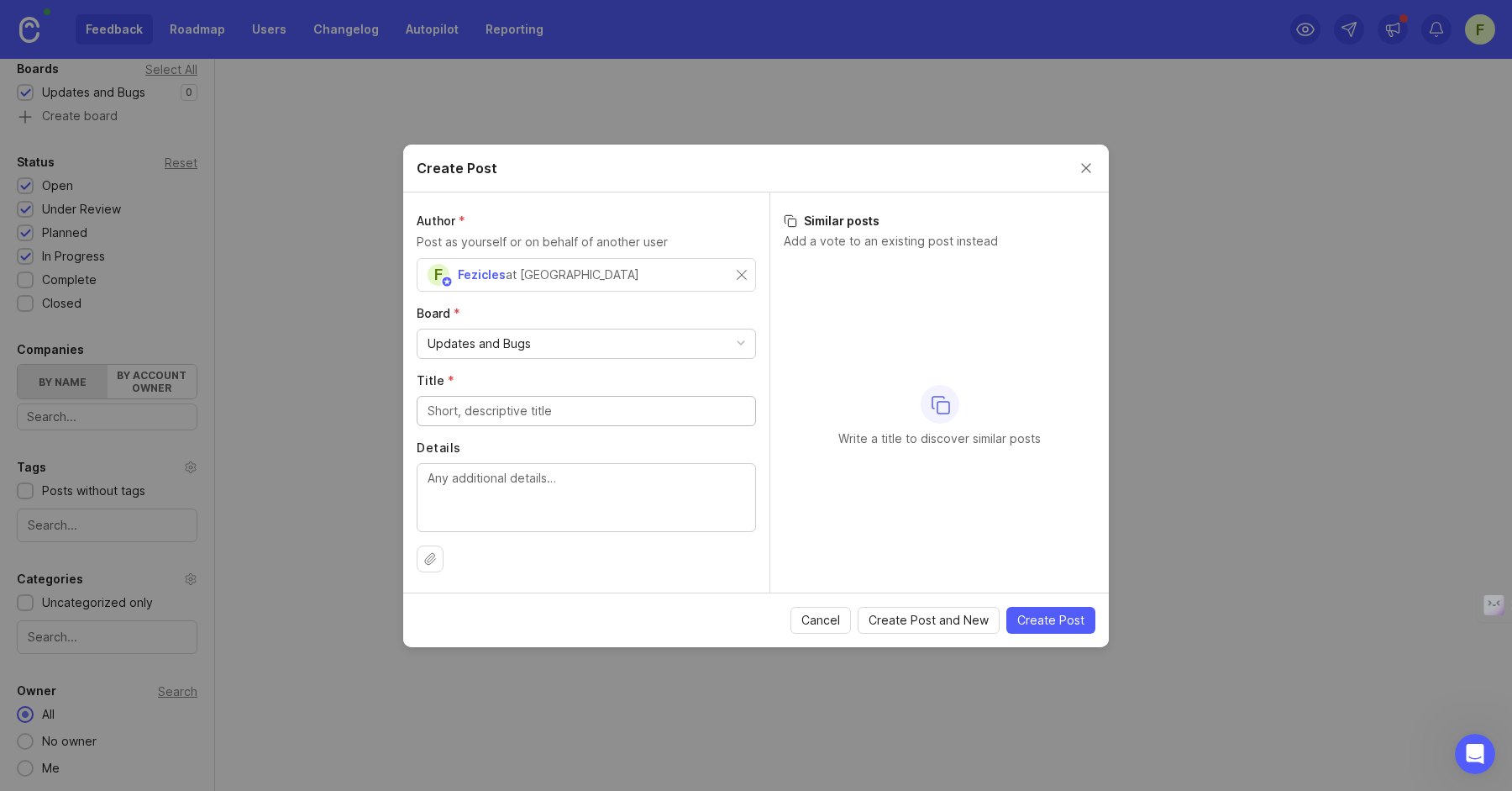
click at [506, 406] on input "Title *" at bounding box center [587, 410] width 317 height 19
click at [537, 346] on div "Updates and Bugs" at bounding box center [586, 343] width 338 height 29
click at [556, 411] on input "Title *" at bounding box center [587, 410] width 317 height 19
click at [518, 416] on input "Title *" at bounding box center [587, 410] width 317 height 19
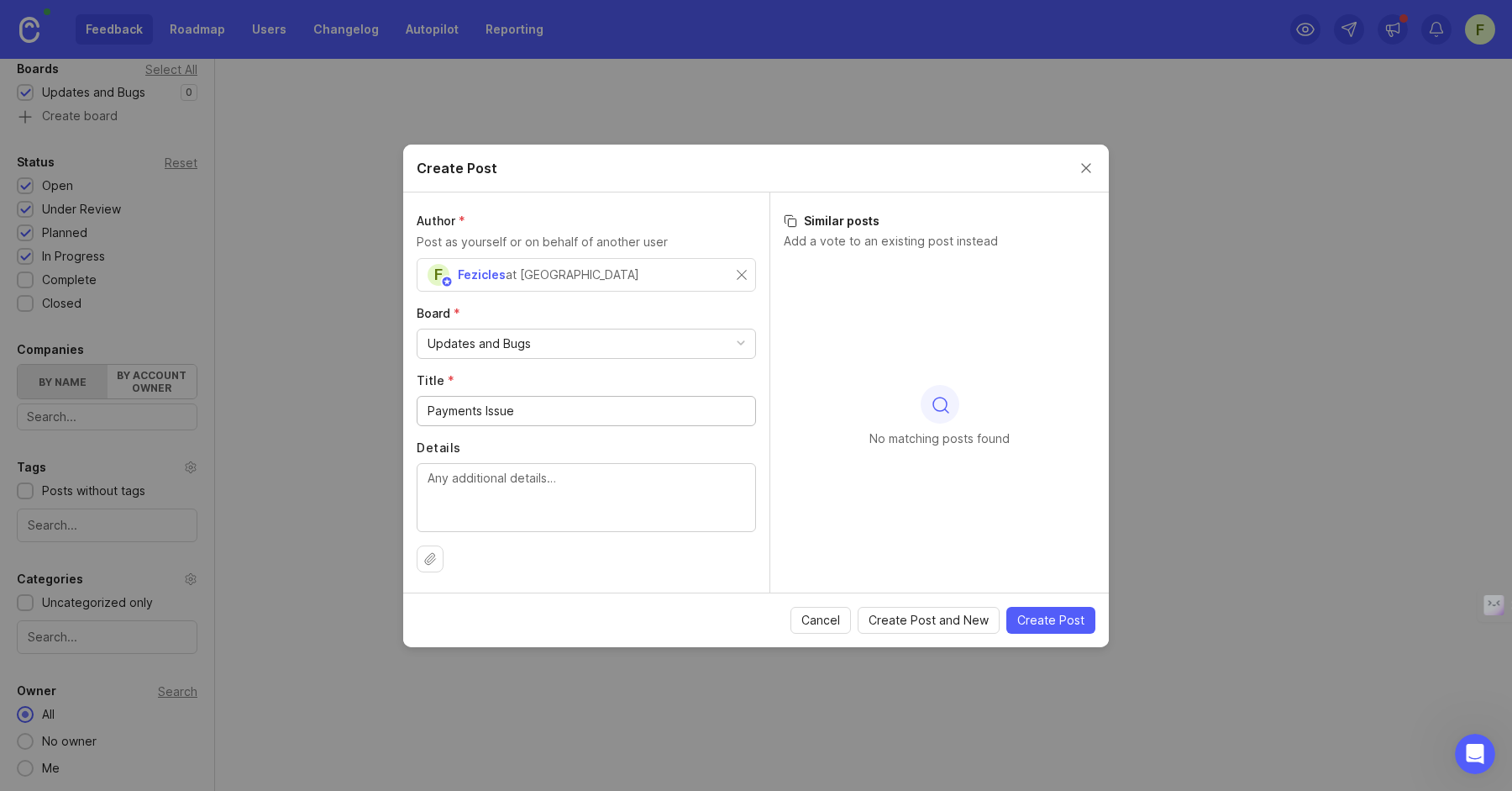
type input "Payments Issue"
click at [510, 476] on textarea "Details" at bounding box center [587, 497] width 317 height 56
type textarea "Subscriptions cancellation and payment method update"
click at [1043, 621] on span "Create Post" at bounding box center [1051, 620] width 67 height 17
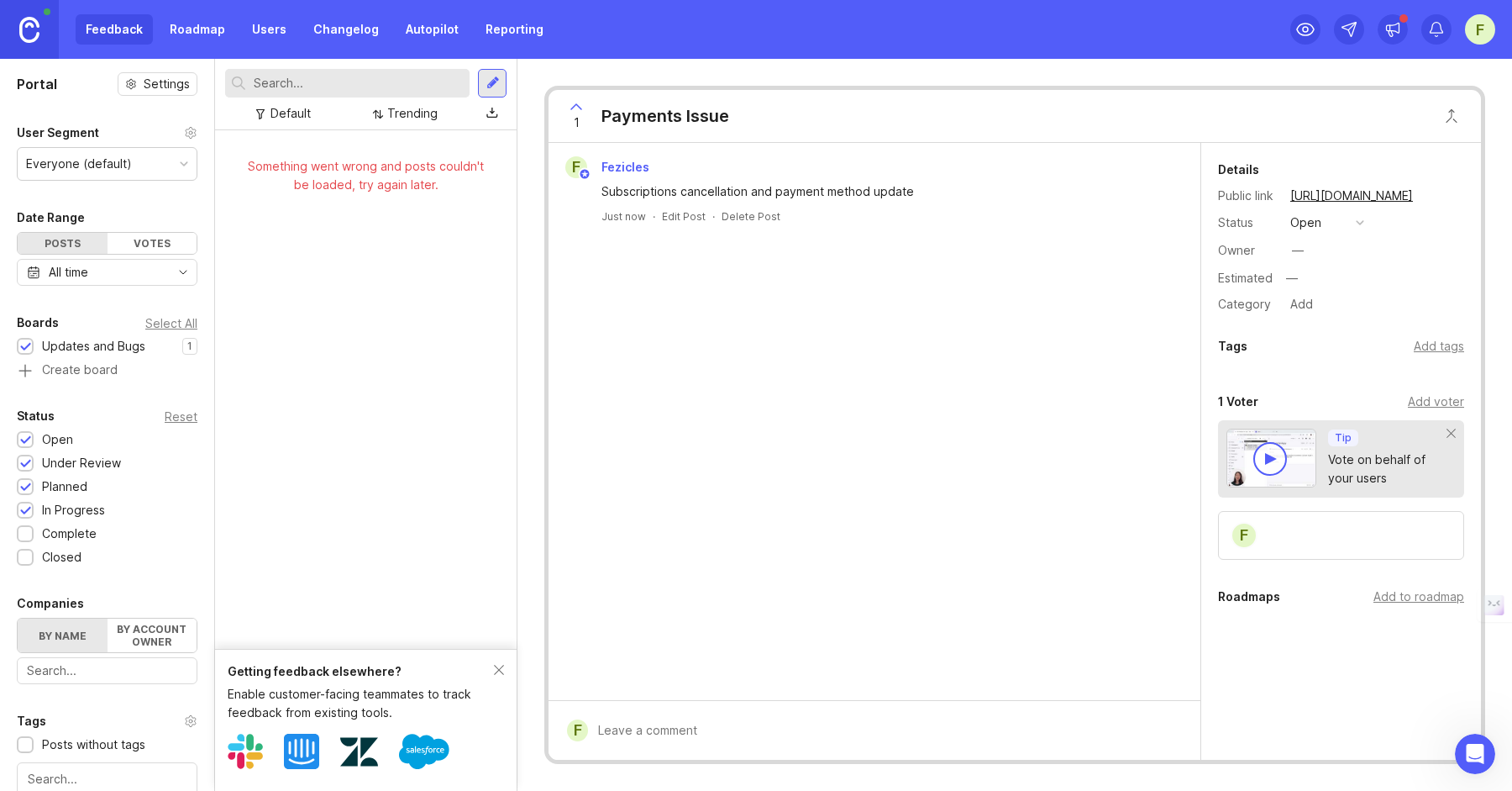
click at [191, 24] on link "Roadmap" at bounding box center [197, 29] width 75 height 31
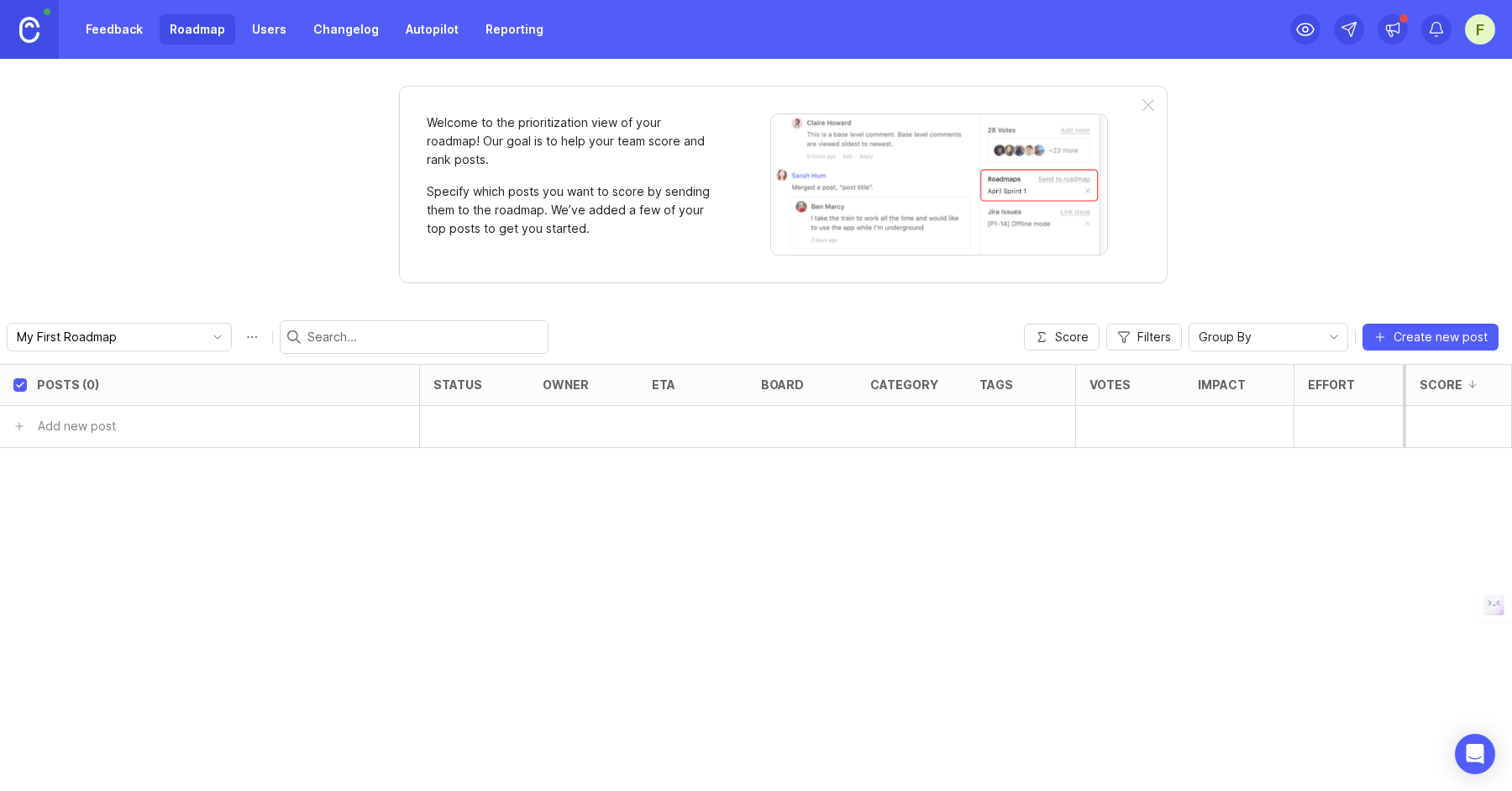
click at [125, 28] on link "Feedback" at bounding box center [114, 29] width 77 height 31
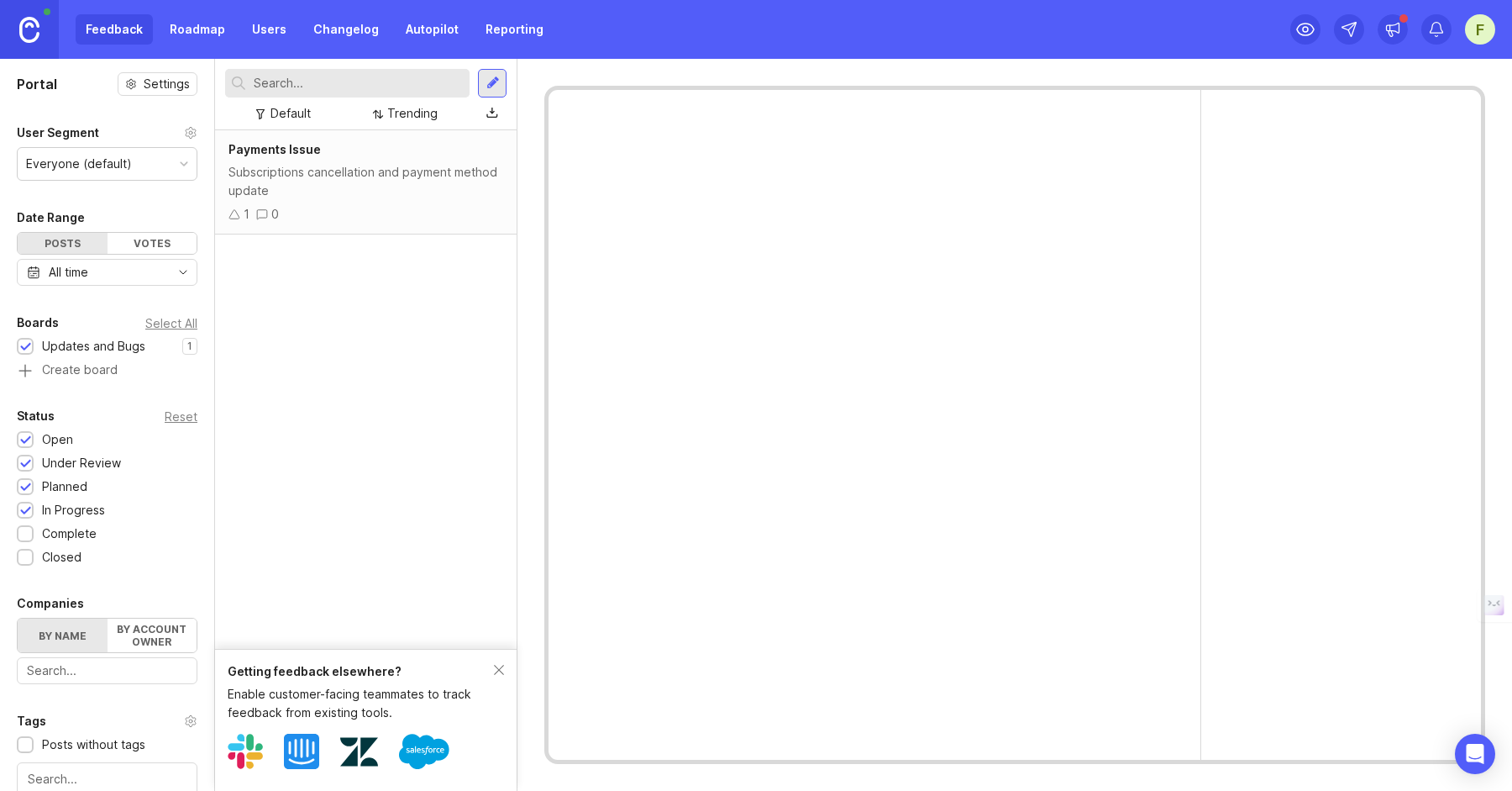
click at [186, 36] on link "Roadmap" at bounding box center [197, 29] width 75 height 31
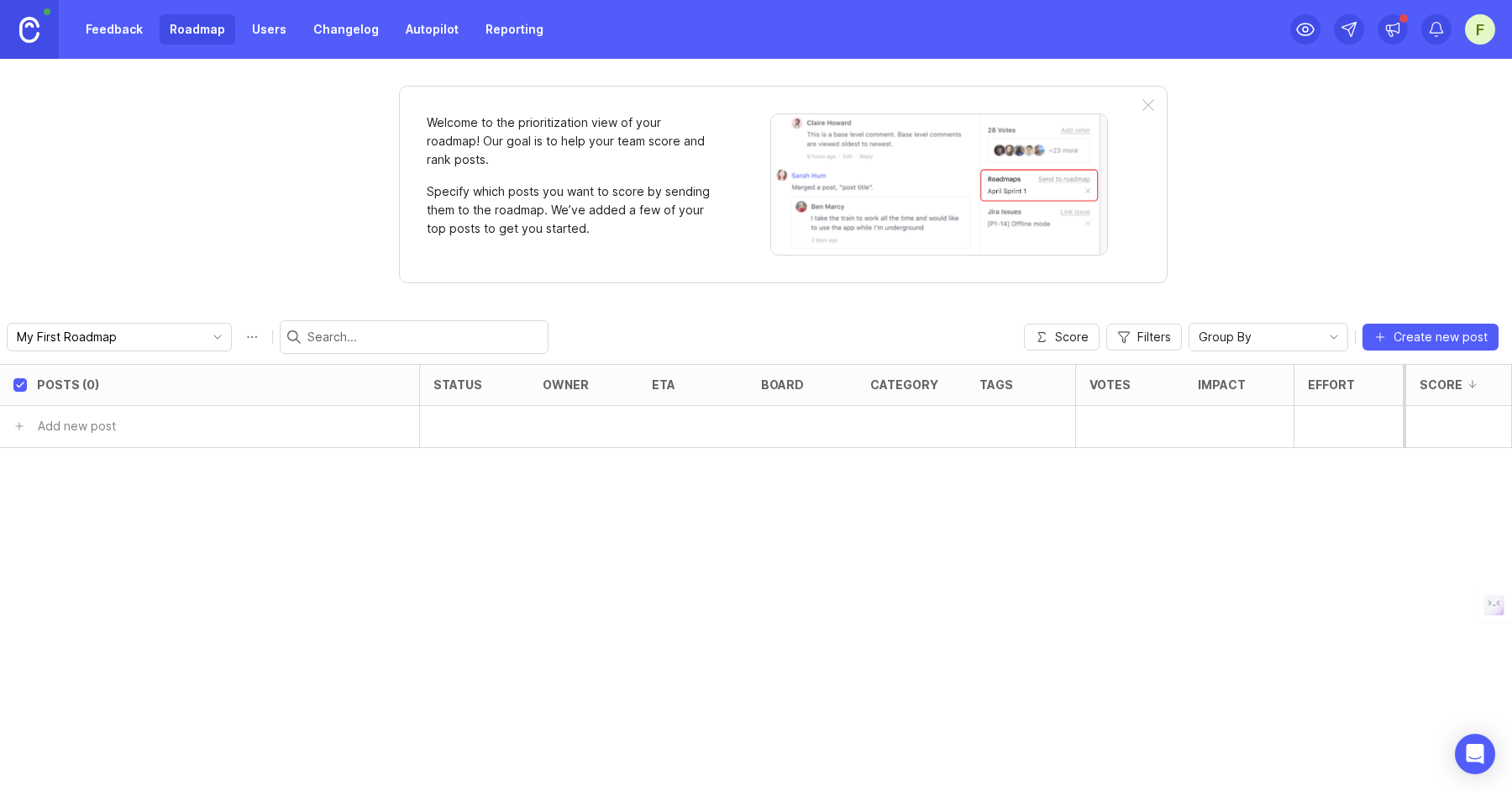
click at [263, 28] on link "Users" at bounding box center [269, 29] width 54 height 31
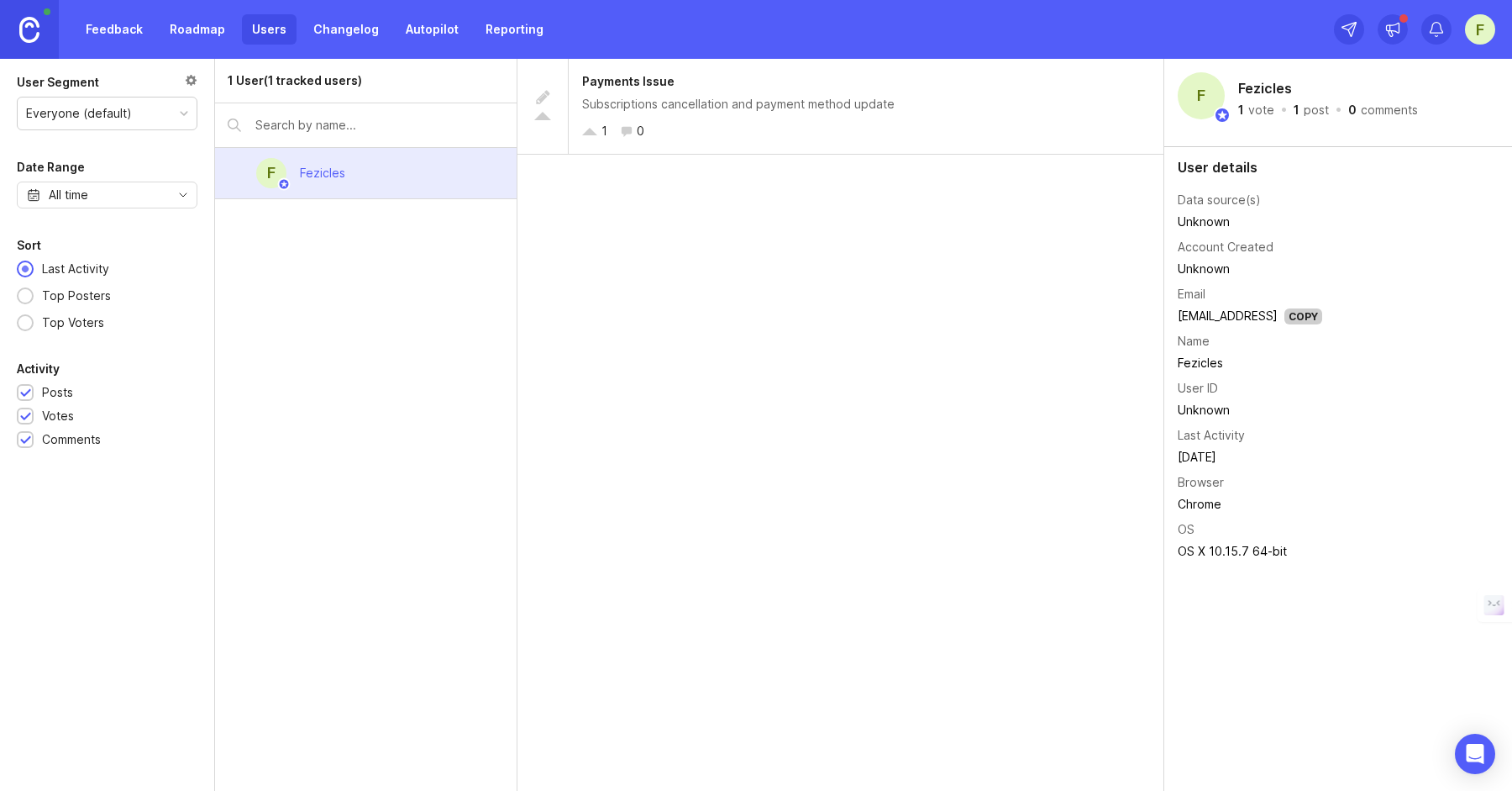
click at [352, 36] on link "Changelog" at bounding box center [346, 29] width 85 height 31
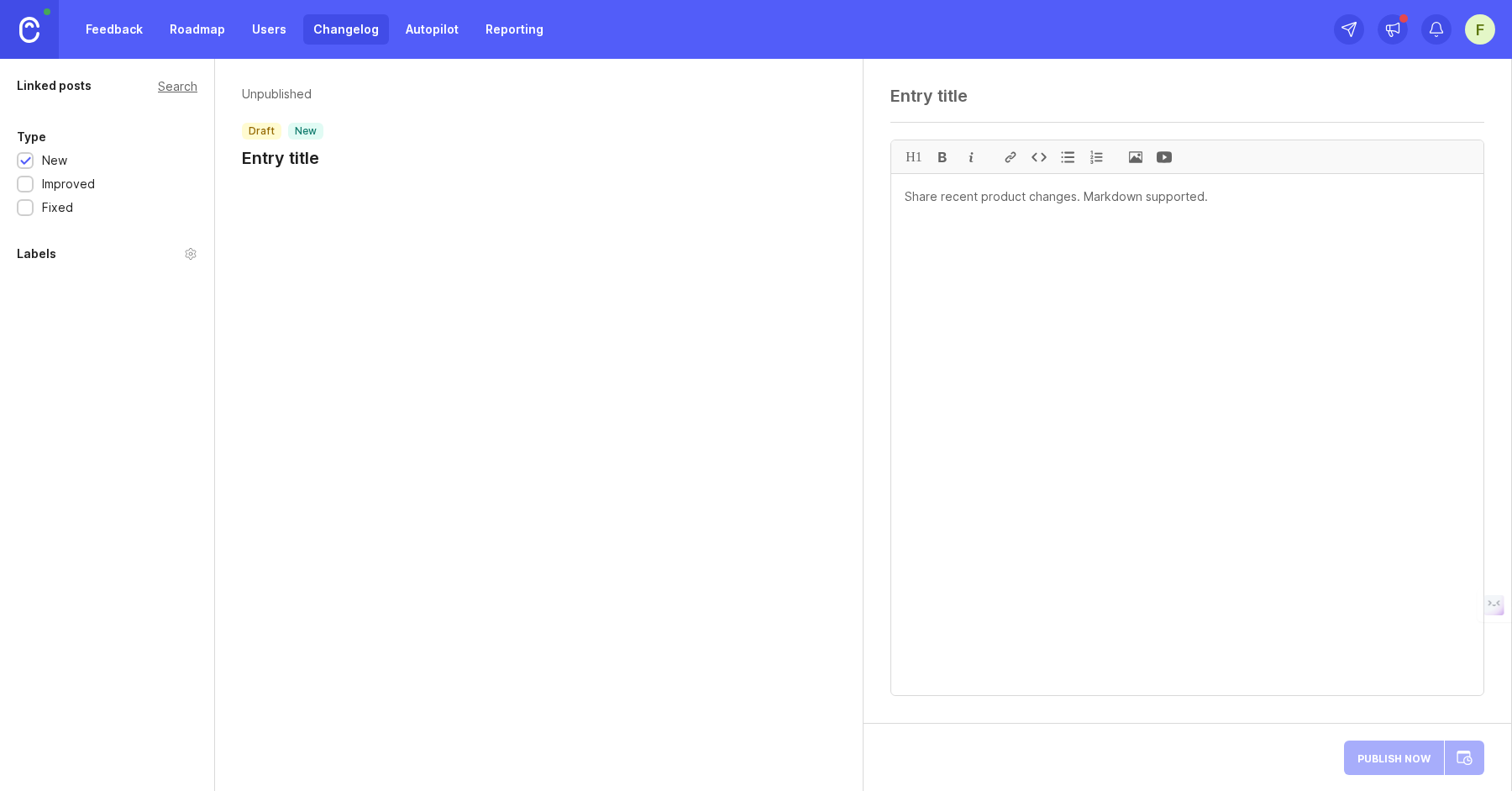
click at [166, 14] on div "Feedback Roadmap Users Changelog Autopilot Reporting" at bounding box center [276, 29] width 554 height 58
click at [196, 25] on link "Roadmap" at bounding box center [197, 29] width 75 height 31
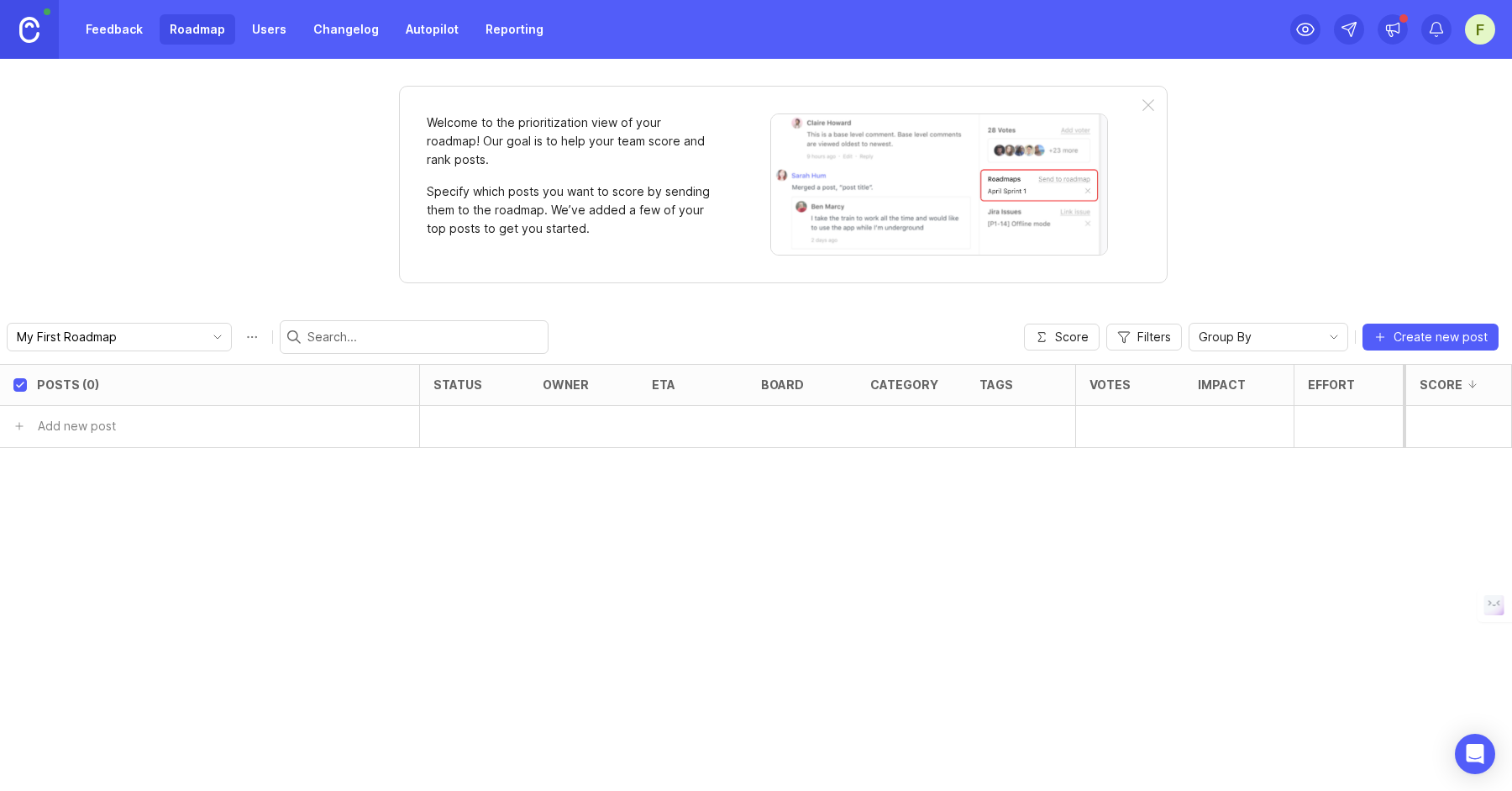
click at [133, 34] on link "Feedback" at bounding box center [114, 29] width 77 height 31
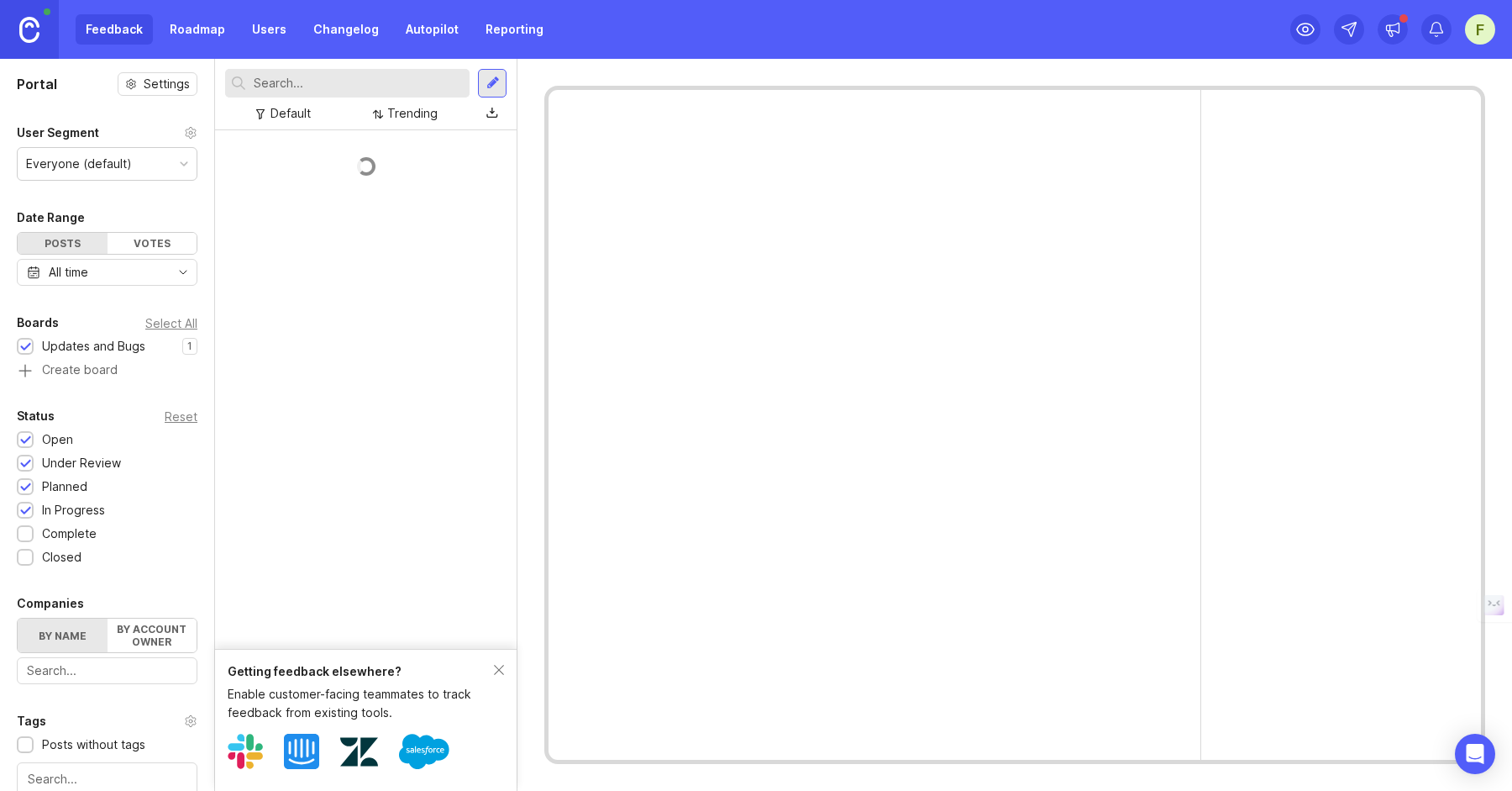
click at [176, 34] on link "Roadmap" at bounding box center [197, 29] width 75 height 31
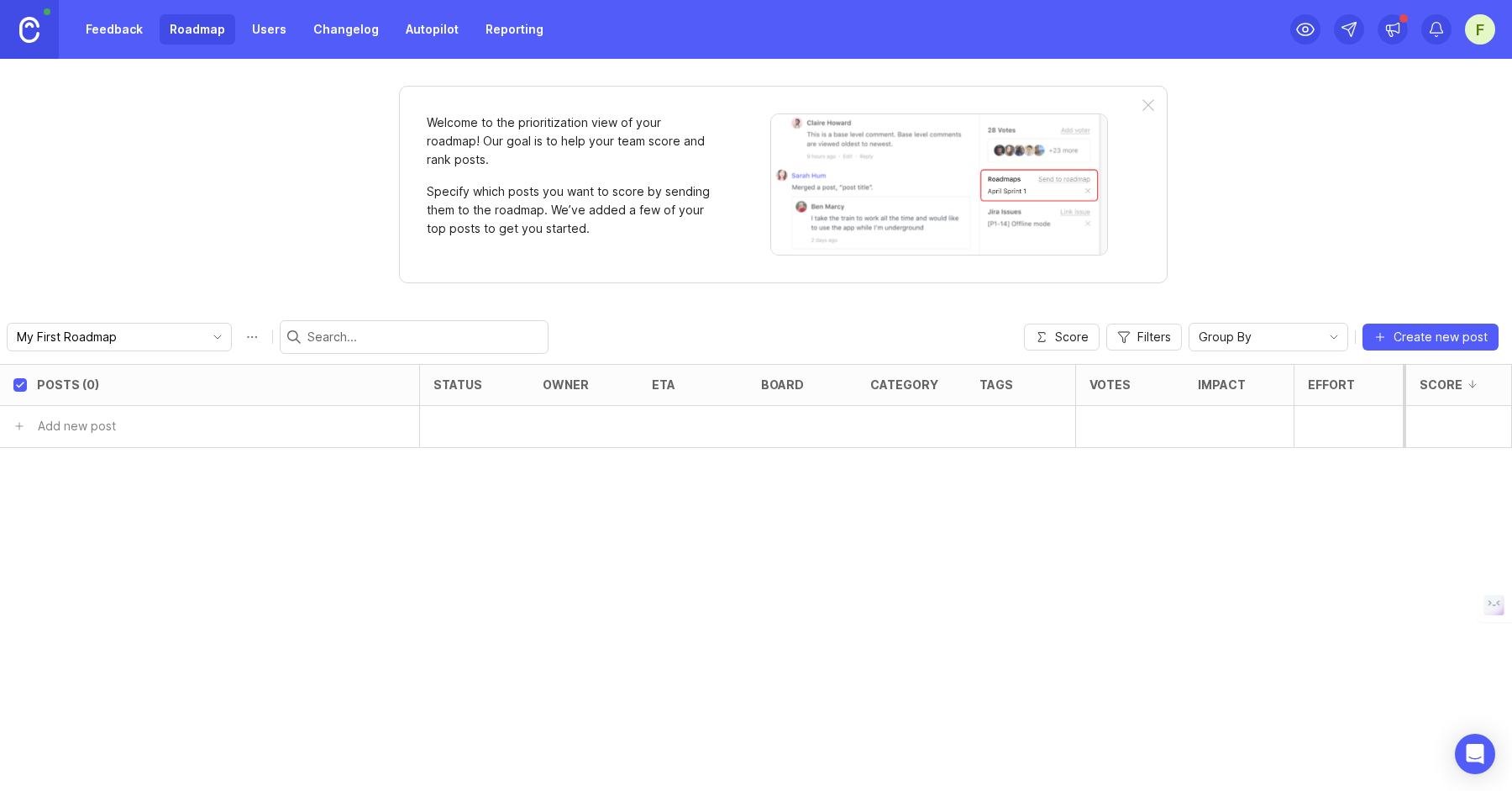
click at [101, 349] on div "My First Roadmap" at bounding box center [106, 336] width 196 height 27
click at [422, 599] on div "Posts (0) status owner eta board category tags Votes Impact Effort Score Add ne…" at bounding box center [756, 577] width 1512 height 427
click at [102, 24] on link "Feedback" at bounding box center [114, 29] width 77 height 31
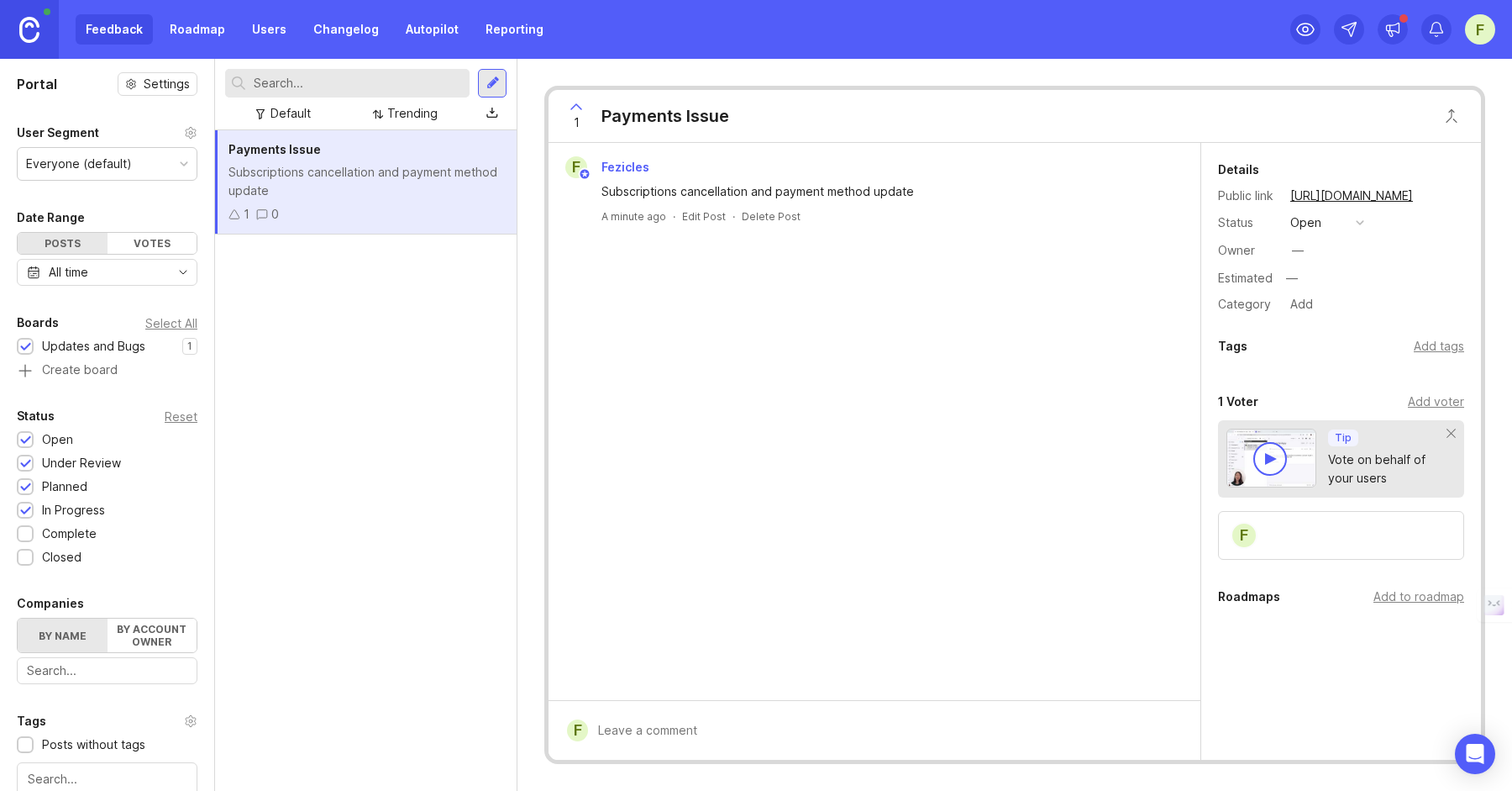
click at [190, 133] on icon at bounding box center [191, 133] width 14 height 14
click at [1475, 30] on div "F" at bounding box center [1480, 29] width 31 height 31
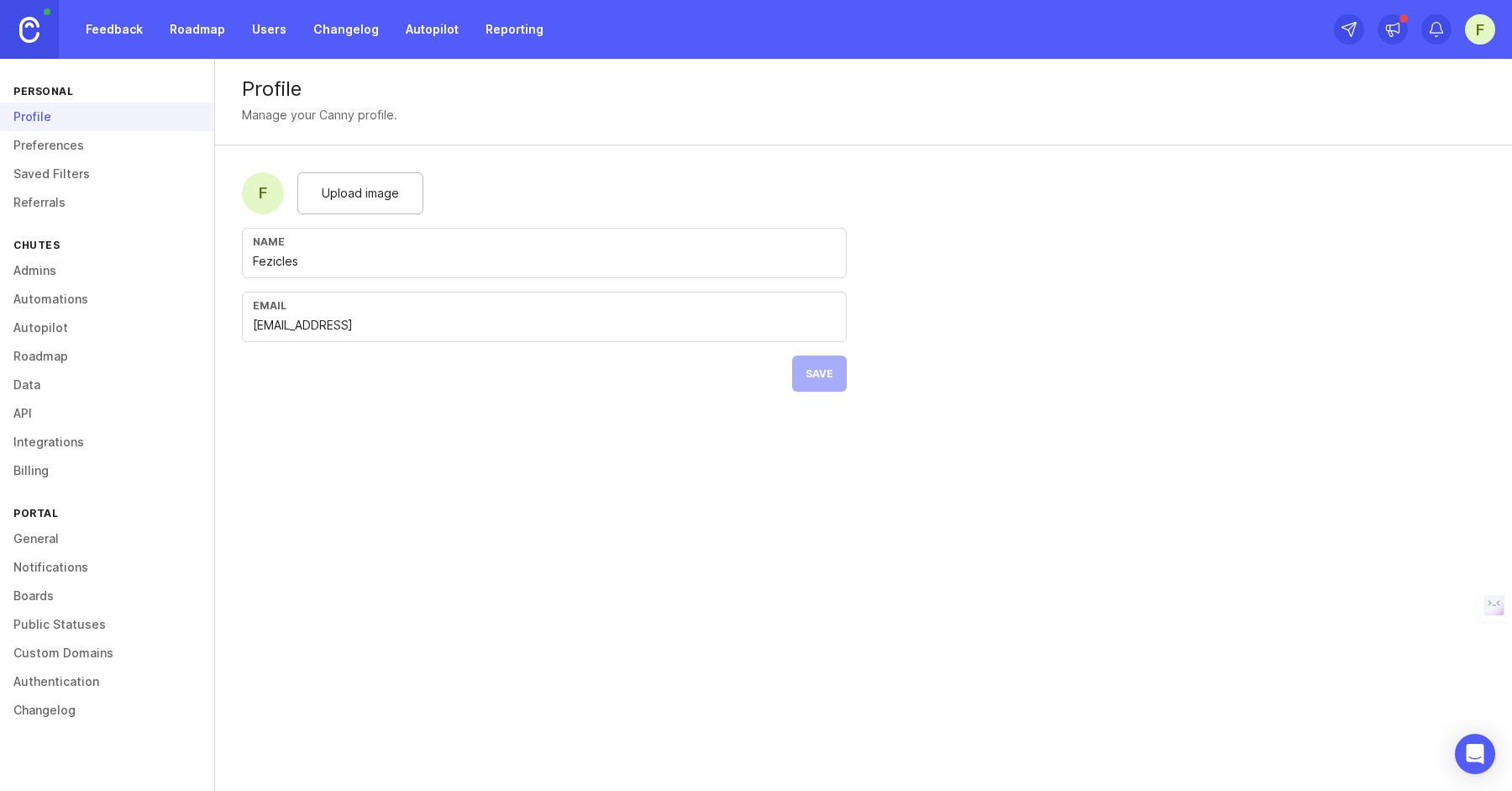
click at [91, 158] on link "Preferences" at bounding box center [107, 145] width 214 height 29
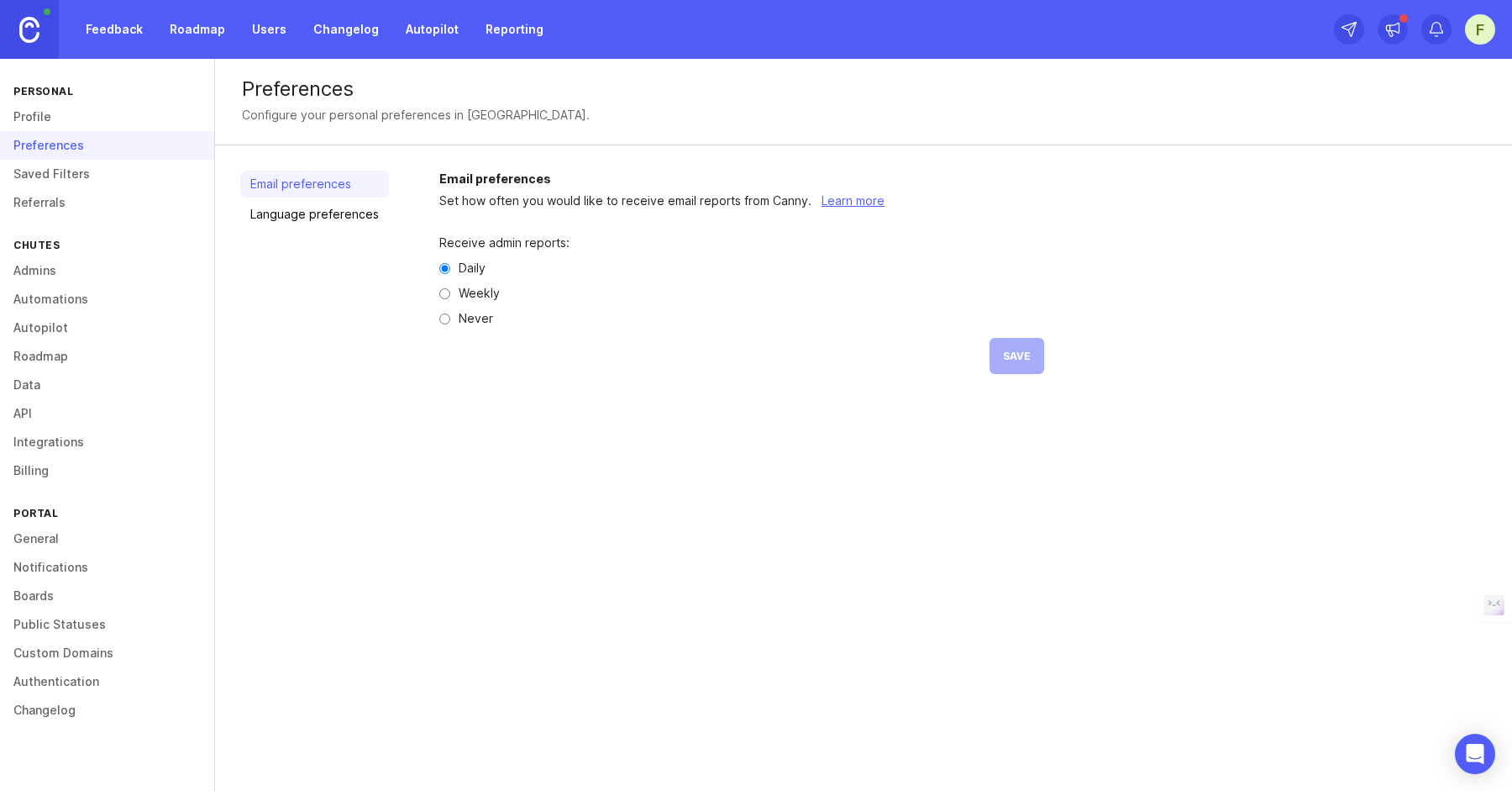
click at [91, 169] on link "Saved Filters" at bounding box center [107, 173] width 214 height 29
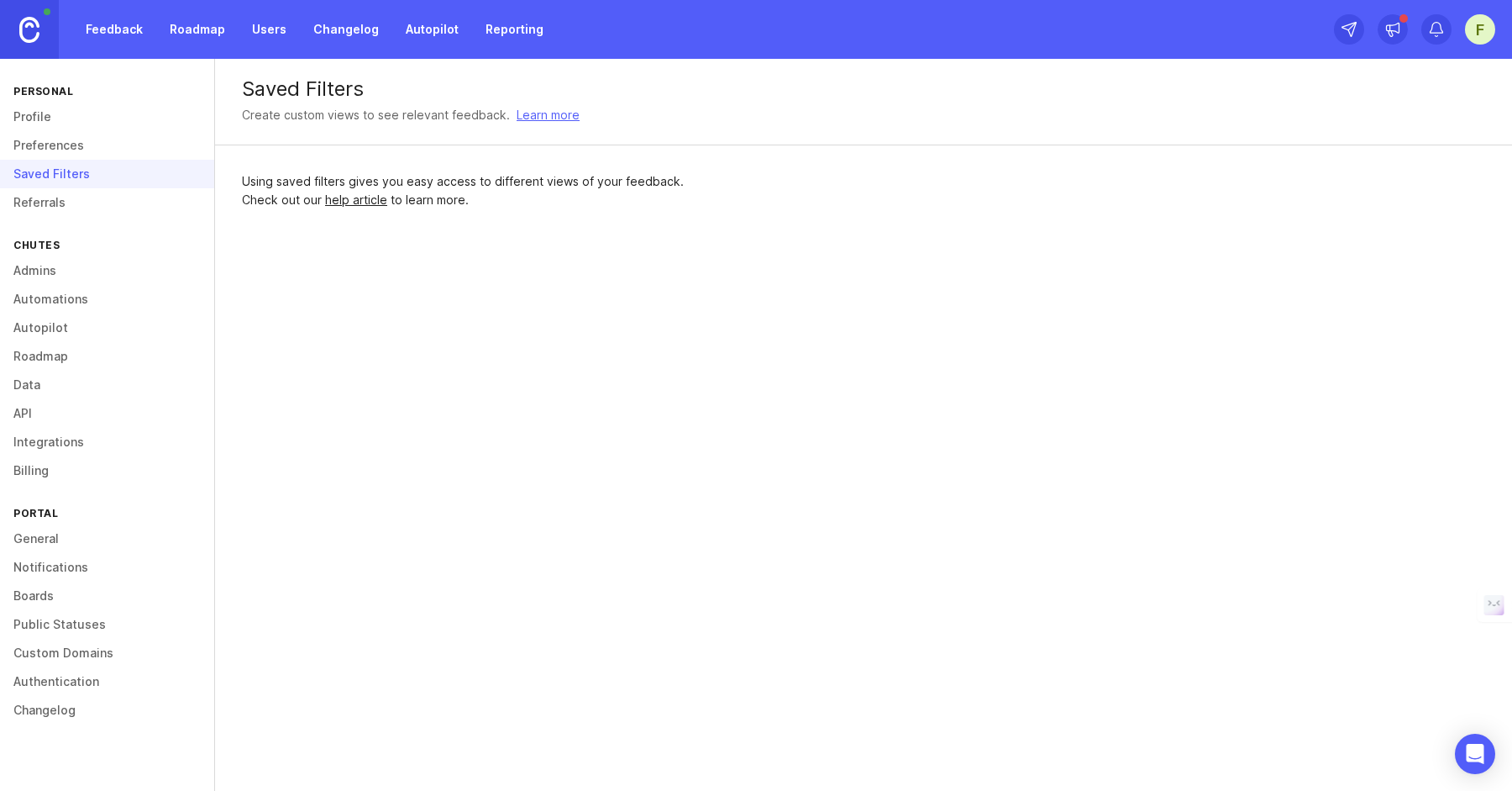
click at [82, 197] on link "Referrals" at bounding box center [107, 202] width 214 height 29
click at [47, 276] on link "Admins" at bounding box center [107, 271] width 214 height 29
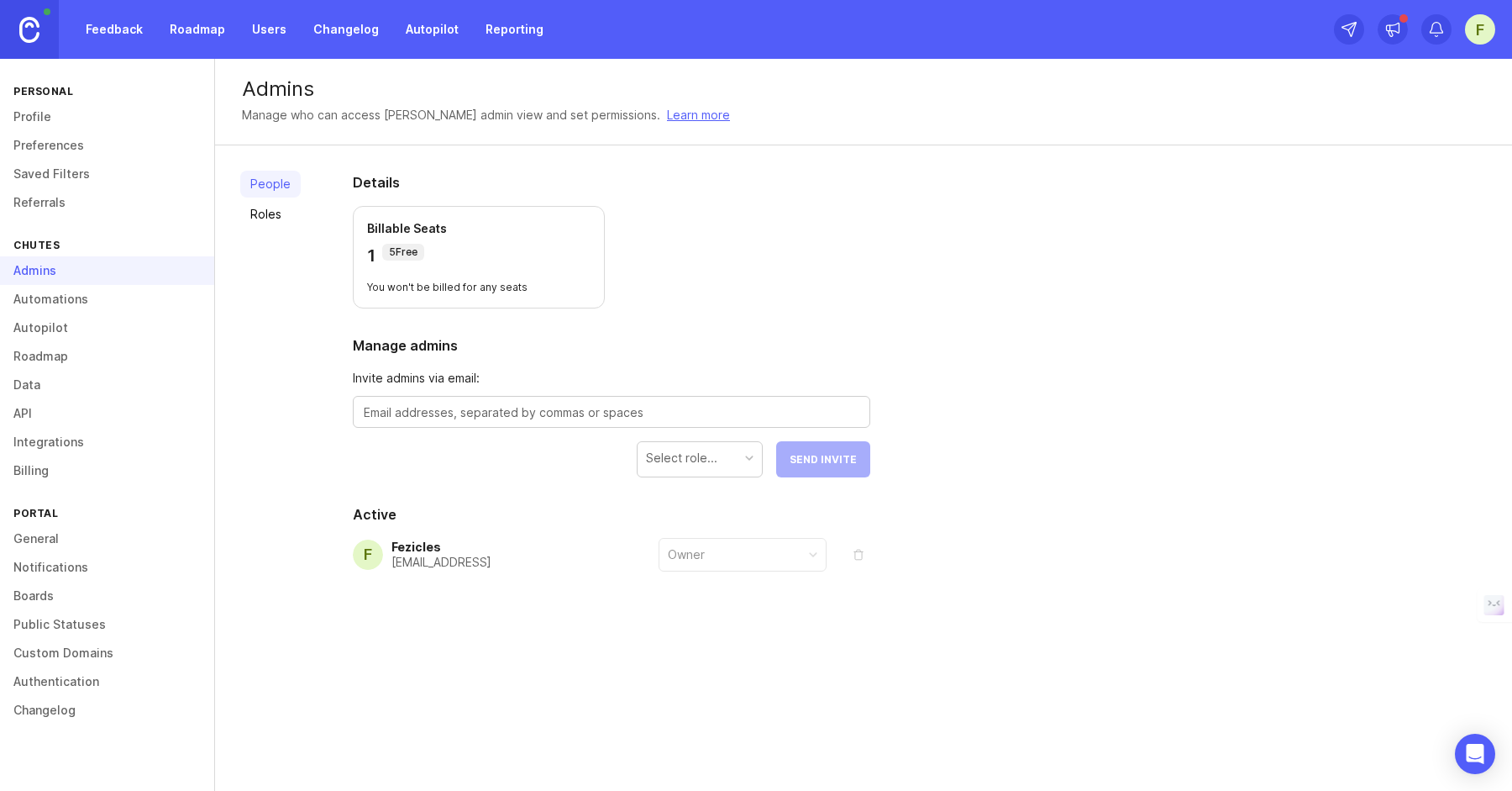
click at [54, 299] on link "Automations" at bounding box center [107, 298] width 214 height 29
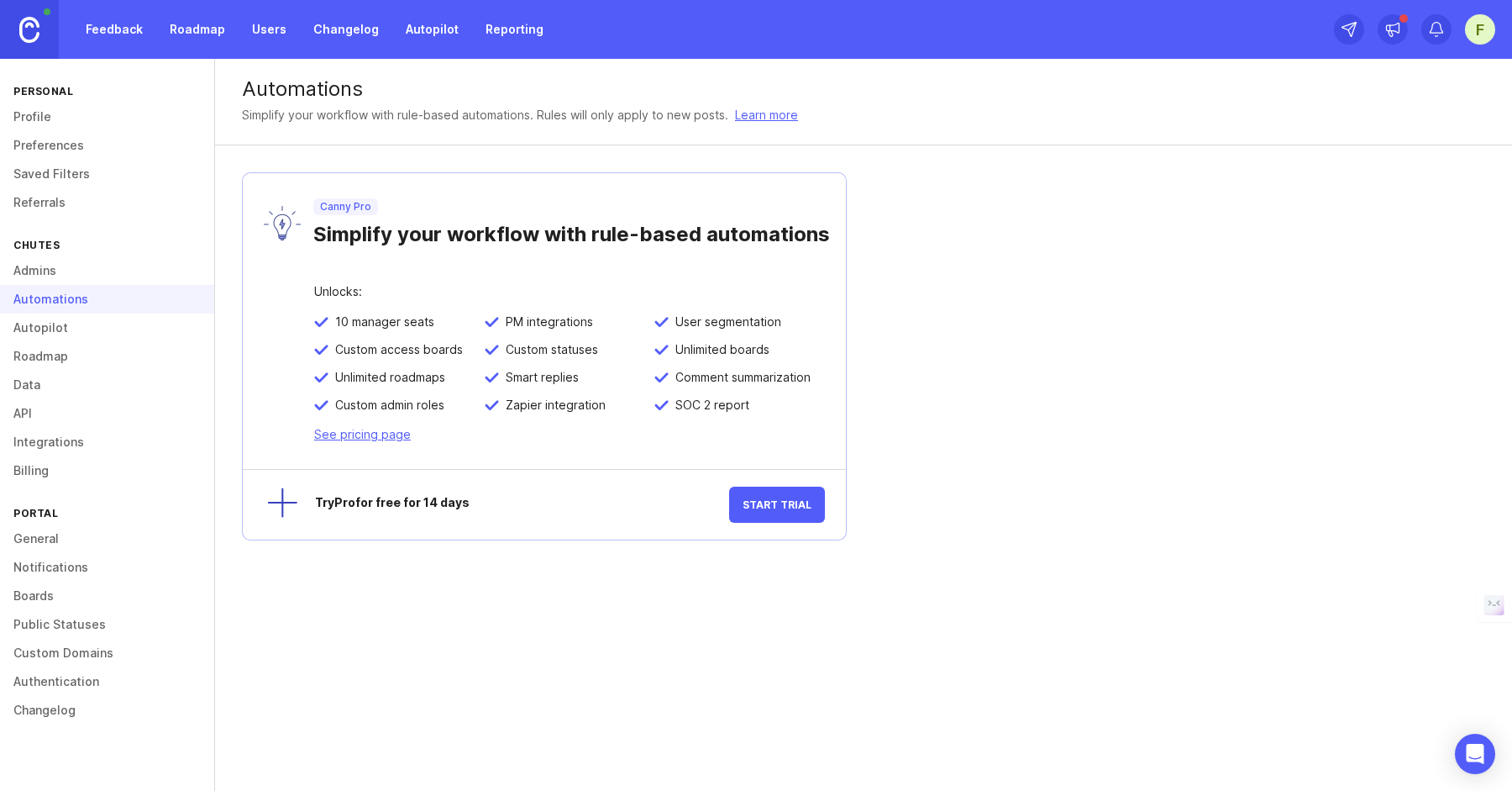
click at [45, 326] on link "Autopilot" at bounding box center [107, 327] width 214 height 29
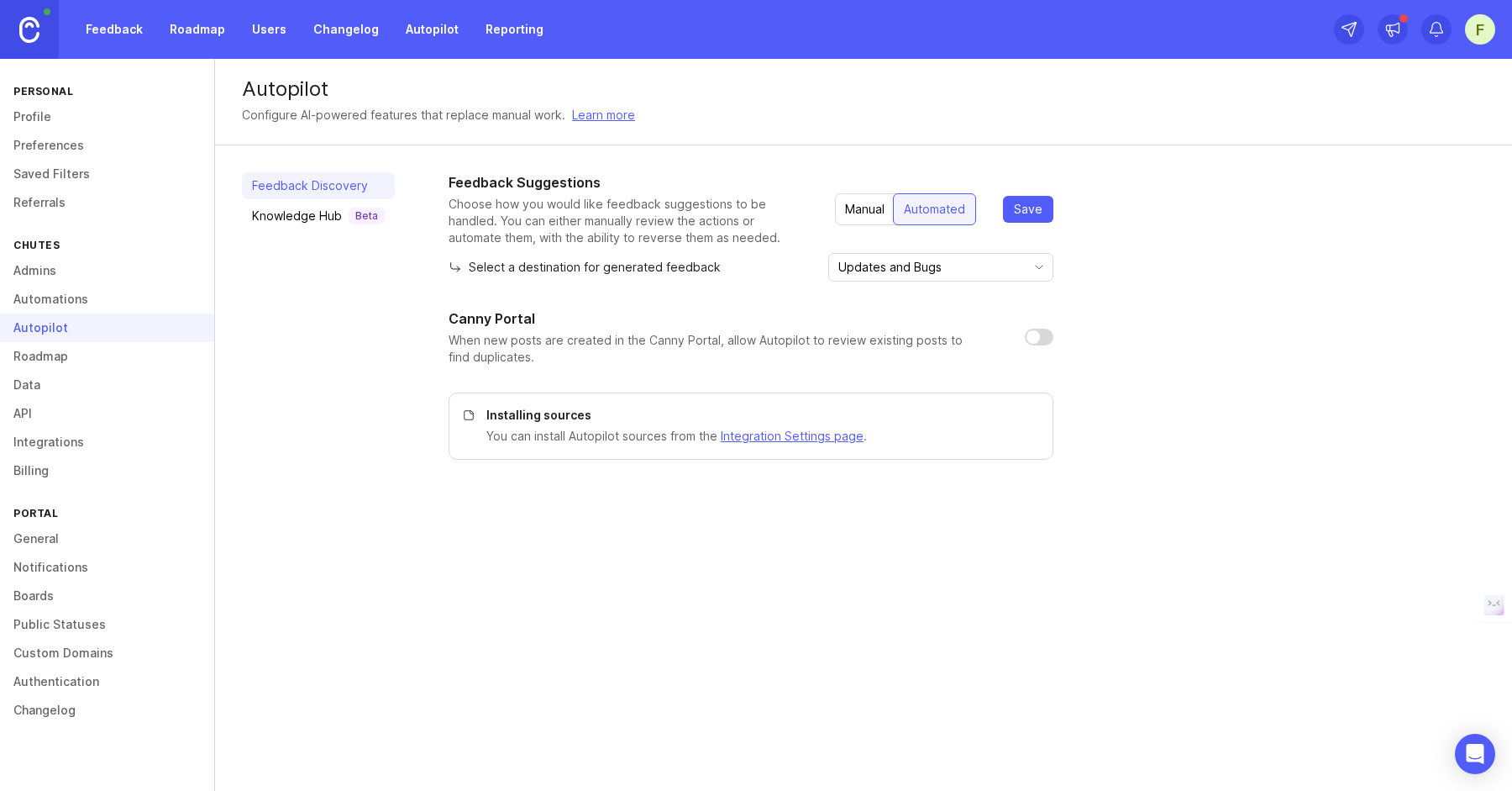
click at [42, 353] on link "Roadmap" at bounding box center [107, 356] width 214 height 29
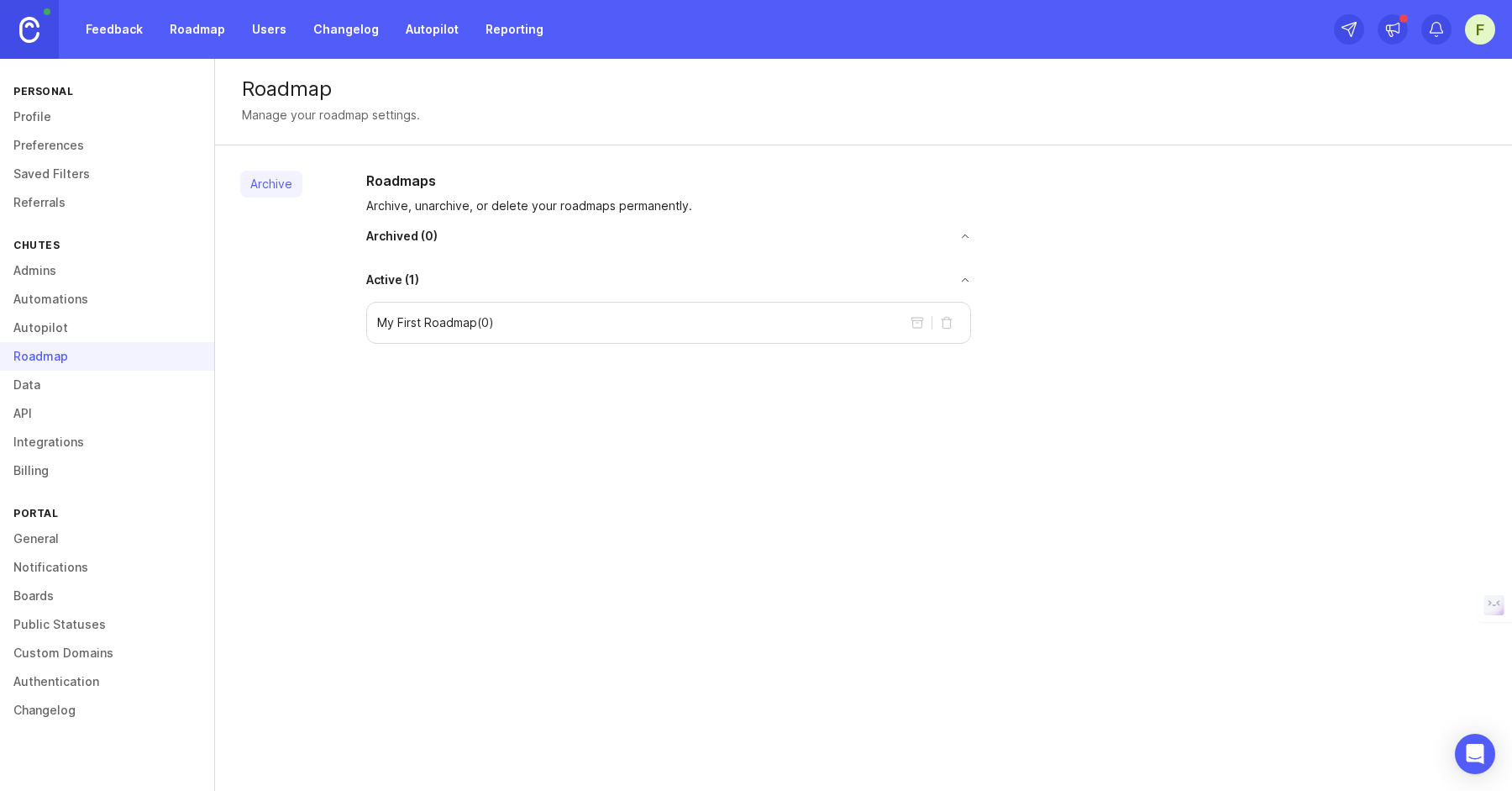
click at [44, 389] on link "Data" at bounding box center [107, 385] width 214 height 29
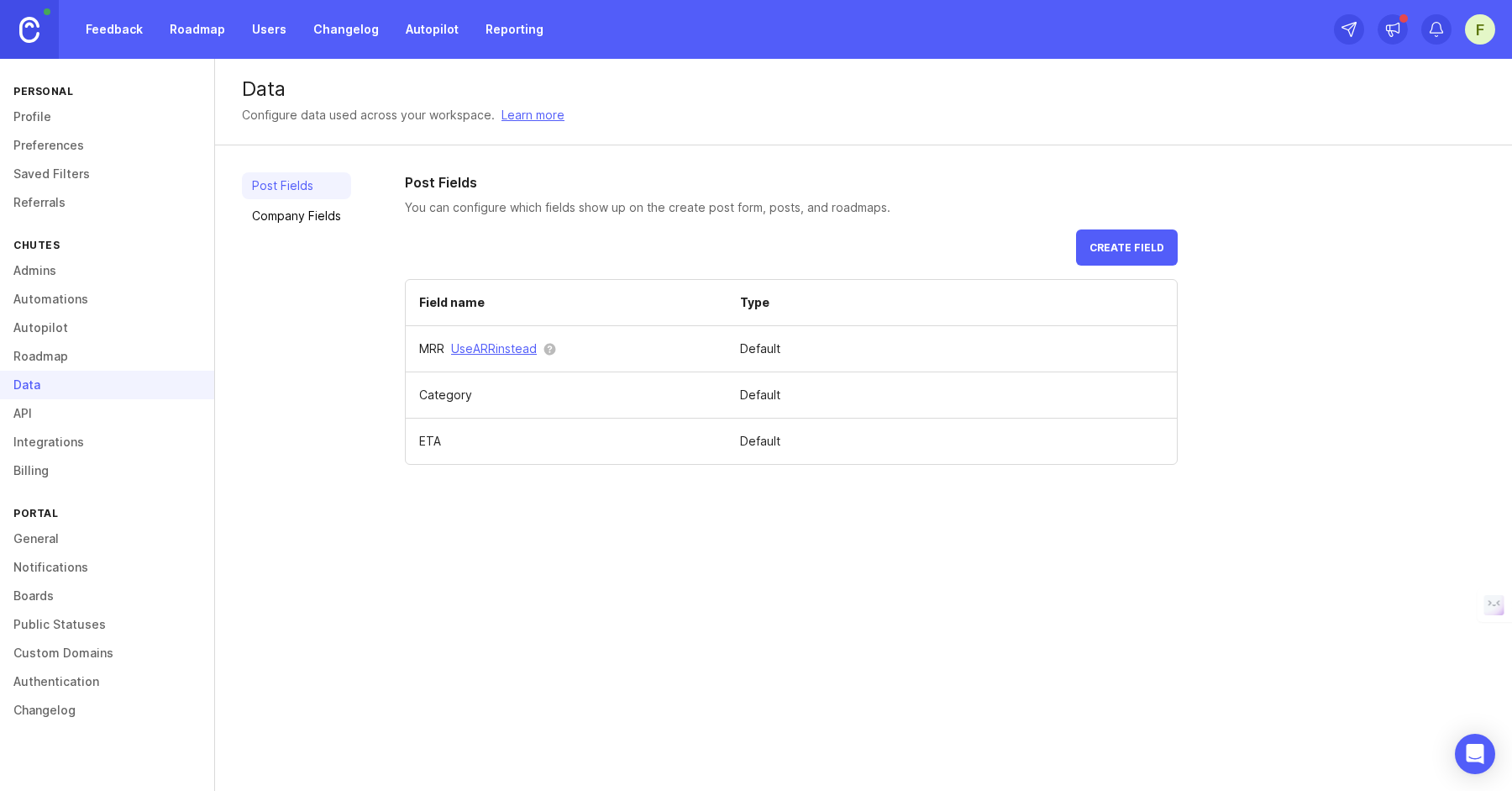
click at [44, 411] on link "API" at bounding box center [107, 413] width 214 height 29
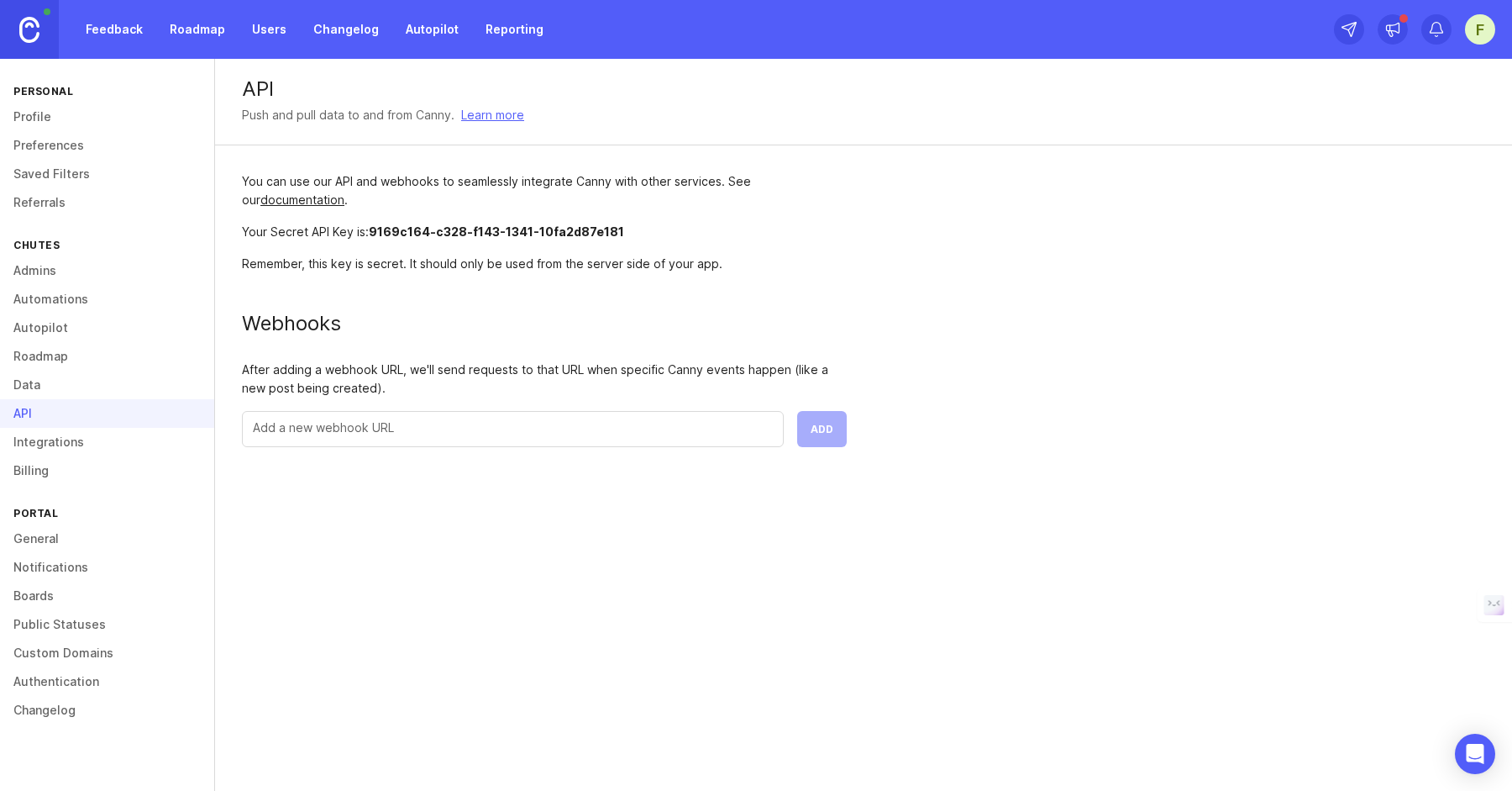
click at [54, 448] on link "Integrations" at bounding box center [107, 442] width 214 height 29
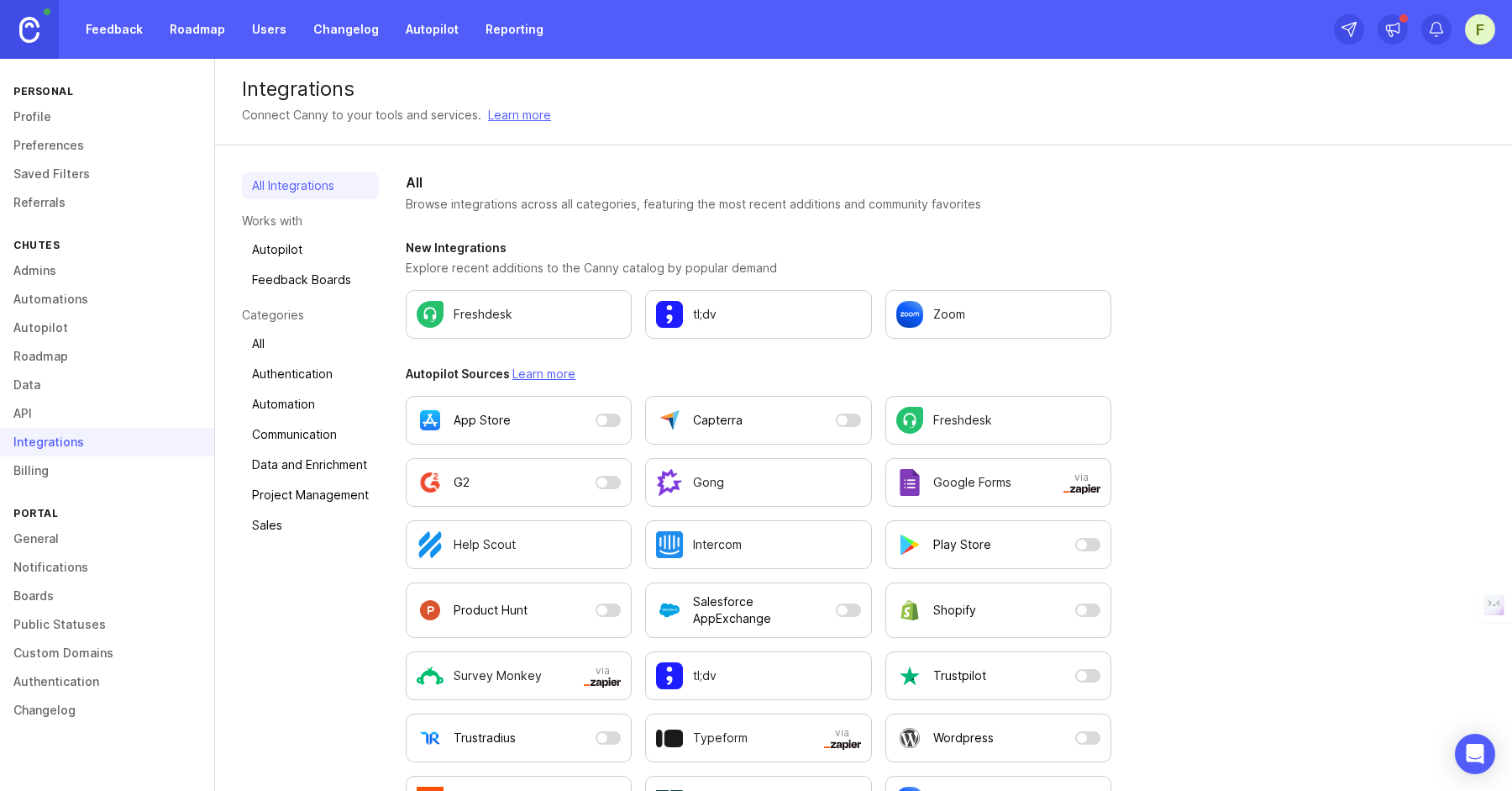
click at [54, 464] on link "Billing" at bounding box center [107, 470] width 214 height 29
click at [54, 534] on link "General" at bounding box center [107, 538] width 214 height 29
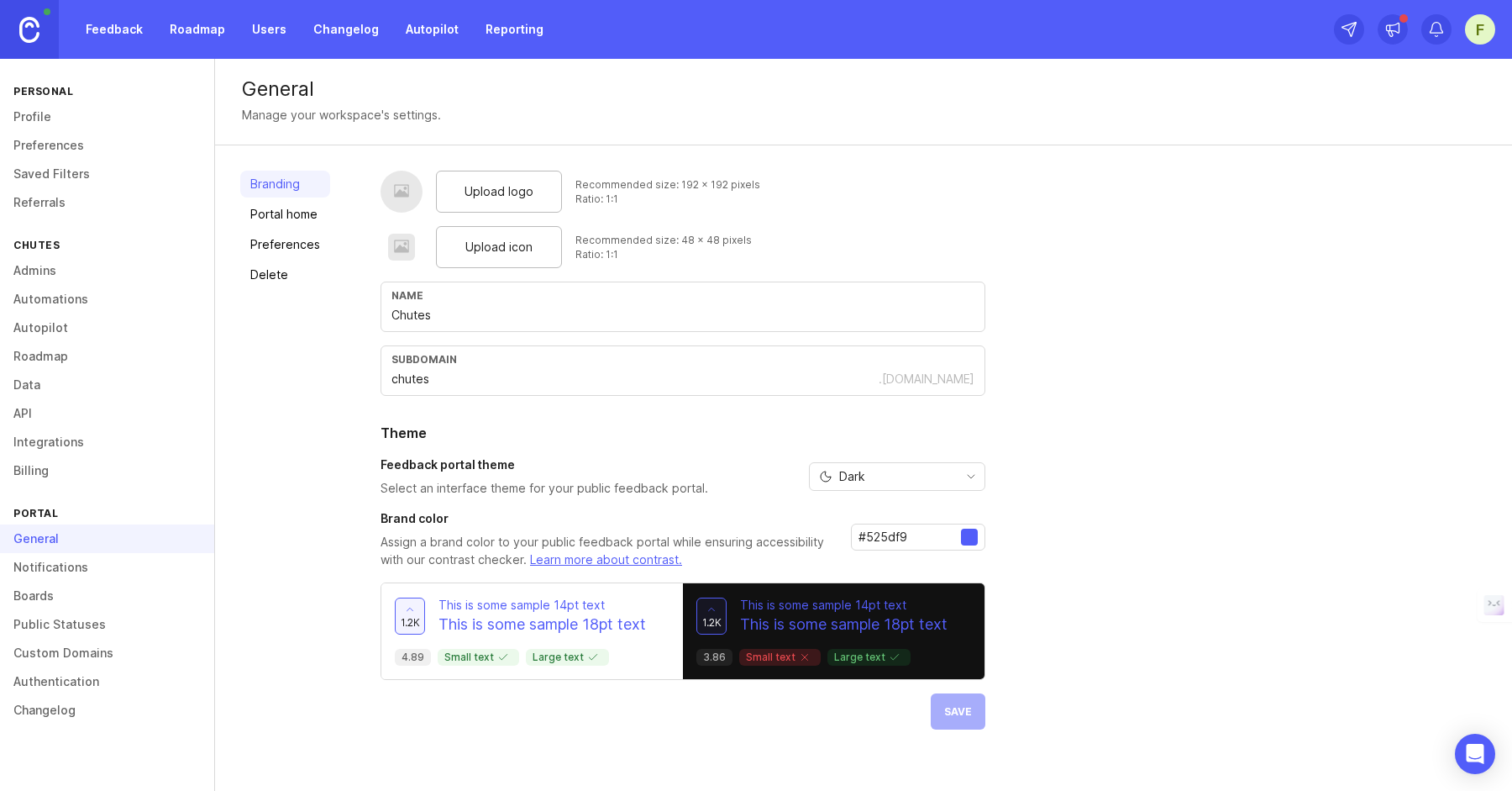
click at [43, 592] on link "Boards" at bounding box center [107, 596] width 214 height 29
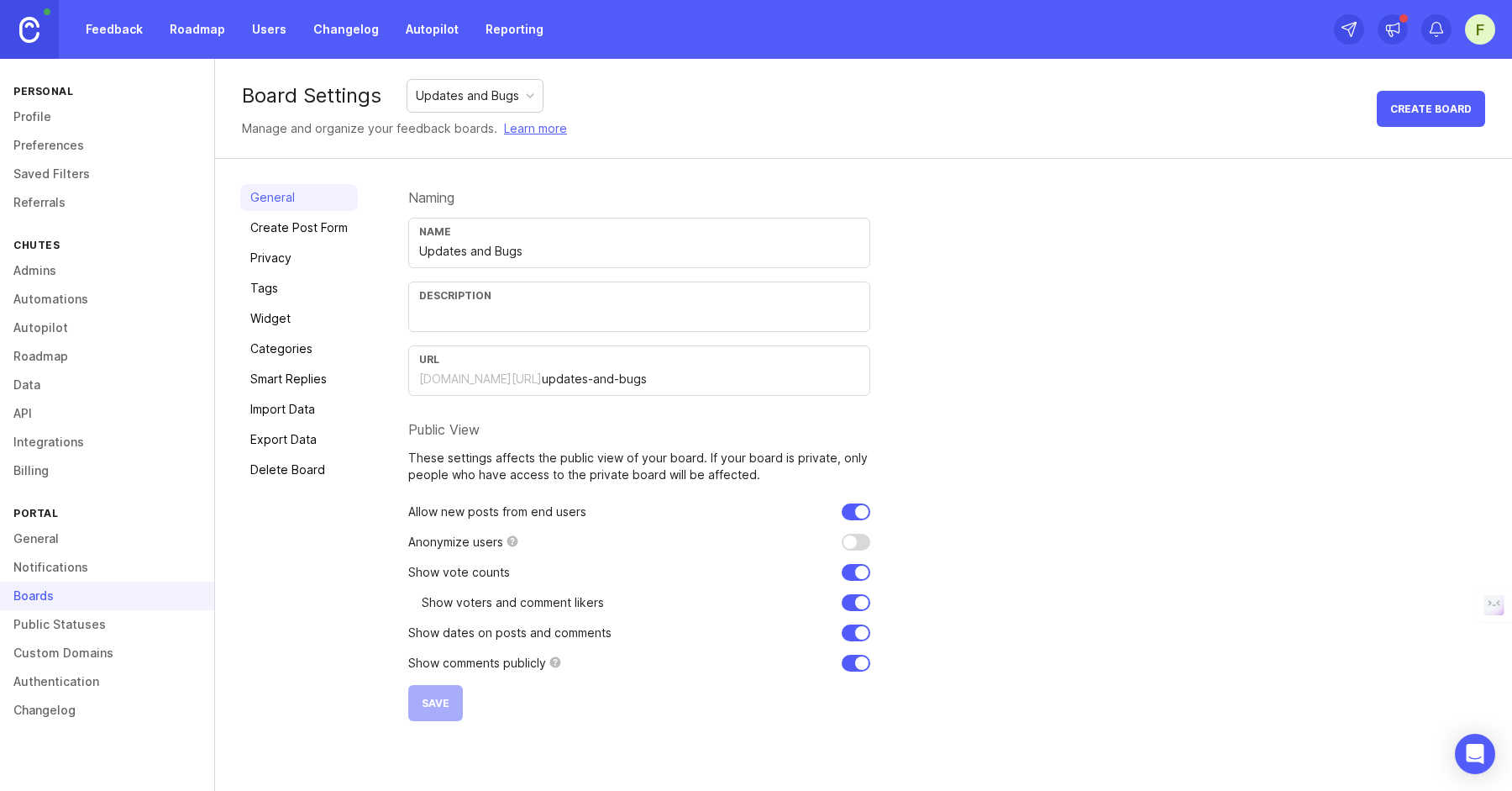
click at [299, 232] on link "Create Post Form" at bounding box center [298, 227] width 118 height 27
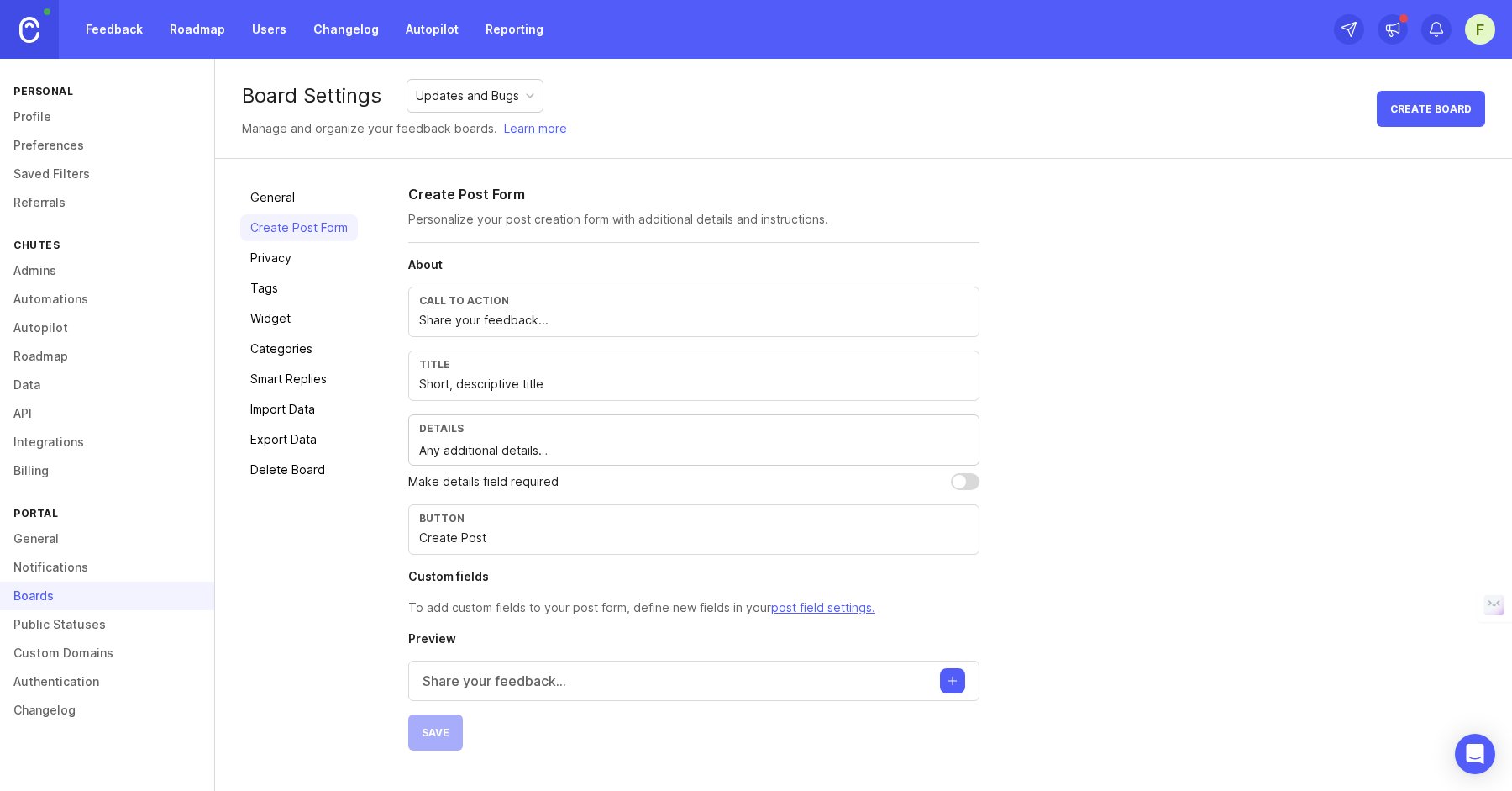
click at [270, 277] on link "Tags" at bounding box center [298, 287] width 118 height 27
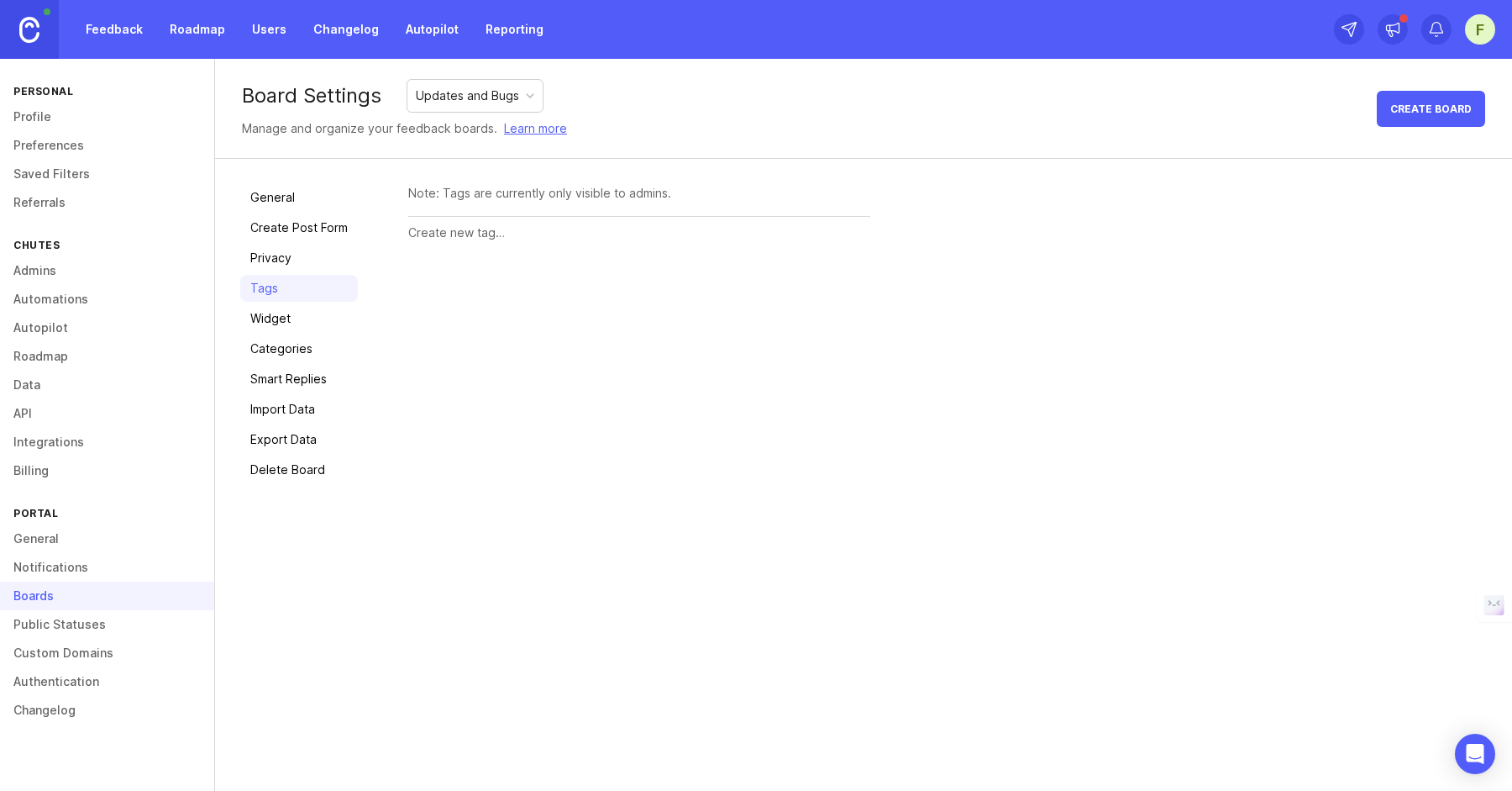
click at [280, 319] on link "Widget" at bounding box center [298, 318] width 118 height 27
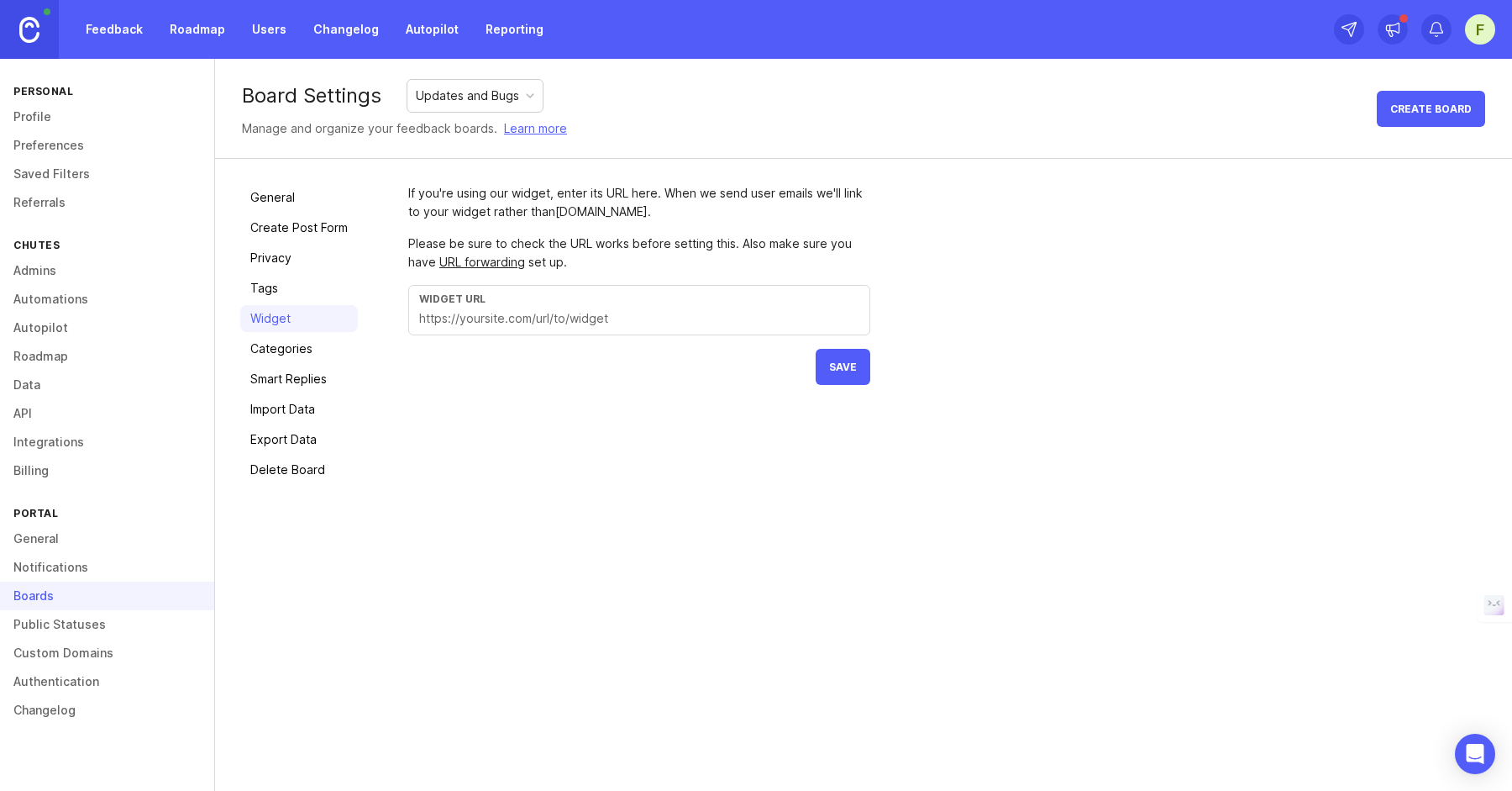
click at [294, 349] on link "Categories" at bounding box center [298, 348] width 118 height 27
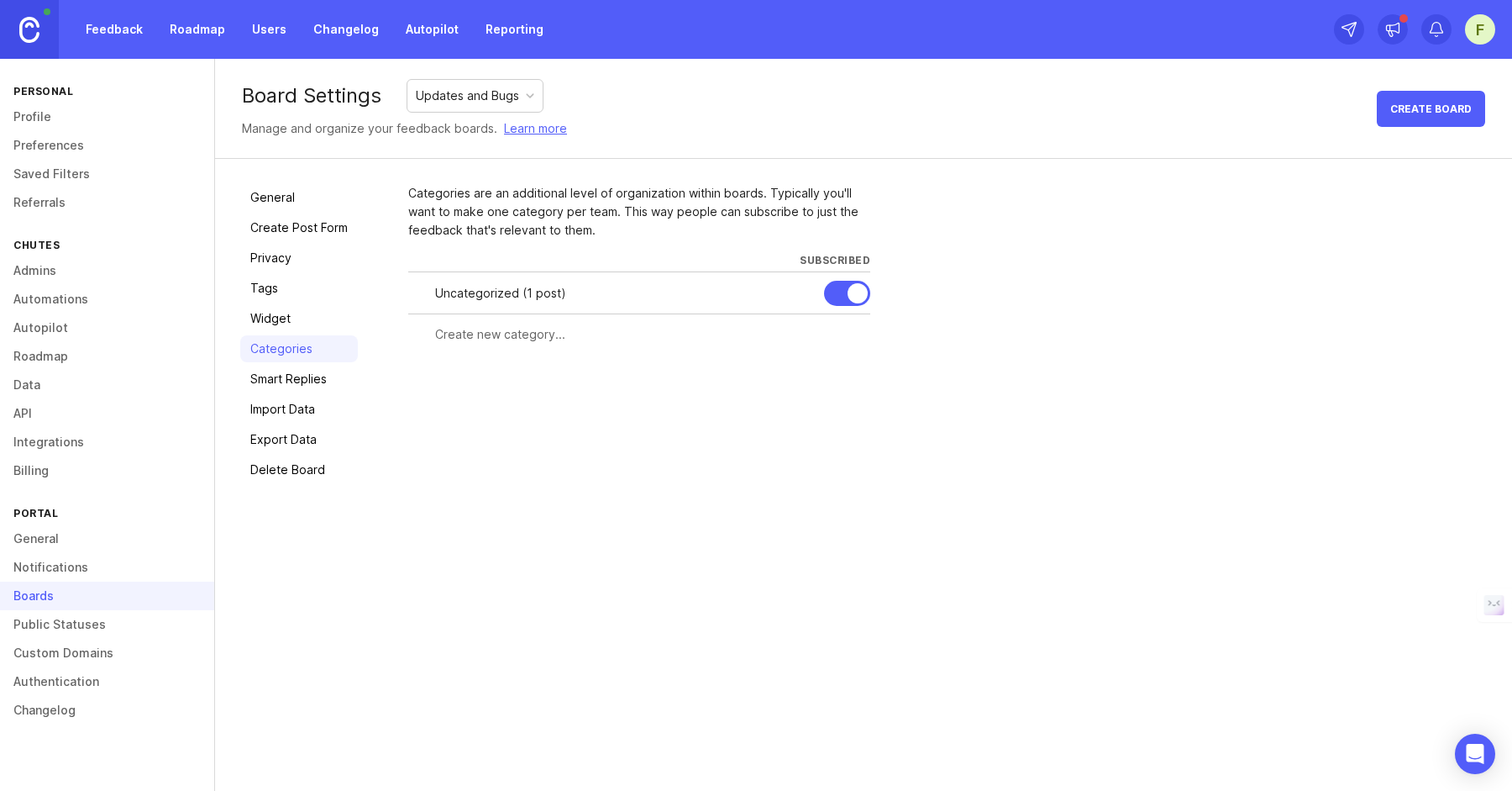
click at [80, 623] on link "Public Statuses" at bounding box center [107, 624] width 214 height 29
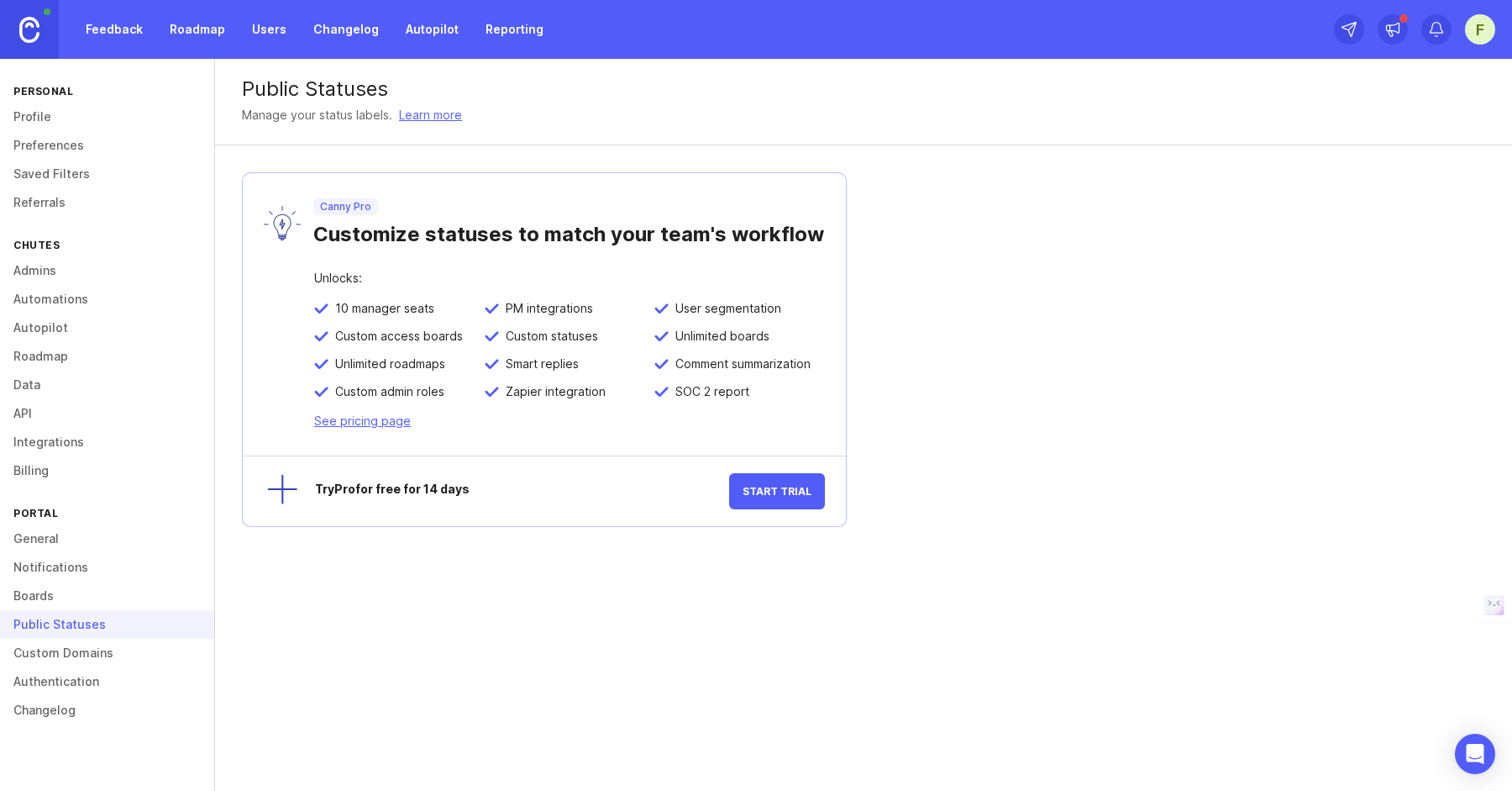
click at [85, 646] on link "Custom Domains" at bounding box center [107, 652] width 214 height 29
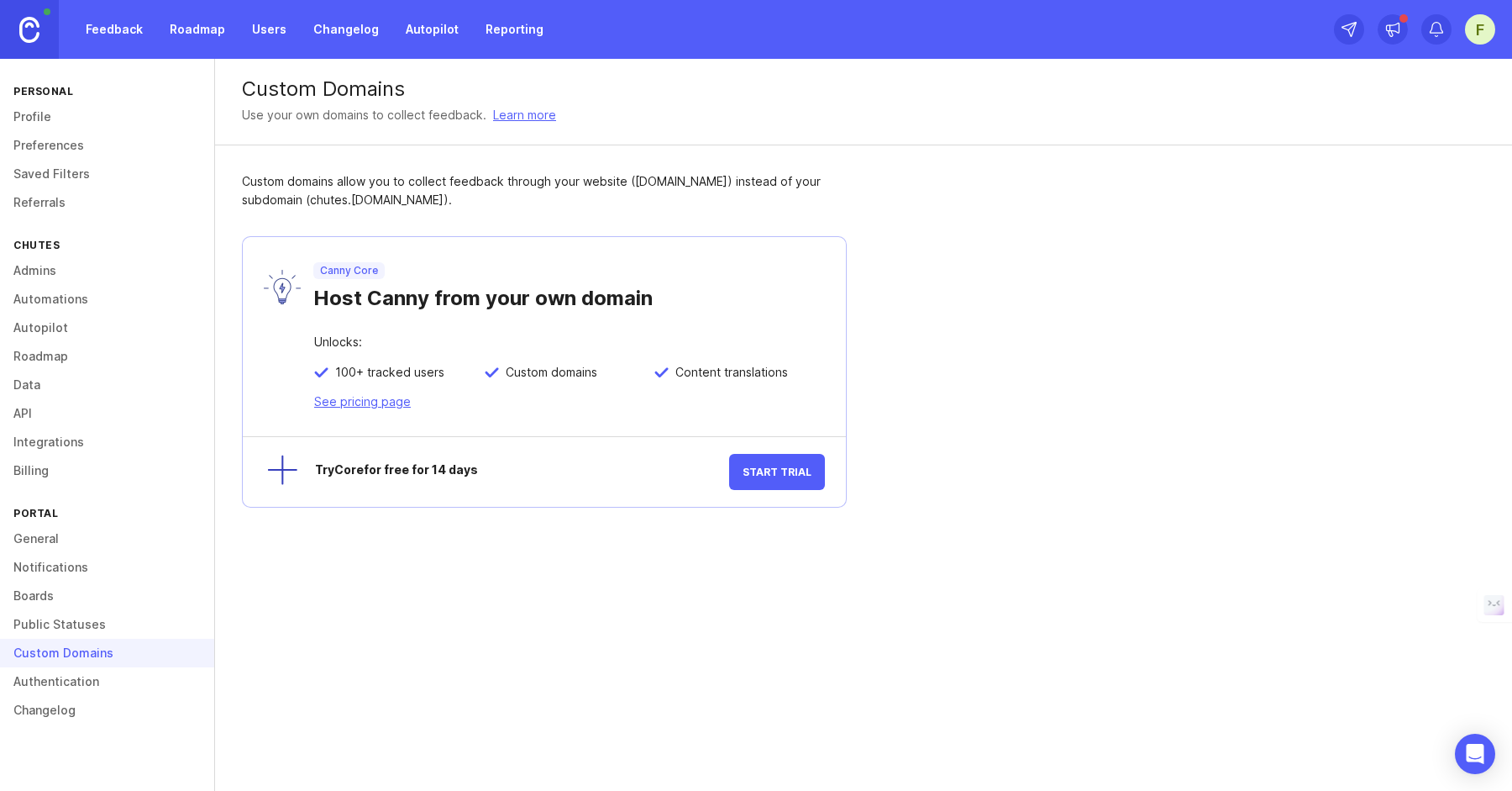
click at [88, 674] on link "Authentication" at bounding box center [107, 681] width 214 height 29
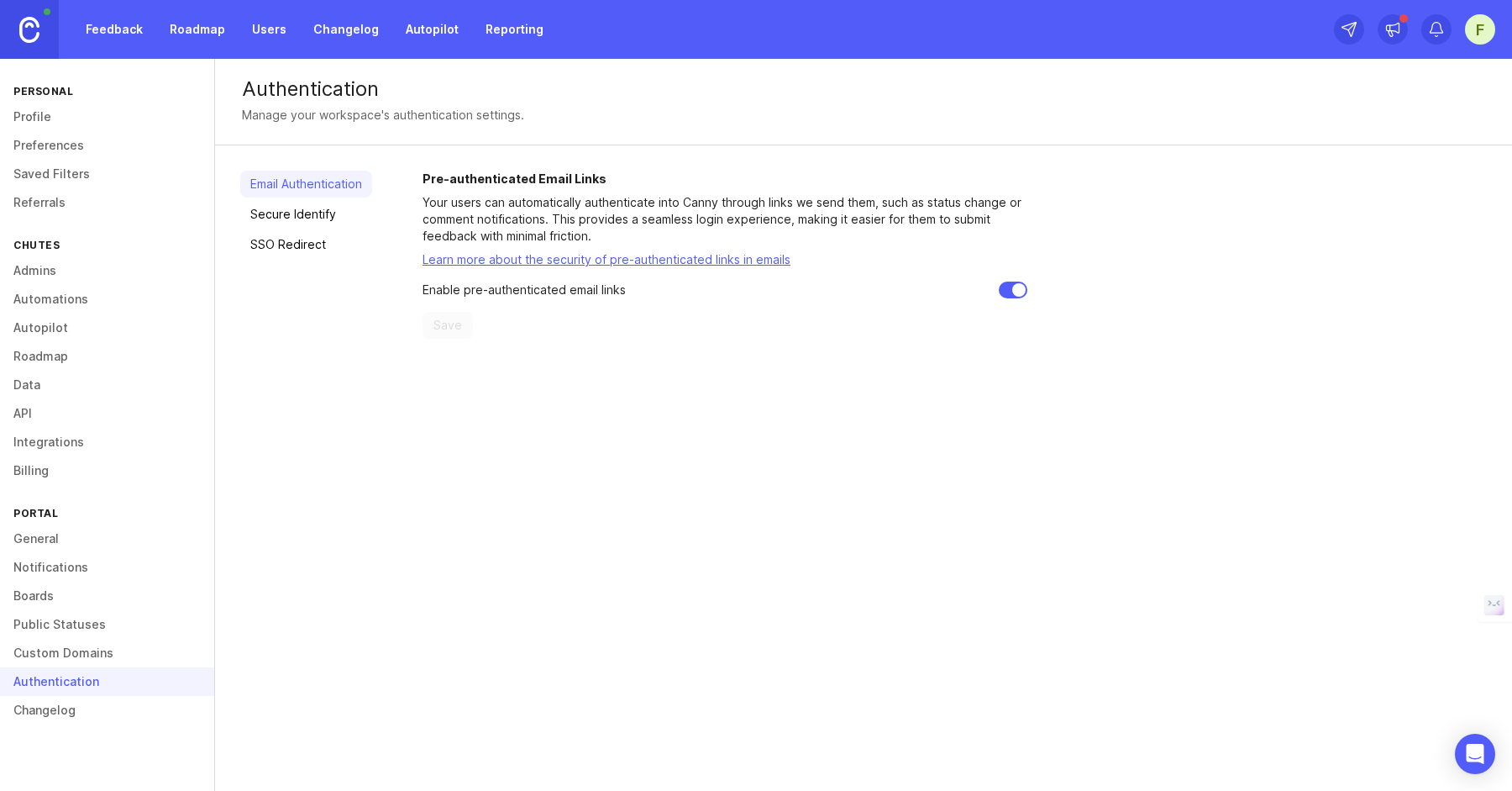
click at [84, 711] on link "Changelog" at bounding box center [107, 710] width 214 height 29
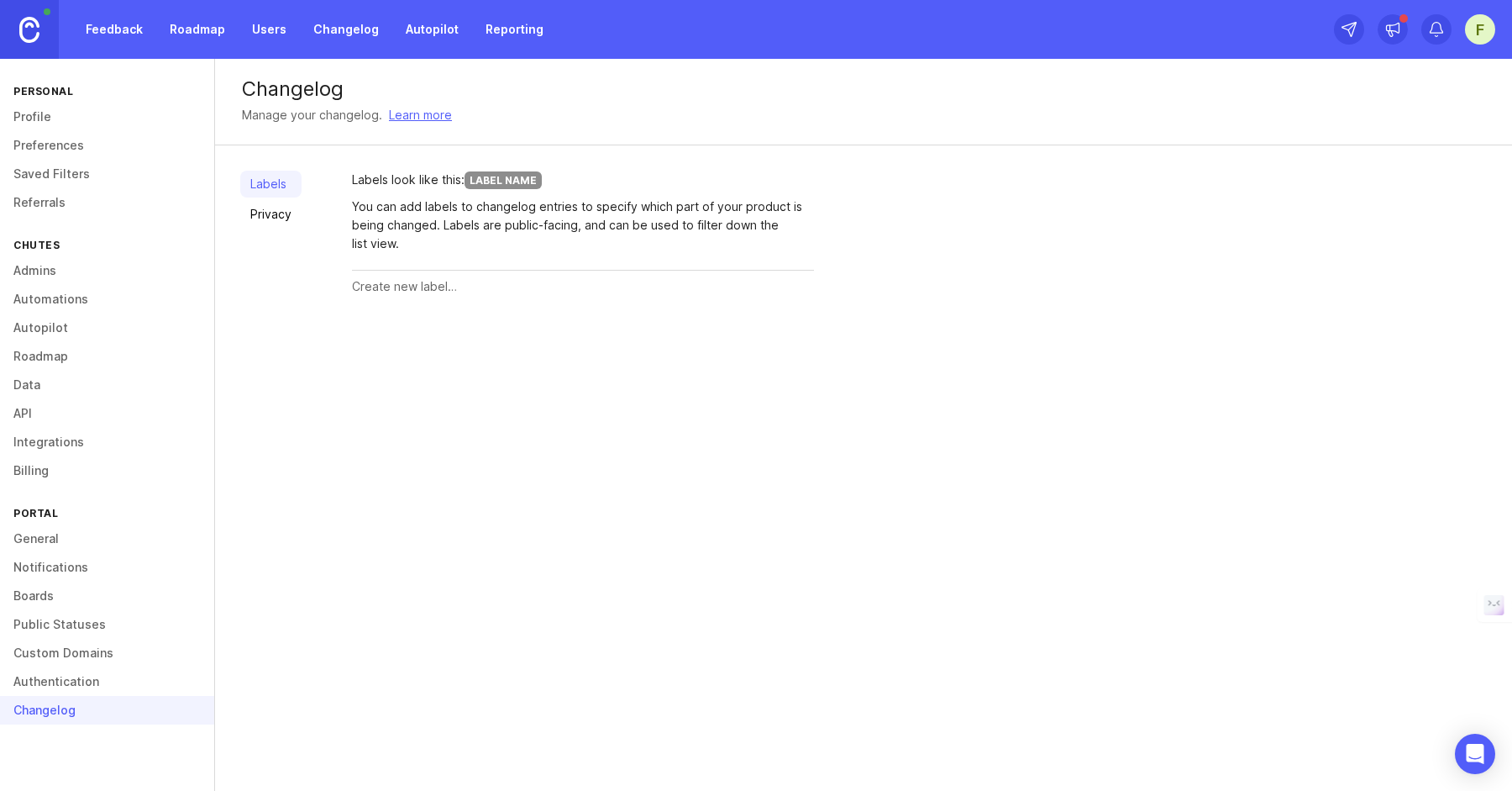
click at [127, 31] on link "Feedback" at bounding box center [114, 29] width 77 height 31
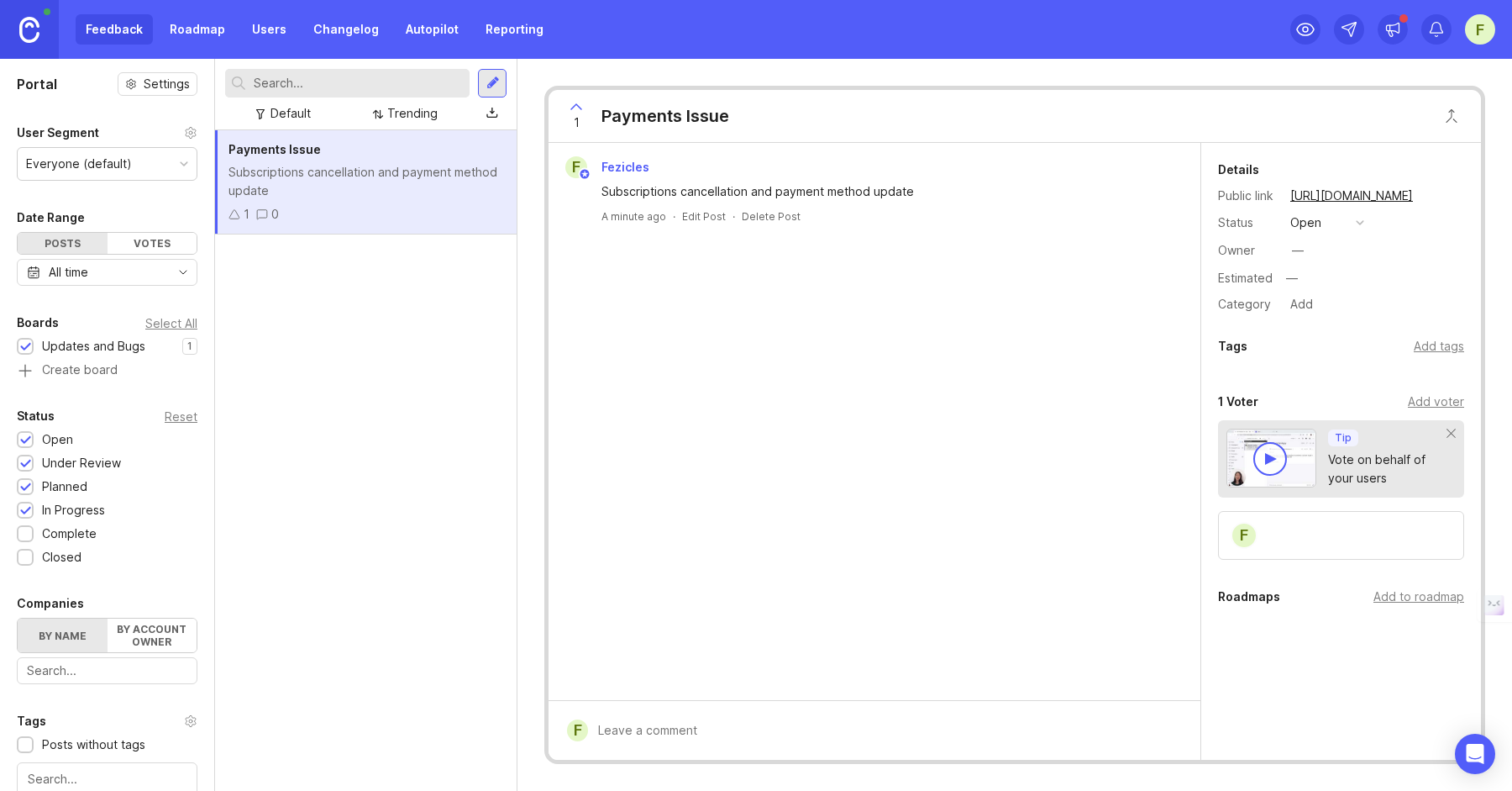
click at [194, 35] on link "Roadmap" at bounding box center [197, 29] width 75 height 31
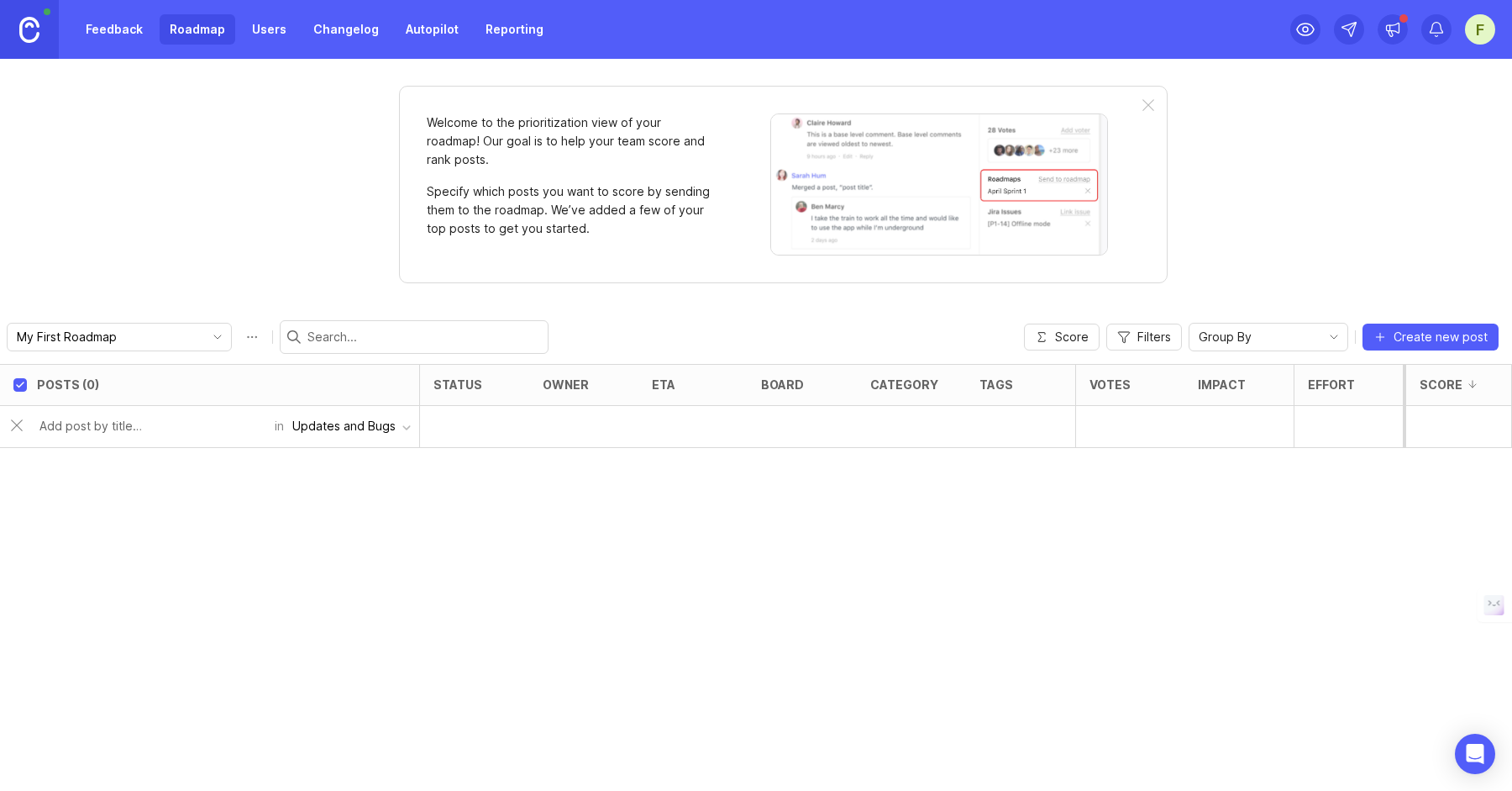
click at [349, 426] on div "Updates and Bugs" at bounding box center [344, 426] width 103 height 19
click at [176, 483] on div "Posts (0) status owner eta board category tags Votes Impact Effort Score in Upd…" at bounding box center [756, 577] width 1512 height 427
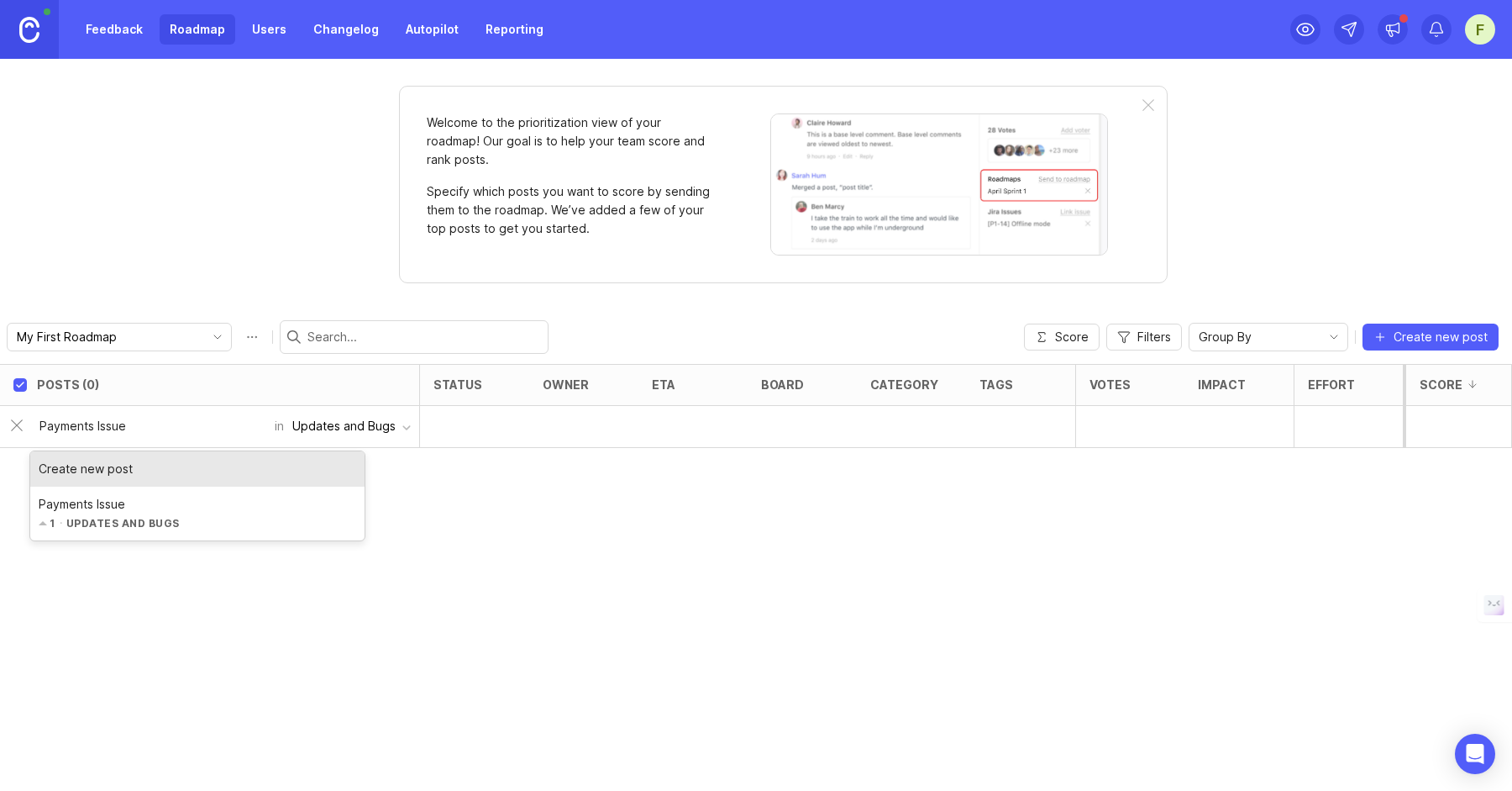
type input "Payments Issue"
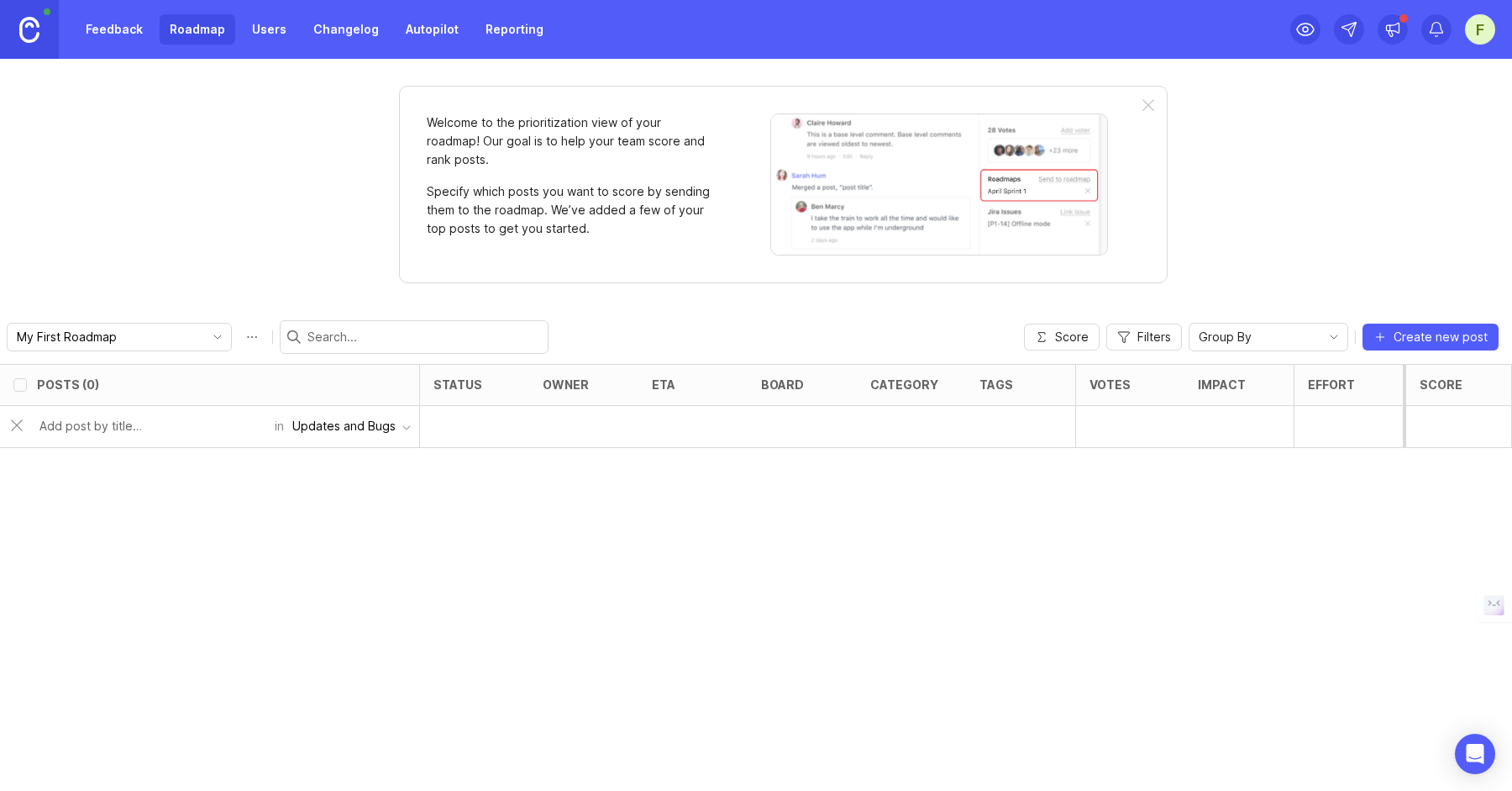
checkbox input "false"
click at [189, 477] on input "text" at bounding box center [152, 468] width 225 height 19
click at [400, 614] on div "Posts (1) status owner eta board category tags Votes Impact Effort Score 1 Paym…" at bounding box center [756, 577] width 1512 height 427
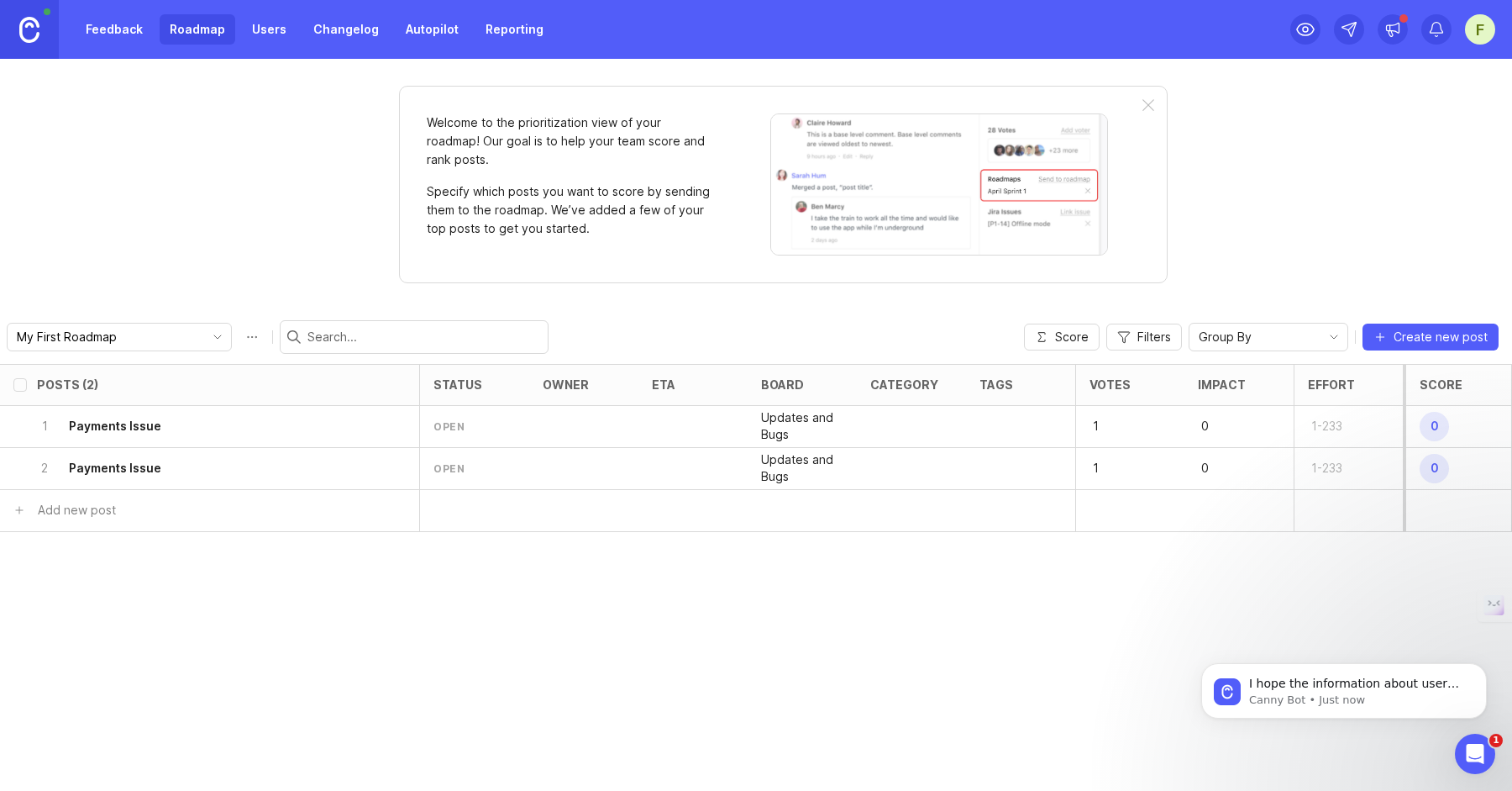
click at [327, 426] on div "1 Payments Issue" at bounding box center [204, 426] width 335 height 42
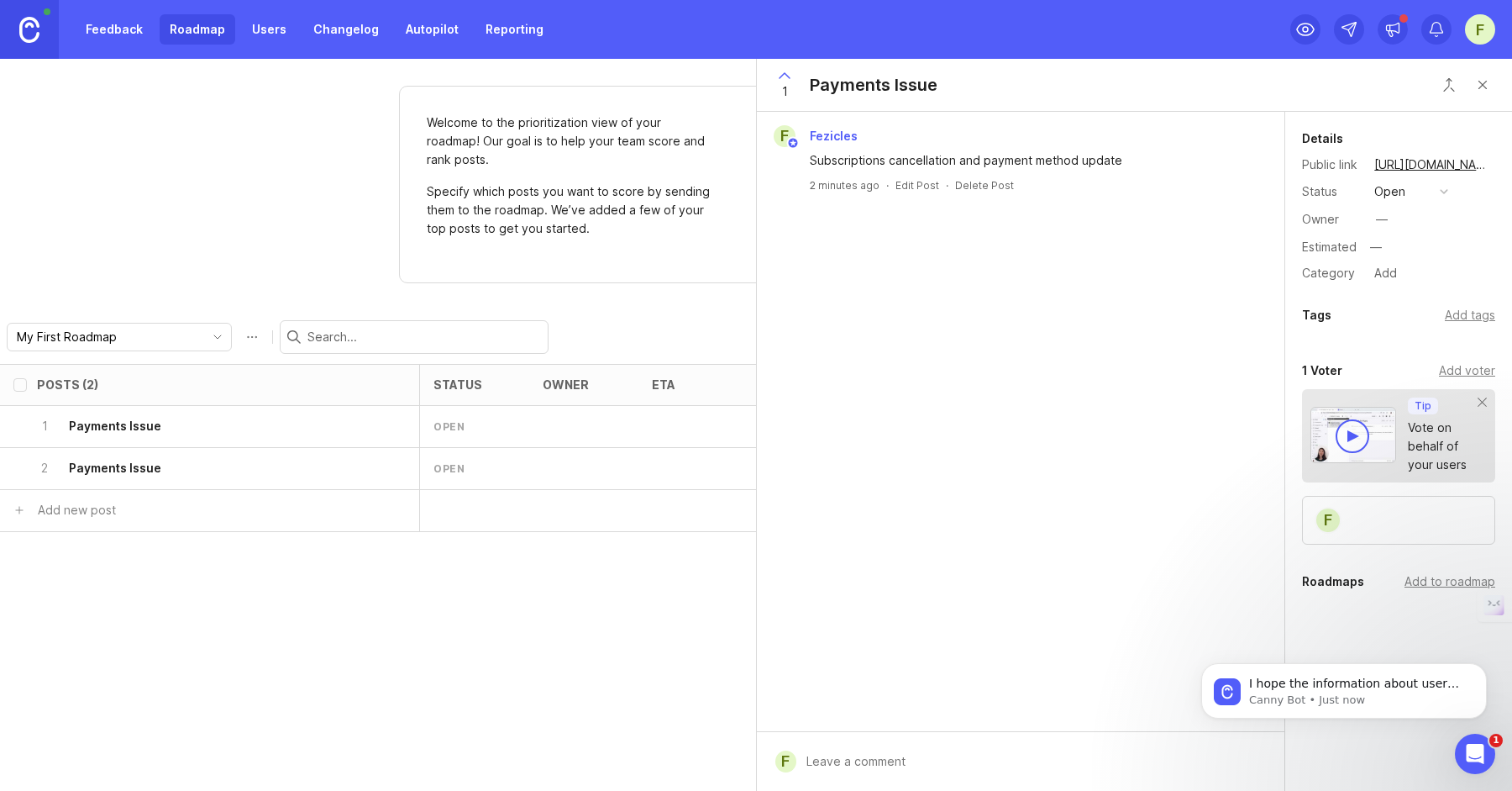
click at [295, 461] on div "2 Payments Issue" at bounding box center [204, 469] width 335 height 42
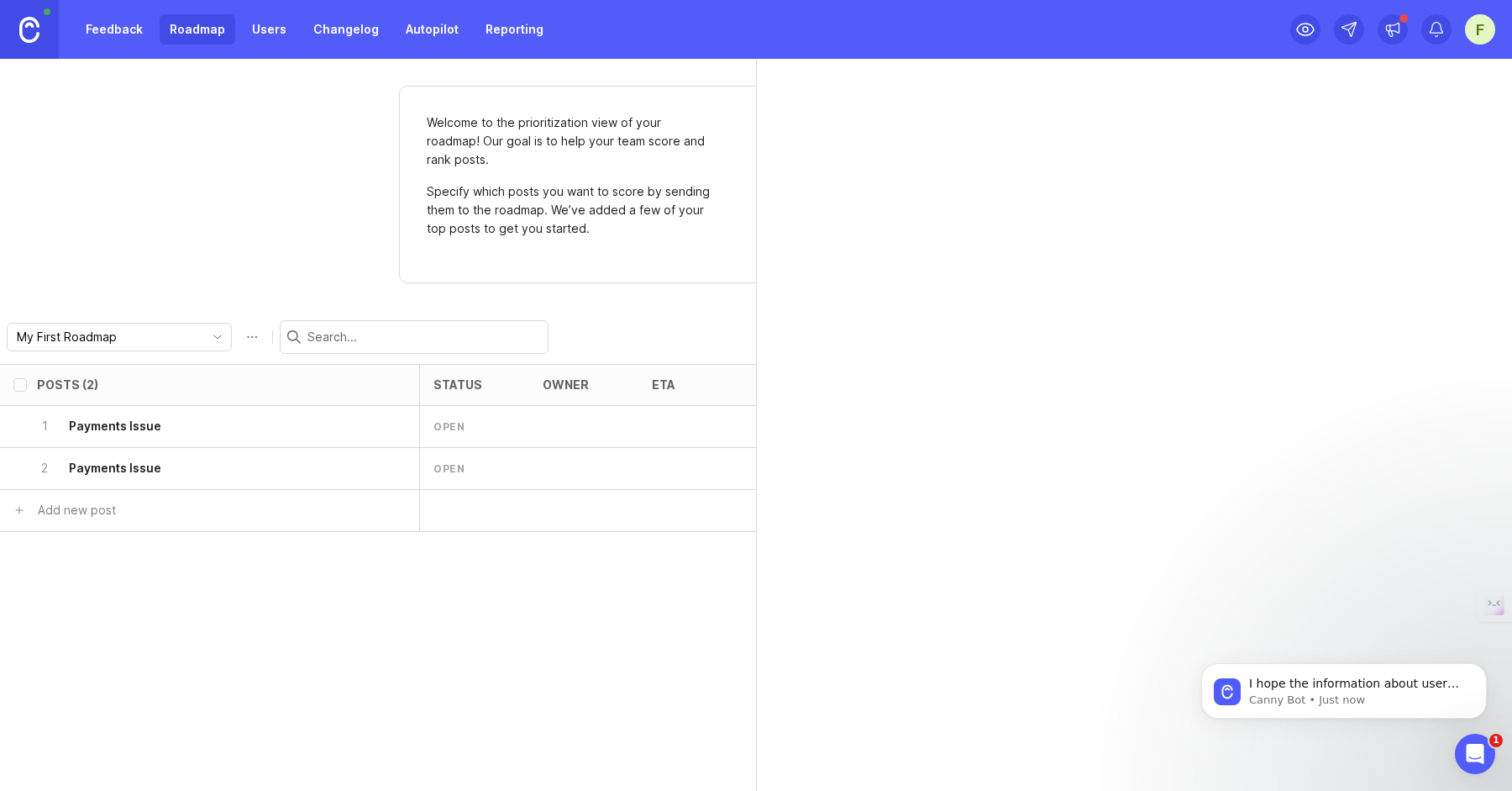
click at [295, 462] on div "2 Payments Issue" at bounding box center [204, 469] width 335 height 42
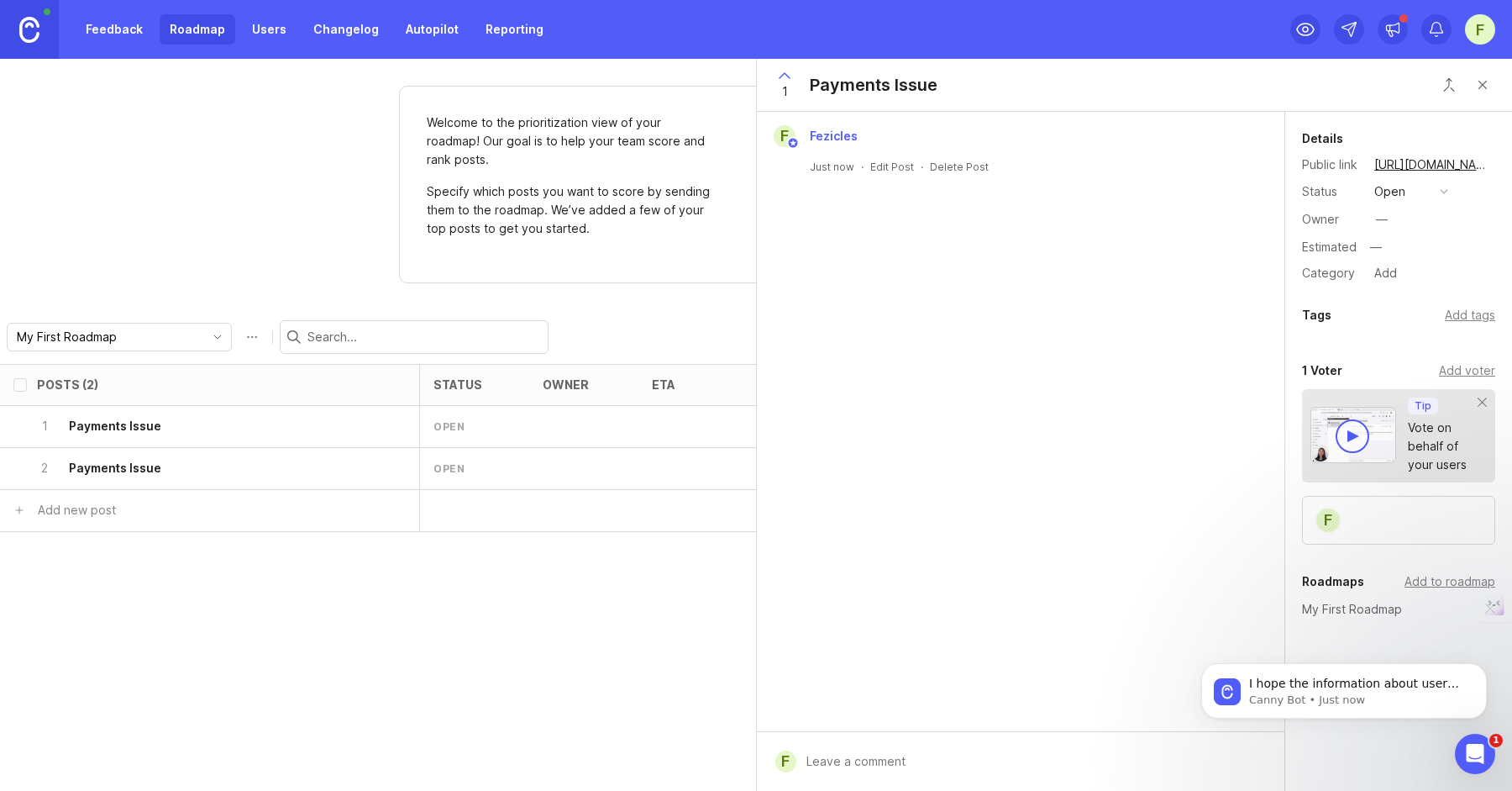
click at [391, 470] on icon "delete post" at bounding box center [396, 468] width 14 height 17
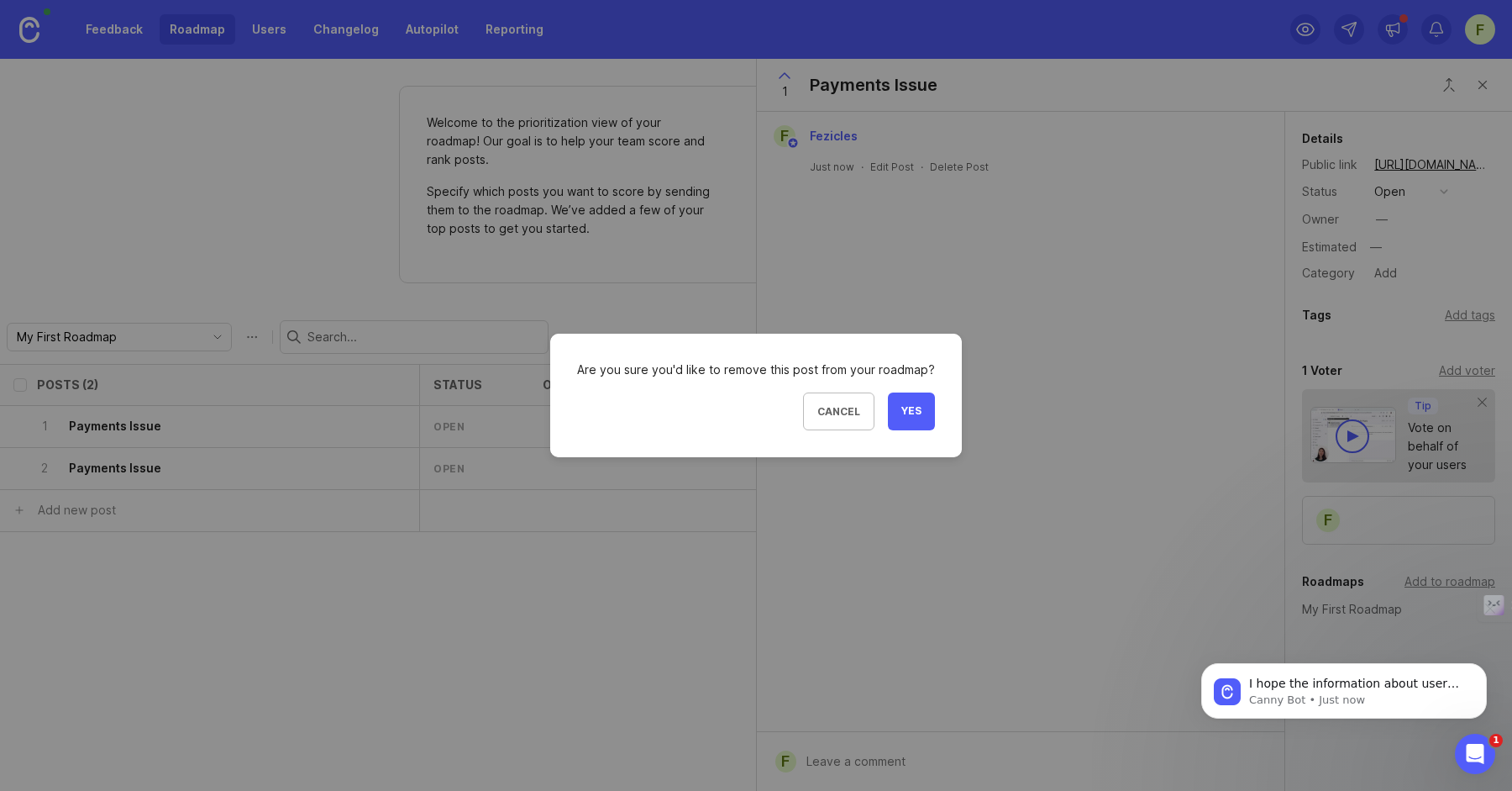
click at [905, 414] on span "Yes" at bounding box center [912, 411] width 20 height 14
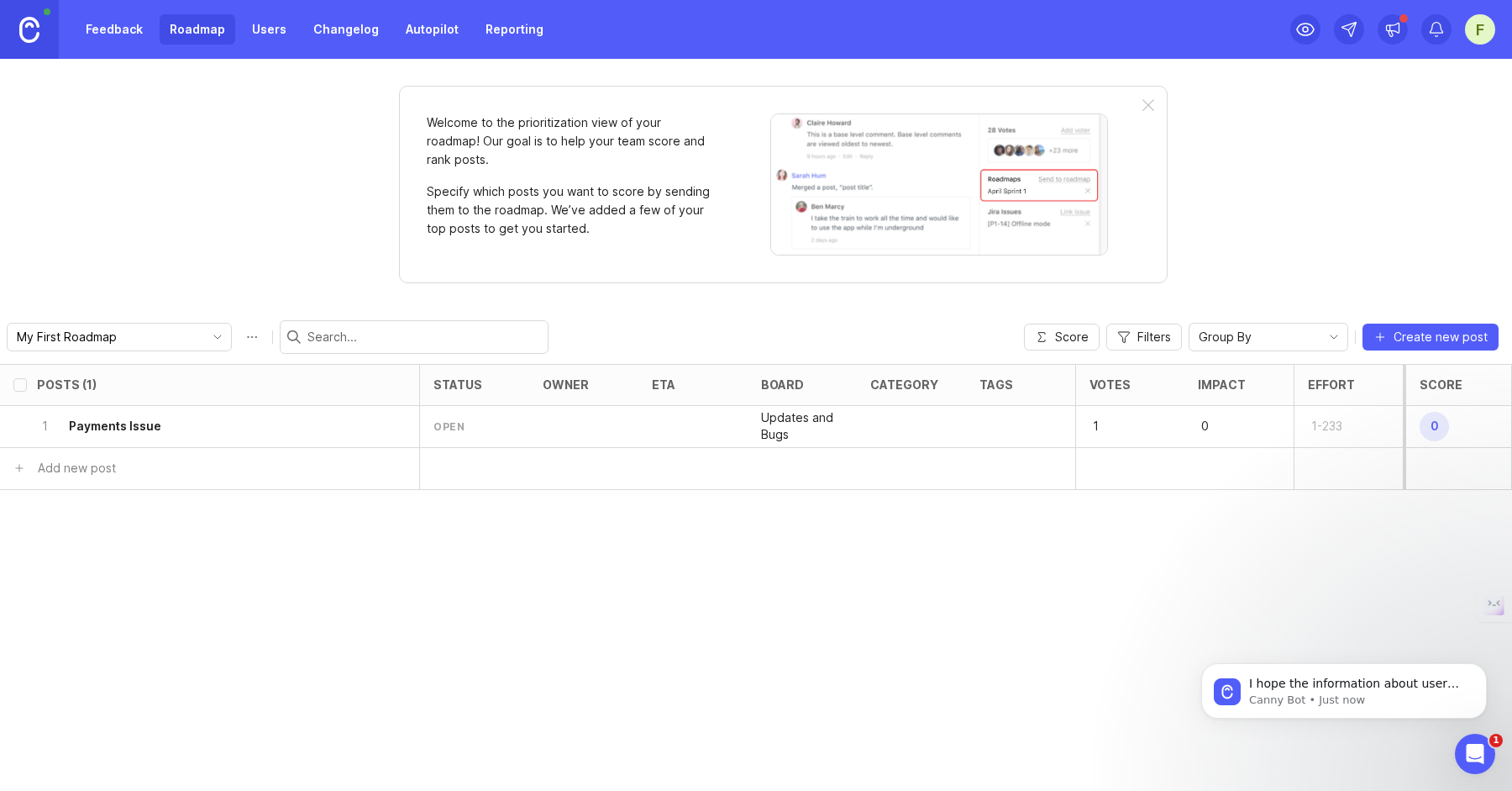
click at [641, 578] on div "Posts (1) status owner eta board category tags Votes Impact Effort Score 1 Paym…" at bounding box center [756, 577] width 1512 height 427
click at [311, 435] on div "1 Payments Issue" at bounding box center [204, 426] width 335 height 42
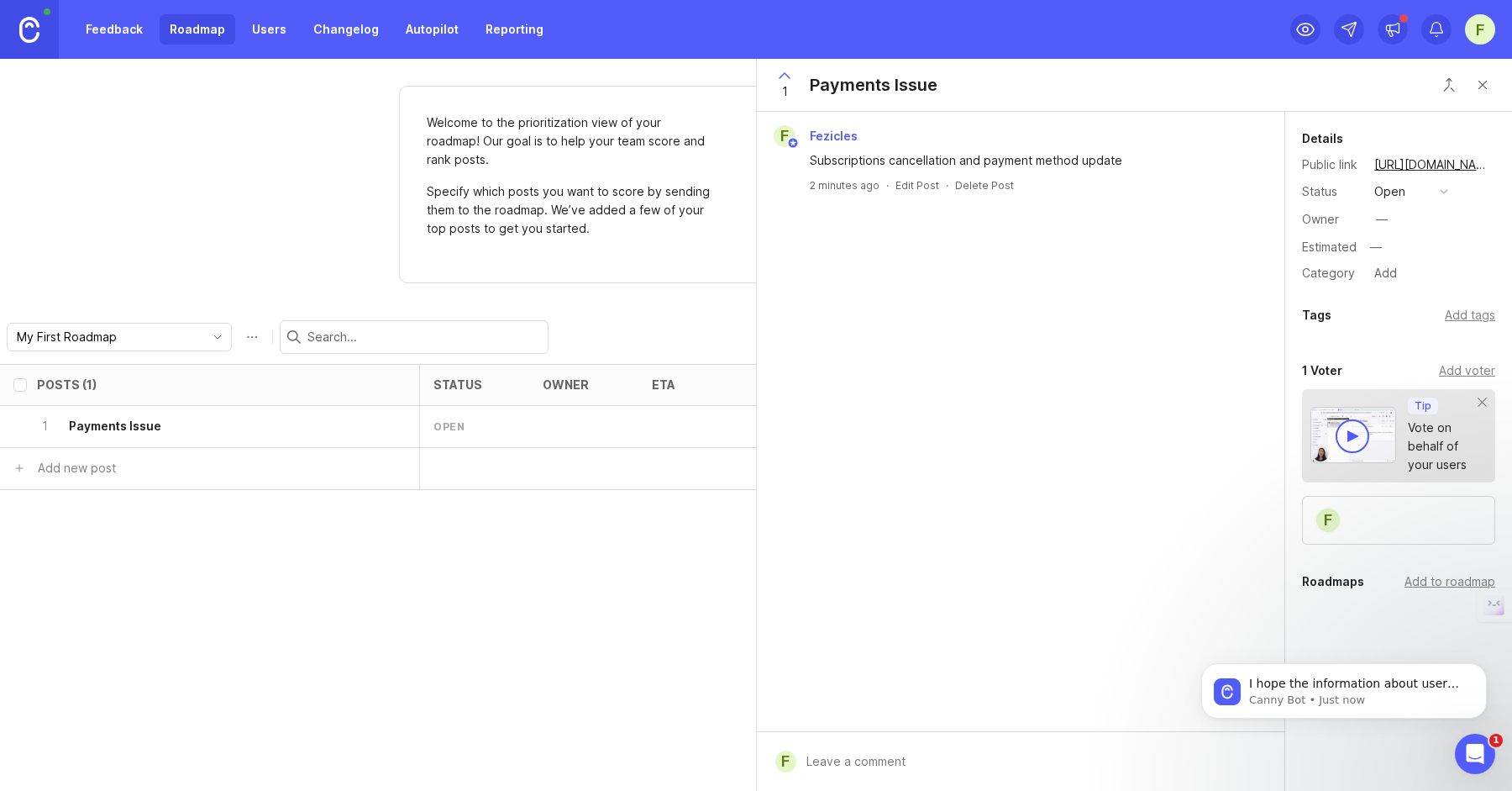
click at [1406, 196] on button "open" at bounding box center [1411, 191] width 84 height 22
click at [1394, 306] on progress "in progress" at bounding box center [1411, 314] width 84 height 31
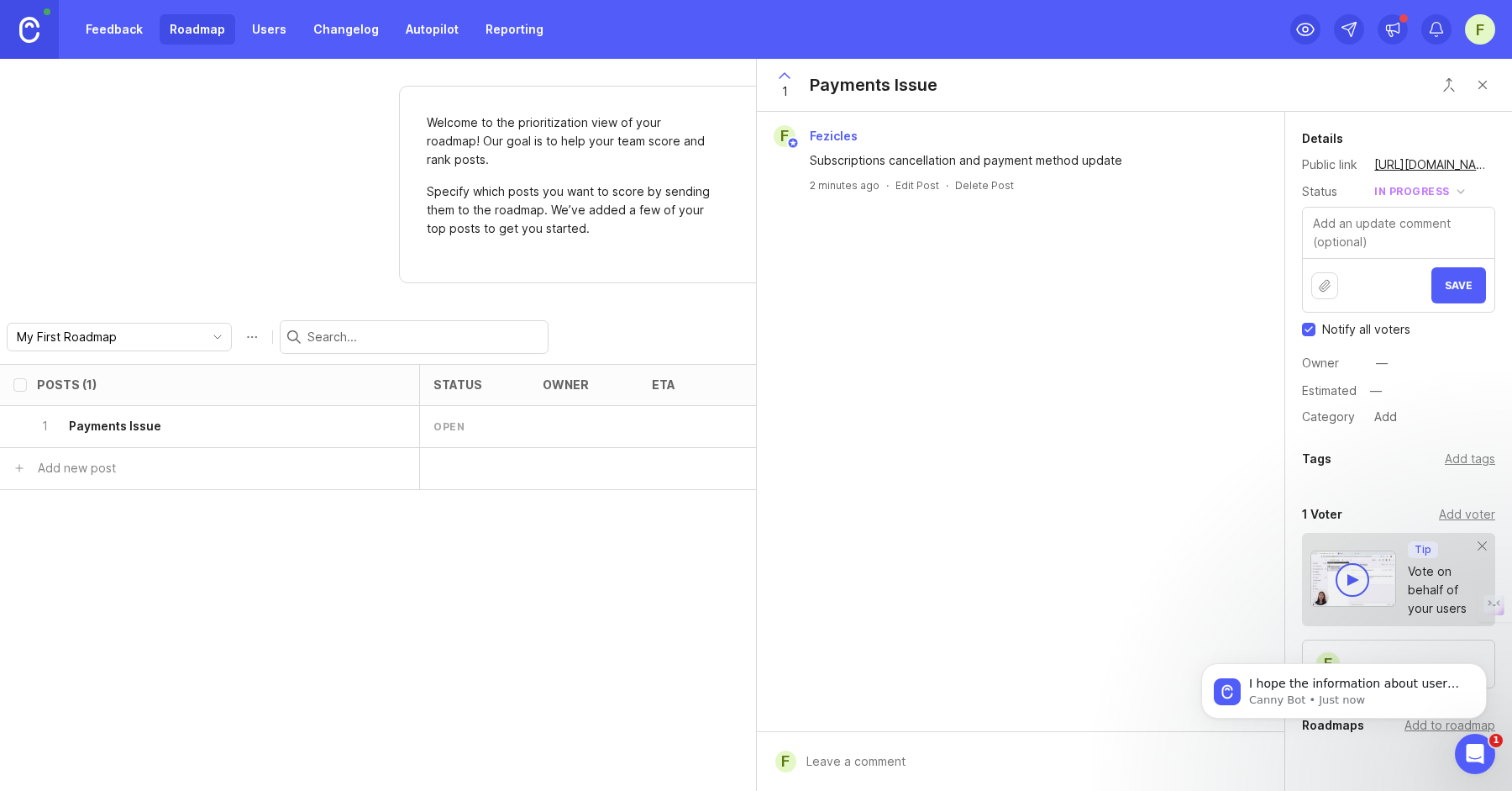
click at [1467, 282] on span "Save" at bounding box center [1458, 284] width 28 height 13
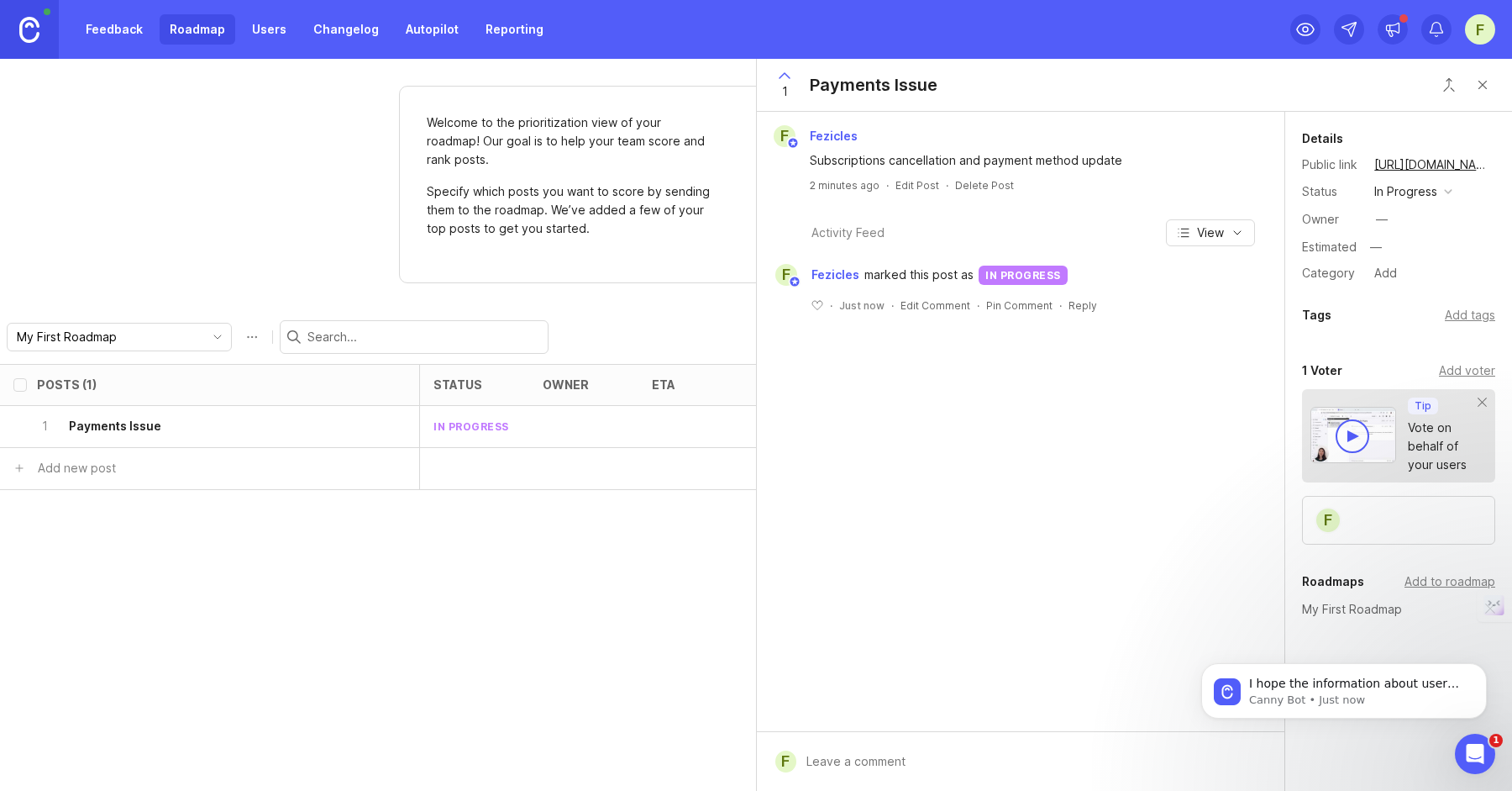
click at [641, 594] on div "Posts (1) status owner eta board category tags Votes Impact Effort Score 1 Paym…" at bounding box center [756, 577] width 1512 height 427
click at [649, 588] on div "Posts (1) status owner eta board category tags Votes Impact Effort Score 1 Paym…" at bounding box center [756, 577] width 1512 height 427
click at [1410, 706] on p "[PERSON_NAME] • Just now" at bounding box center [1357, 700] width 217 height 15
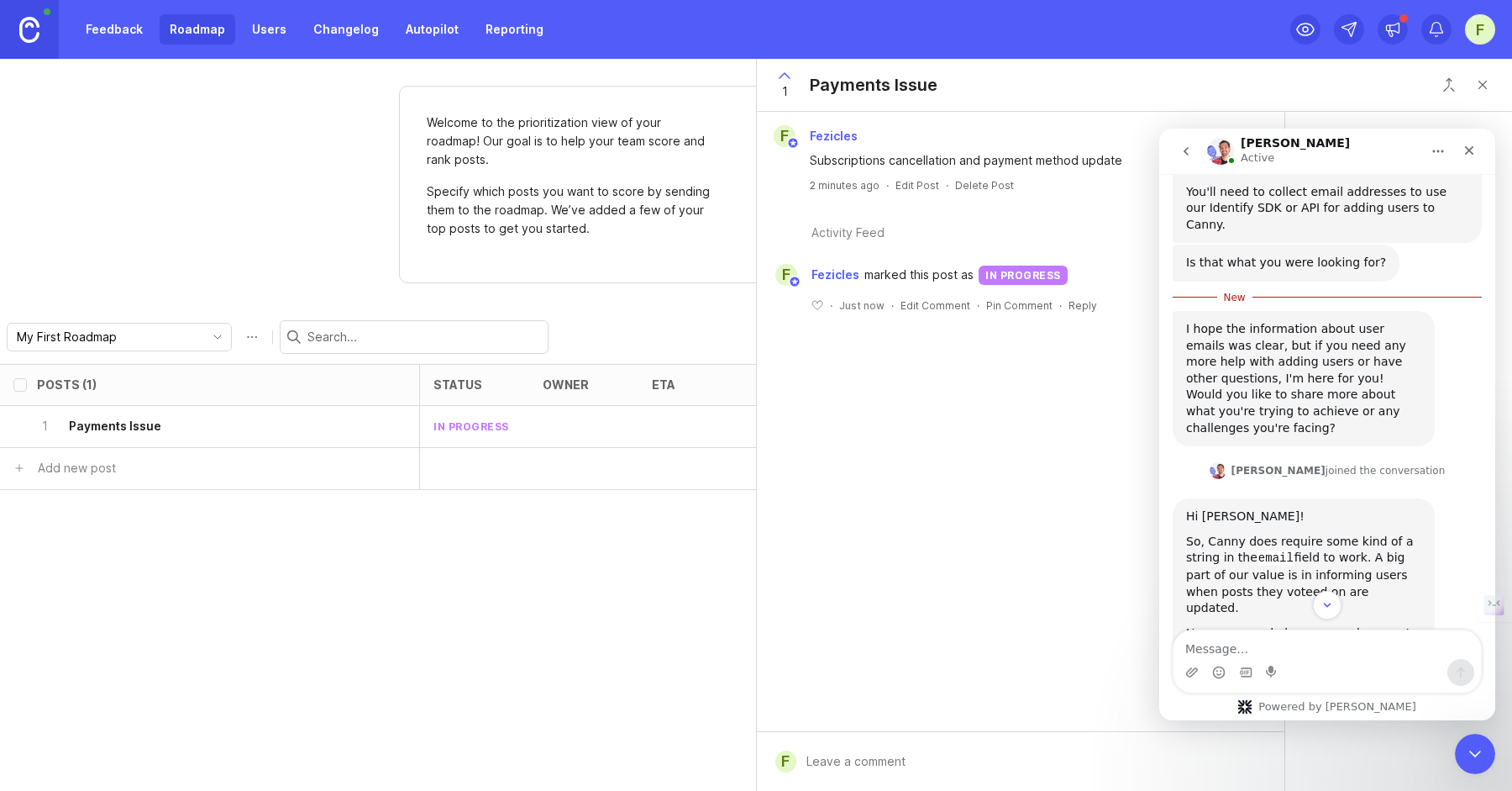
scroll to position [815, 0]
